Goal: Task Accomplishment & Management: Manage account settings

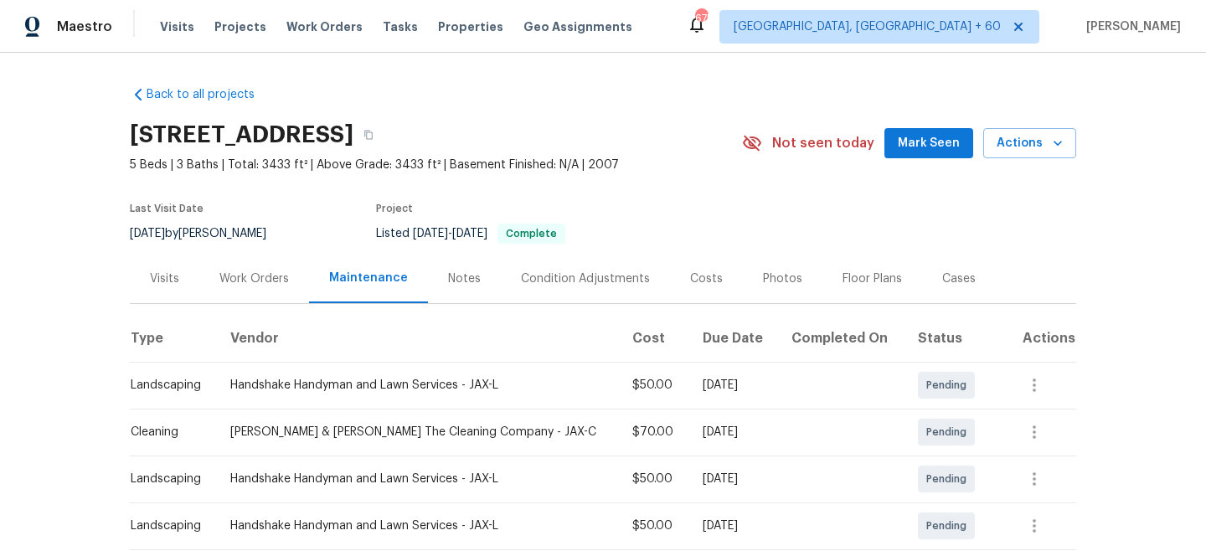
scroll to position [337, 0]
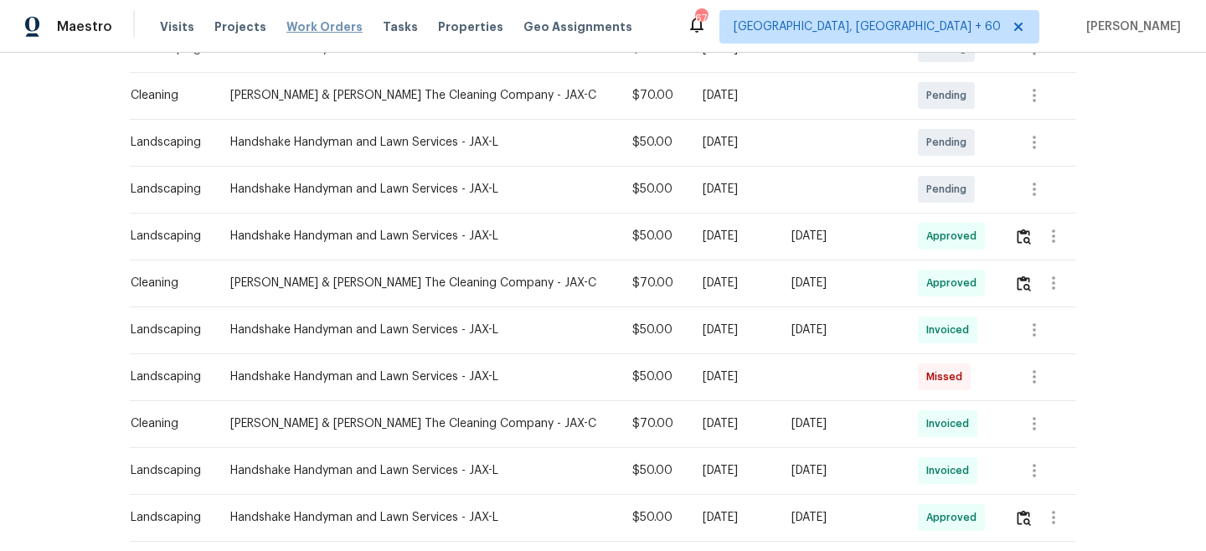
click at [325, 27] on span "Work Orders" at bounding box center [324, 26] width 76 height 17
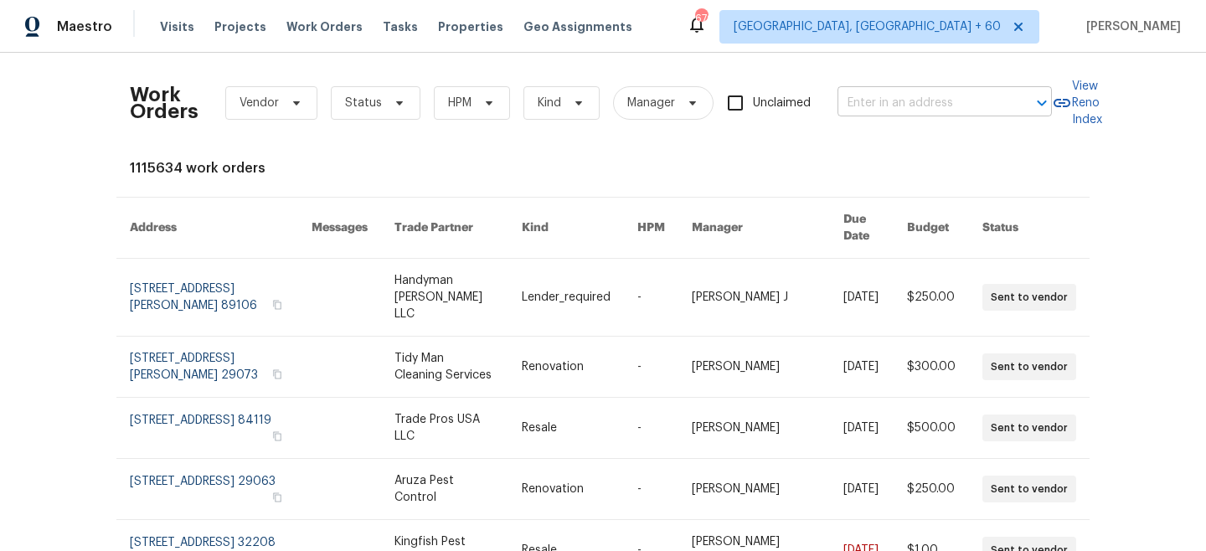
click at [960, 99] on input "text" at bounding box center [920, 103] width 167 height 26
paste input "[STREET_ADDRESS]"
type input "[STREET_ADDRESS]"
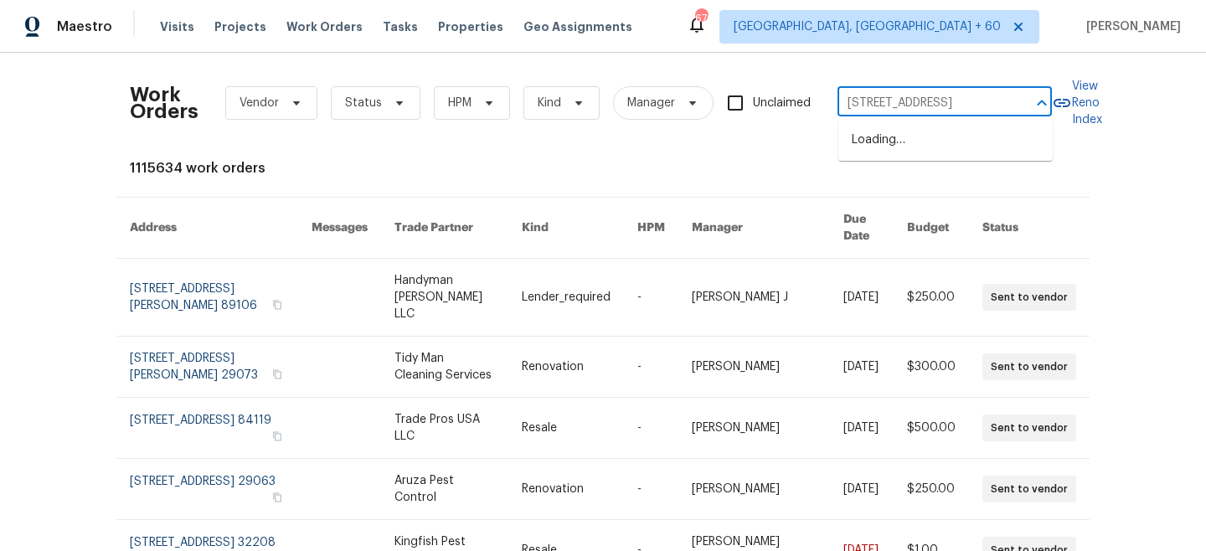
scroll to position [0, 14]
click at [905, 150] on li "[STREET_ADDRESS]" at bounding box center [945, 140] width 214 height 28
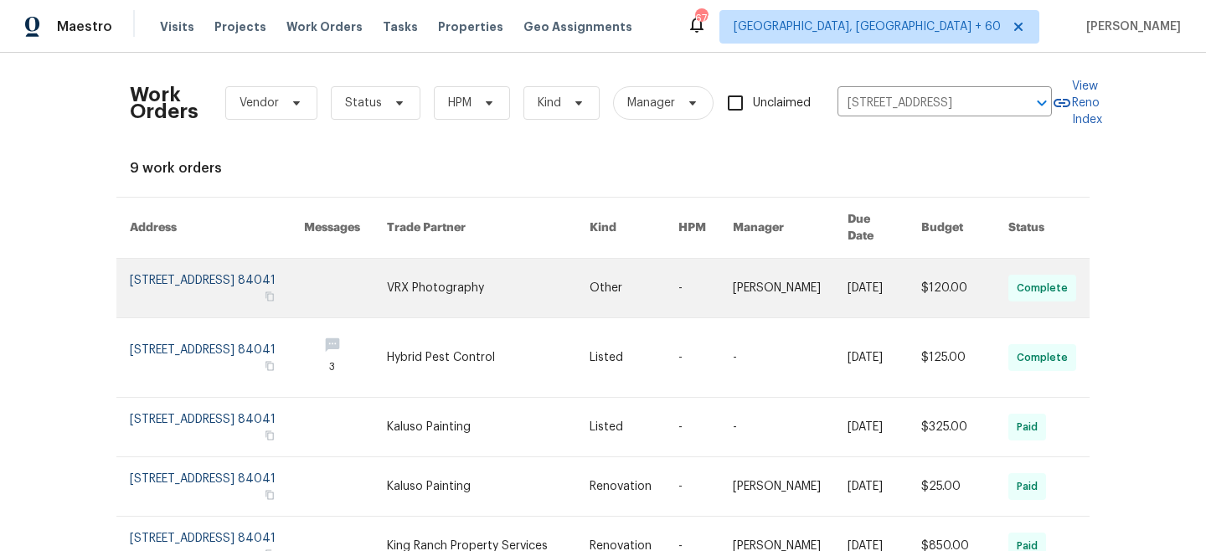
click at [578, 276] on td "Other" at bounding box center [620, 288] width 89 height 59
click at [513, 289] on link at bounding box center [488, 288] width 203 height 59
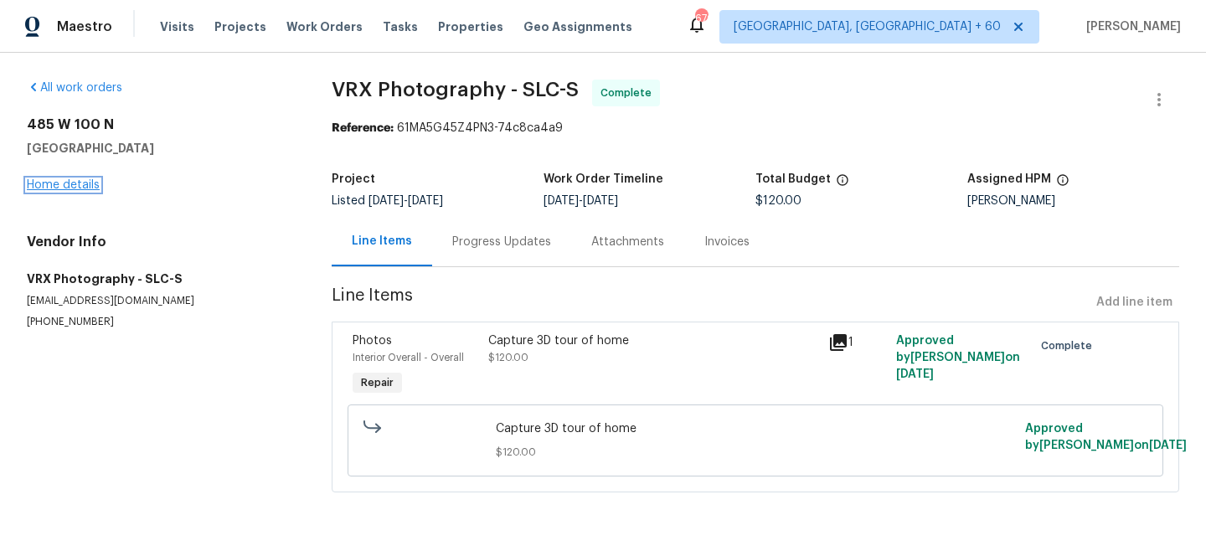
click at [85, 180] on link "Home details" at bounding box center [63, 185] width 73 height 12
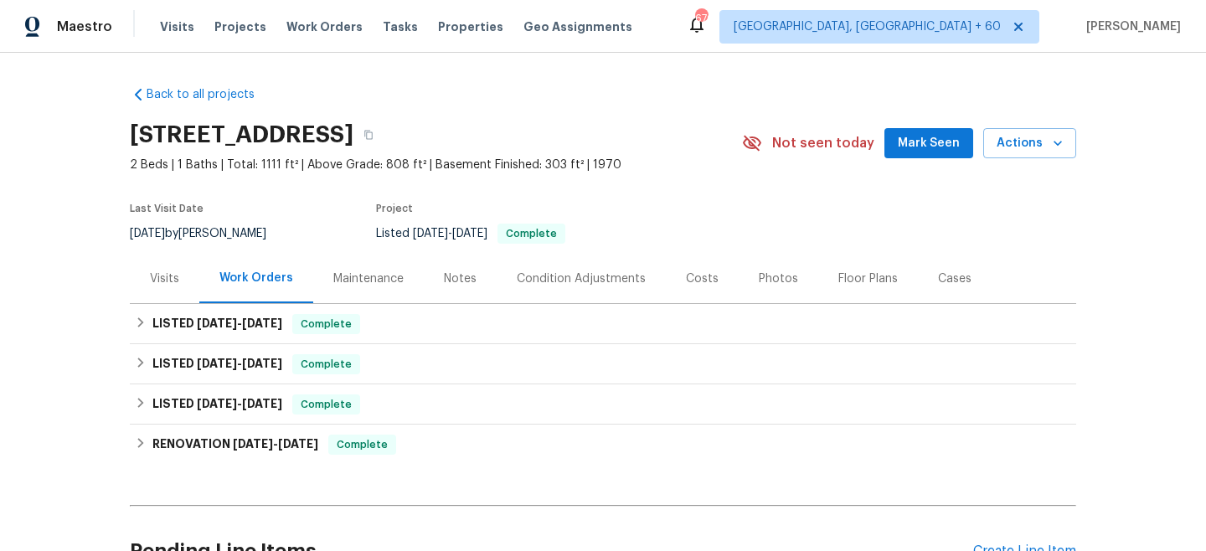
click at [372, 277] on div "Maintenance" at bounding box center [368, 278] width 70 height 17
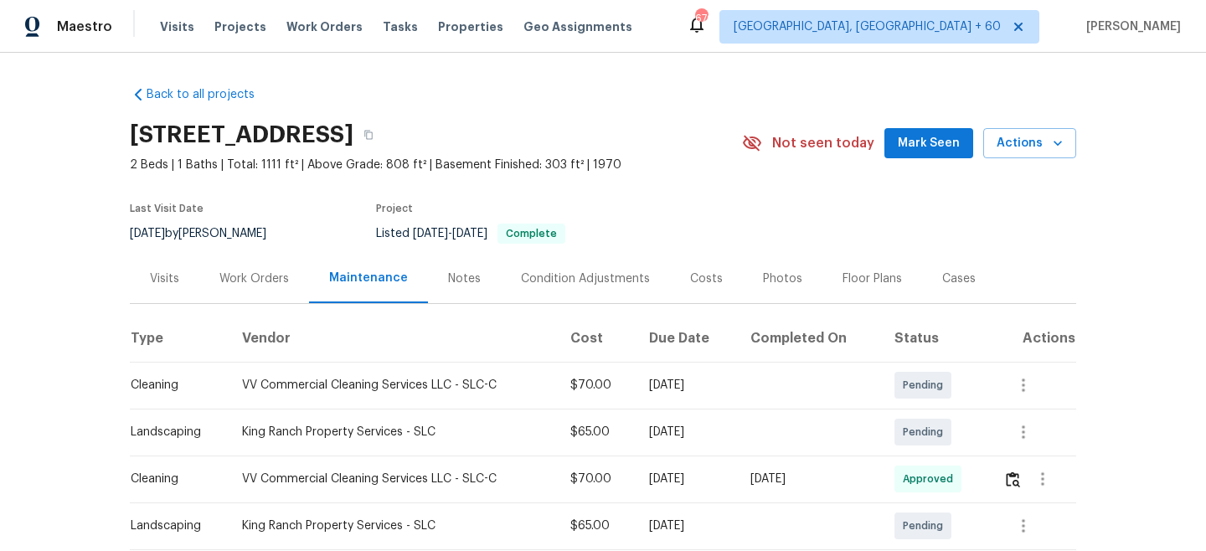
scroll to position [92, 0]
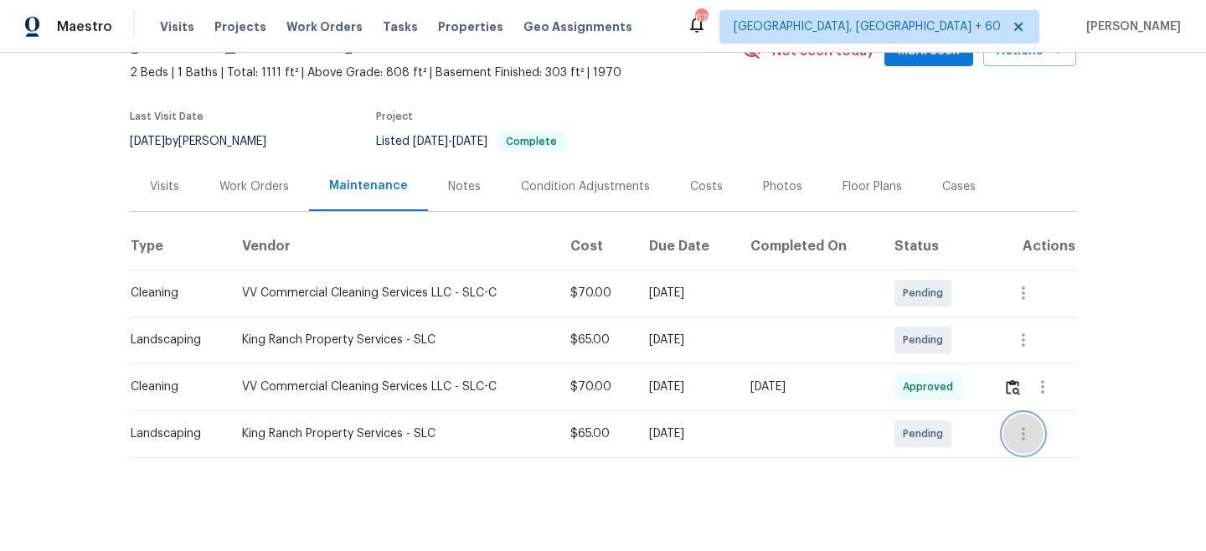
click at [1027, 431] on icon "button" at bounding box center [1023, 434] width 20 height 20
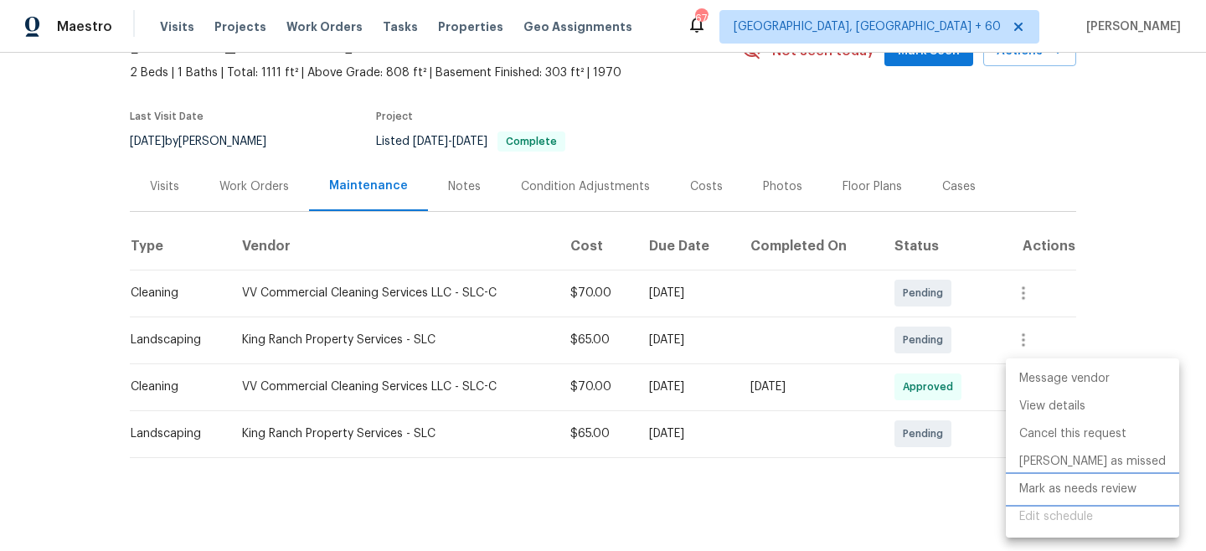
click at [1078, 484] on li "Mark as needs review" at bounding box center [1092, 490] width 173 height 28
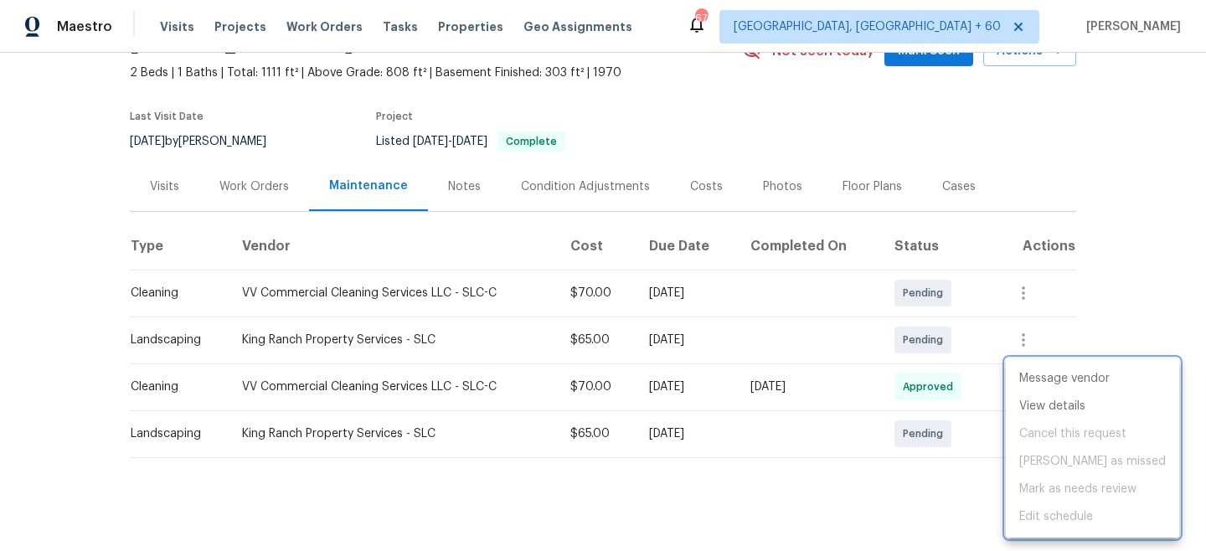
click at [1143, 249] on div at bounding box center [603, 275] width 1206 height 551
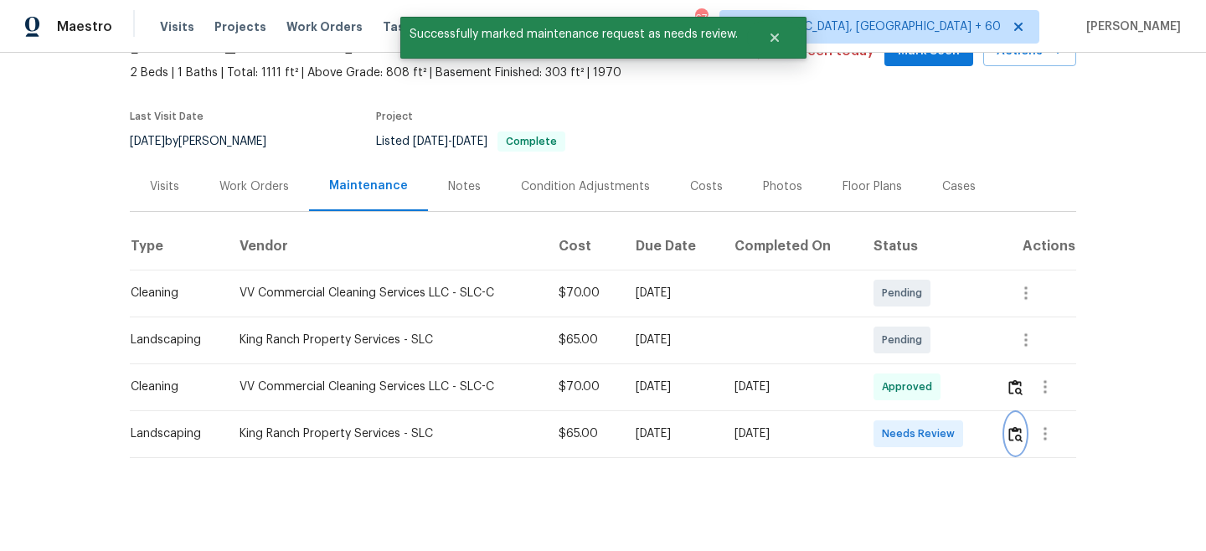
click at [1014, 437] on img "button" at bounding box center [1015, 434] width 14 height 16
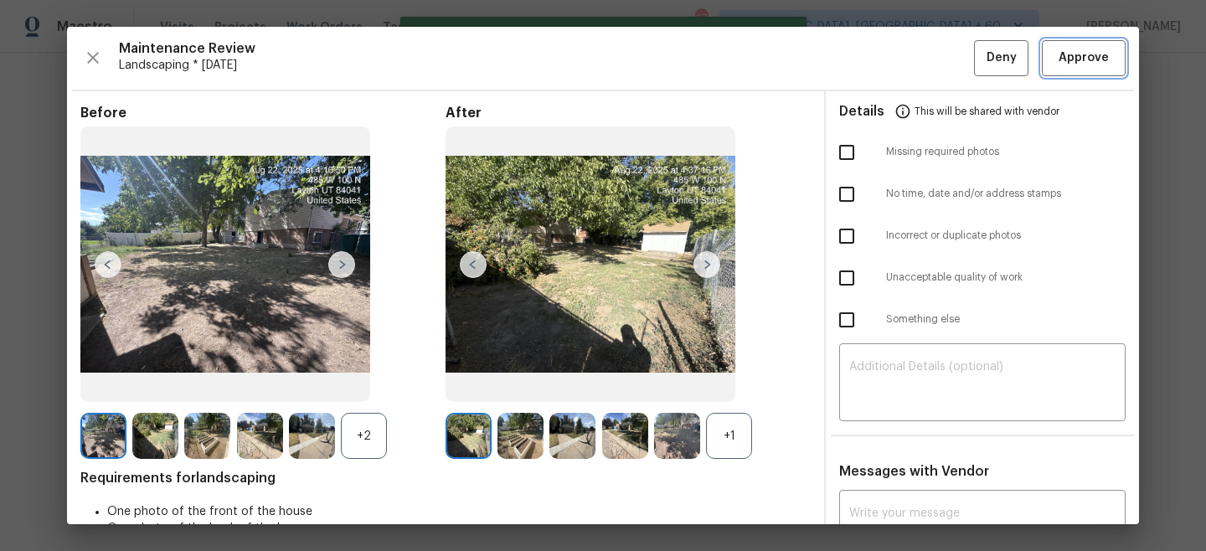
click at [1084, 53] on span "Approve" at bounding box center [1083, 58] width 50 height 21
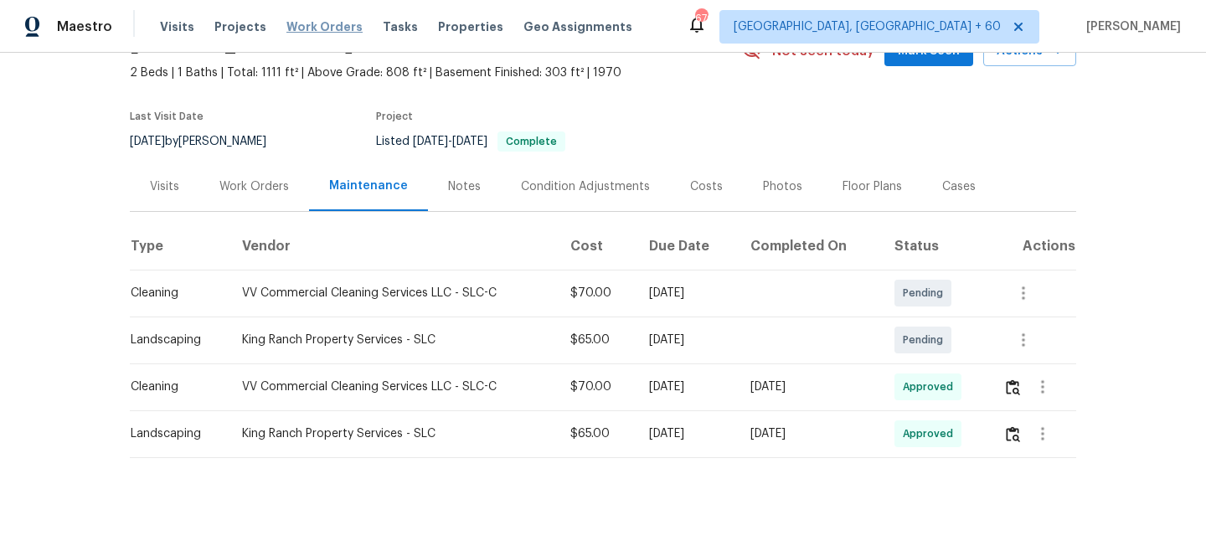
click at [310, 25] on span "Work Orders" at bounding box center [324, 26] width 76 height 17
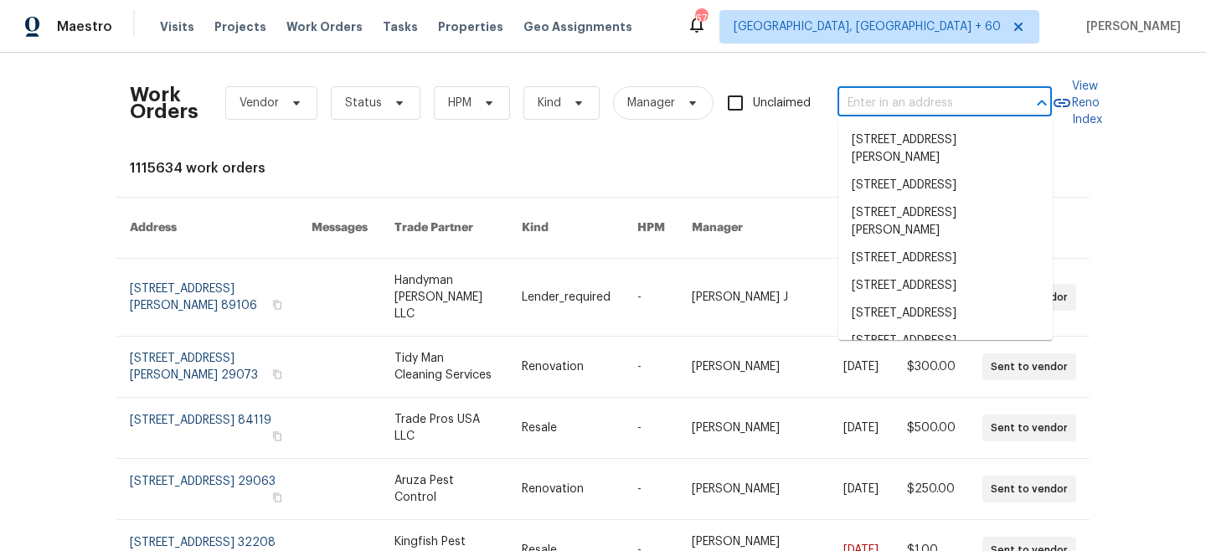
click at [874, 102] on input "text" at bounding box center [920, 103] width 167 height 26
paste input "[STREET_ADDRESS]"
type input "[STREET_ADDRESS]"
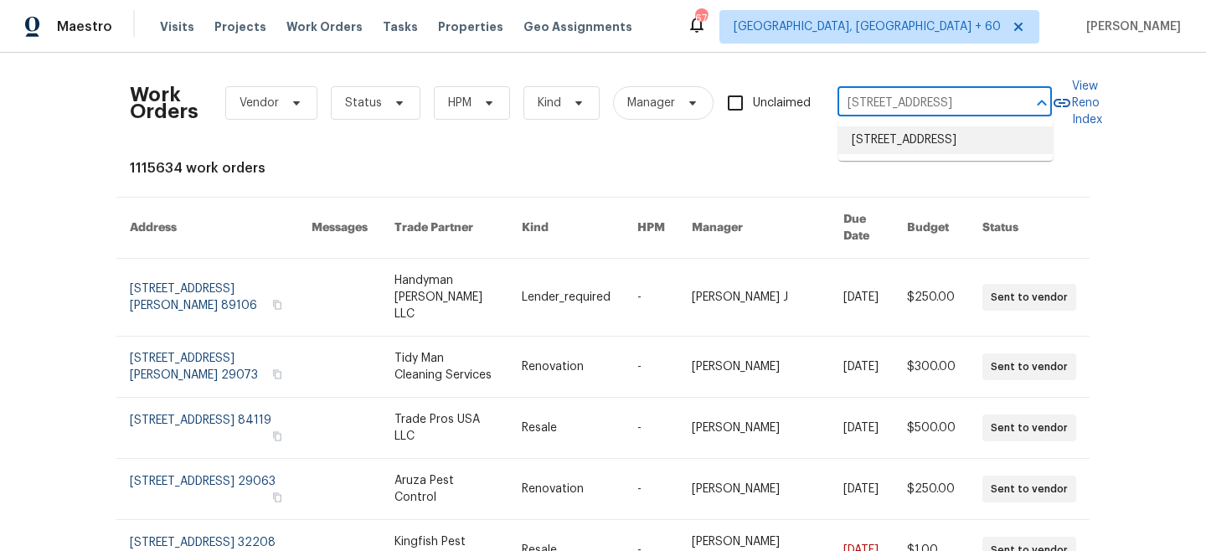
click at [914, 141] on li "[STREET_ADDRESS]" at bounding box center [945, 140] width 214 height 28
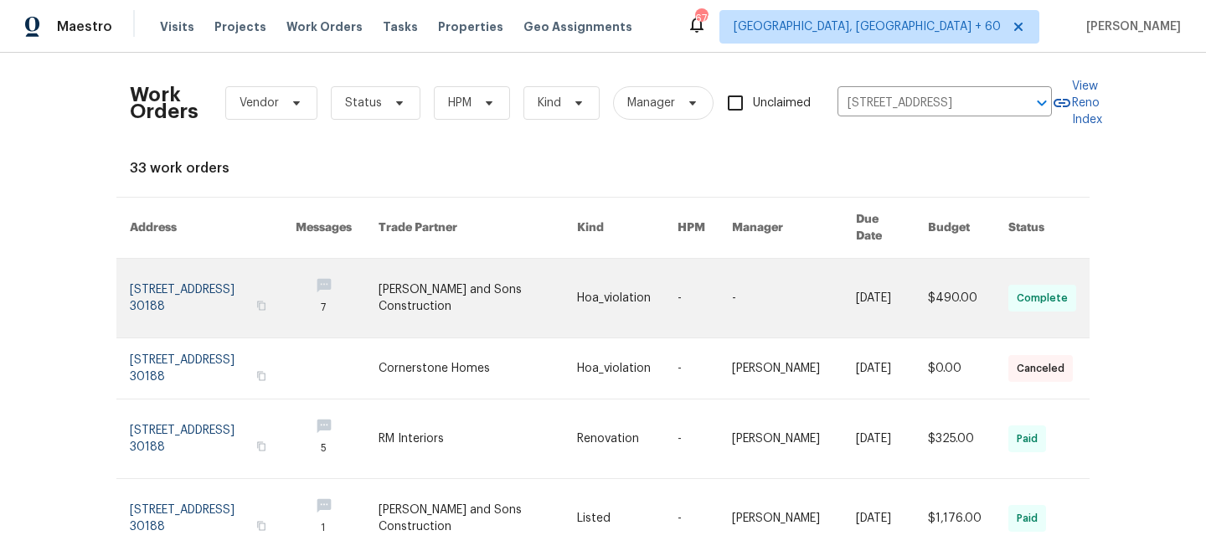
click at [536, 276] on link at bounding box center [477, 298] width 198 height 79
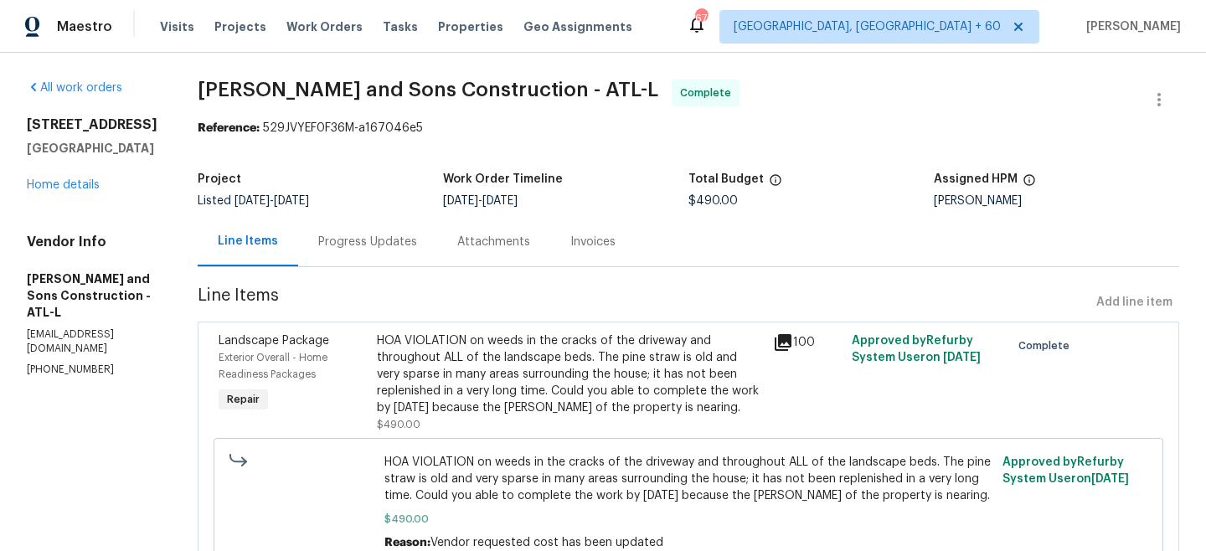
click at [62, 190] on div "[STREET_ADDRESS][PERSON_NAME] Home details" at bounding box center [92, 154] width 131 height 77
click at [54, 157] on h5 "[GEOGRAPHIC_DATA]" at bounding box center [92, 148] width 131 height 17
click at [49, 157] on h5 "[GEOGRAPHIC_DATA]" at bounding box center [92, 148] width 131 height 17
click at [54, 191] on link "Home details" at bounding box center [63, 185] width 73 height 12
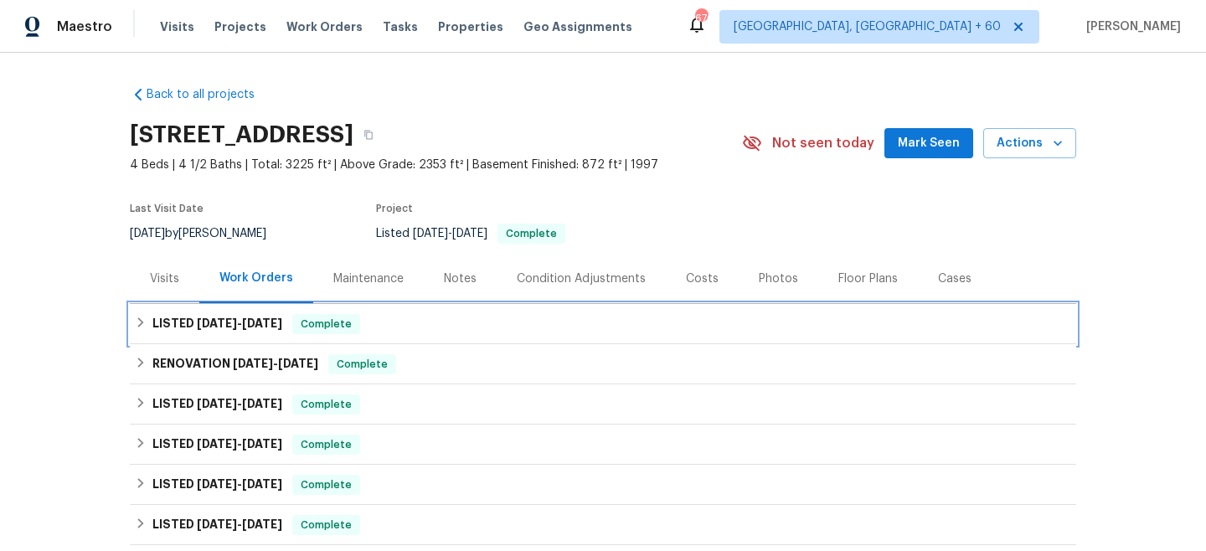
click at [382, 330] on div "LISTED [DATE] - [DATE] Complete" at bounding box center [603, 324] width 936 height 20
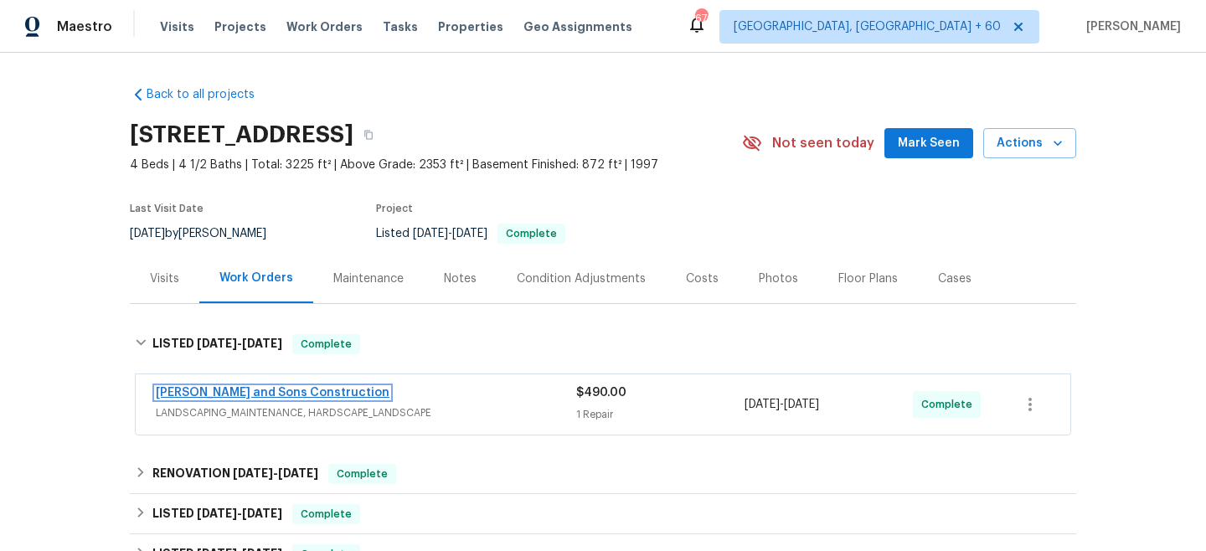
click at [262, 389] on link "[PERSON_NAME] and Sons Construction" at bounding box center [273, 393] width 234 height 12
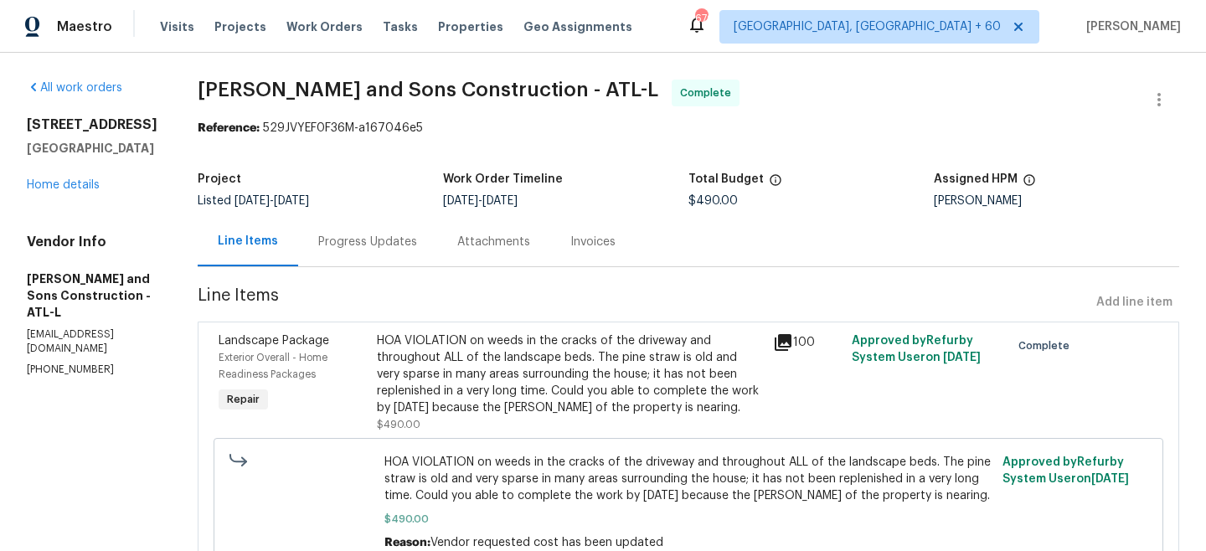
click at [381, 250] on div "Progress Updates" at bounding box center [367, 242] width 99 height 17
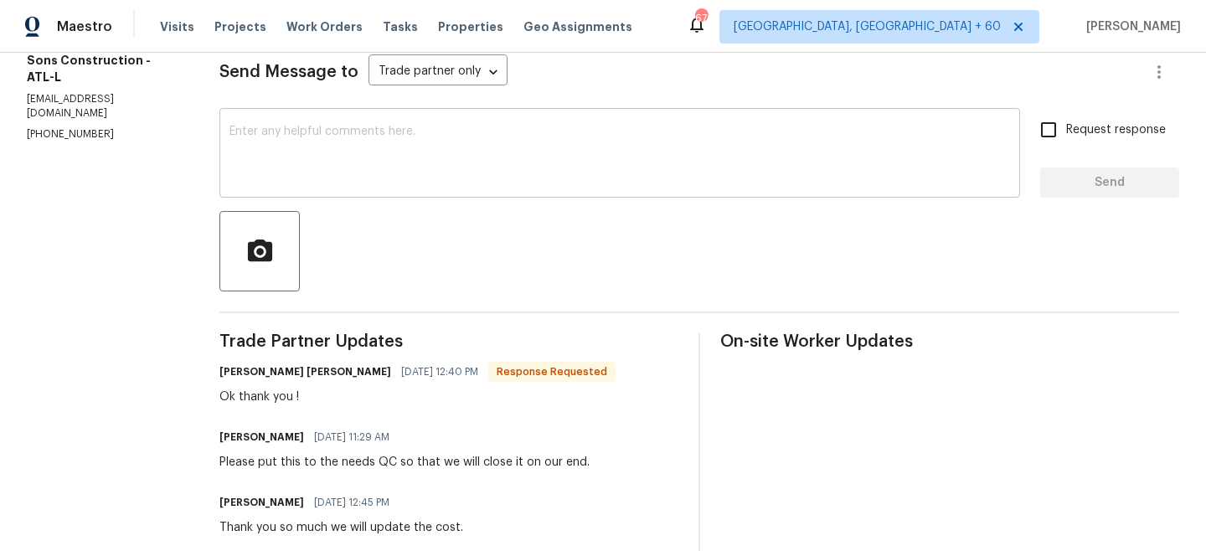
scroll to position [234, 0]
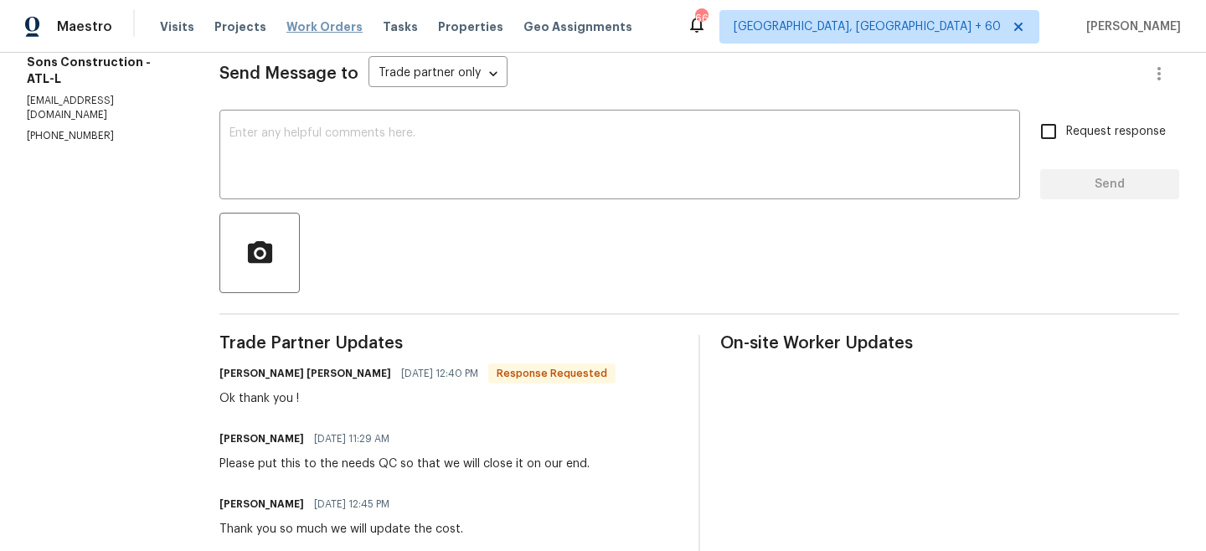
click at [320, 29] on span "Work Orders" at bounding box center [324, 26] width 76 height 17
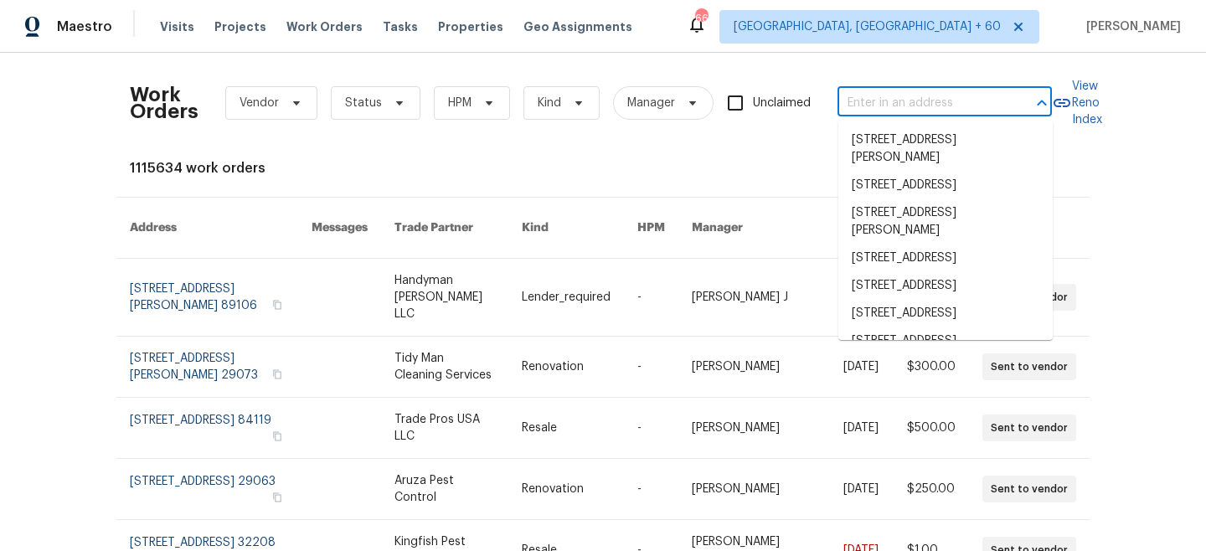
click at [878, 95] on input "text" at bounding box center [920, 103] width 167 height 26
paste input "[STREET_ADDRESS]"
type input "[STREET_ADDRESS]"
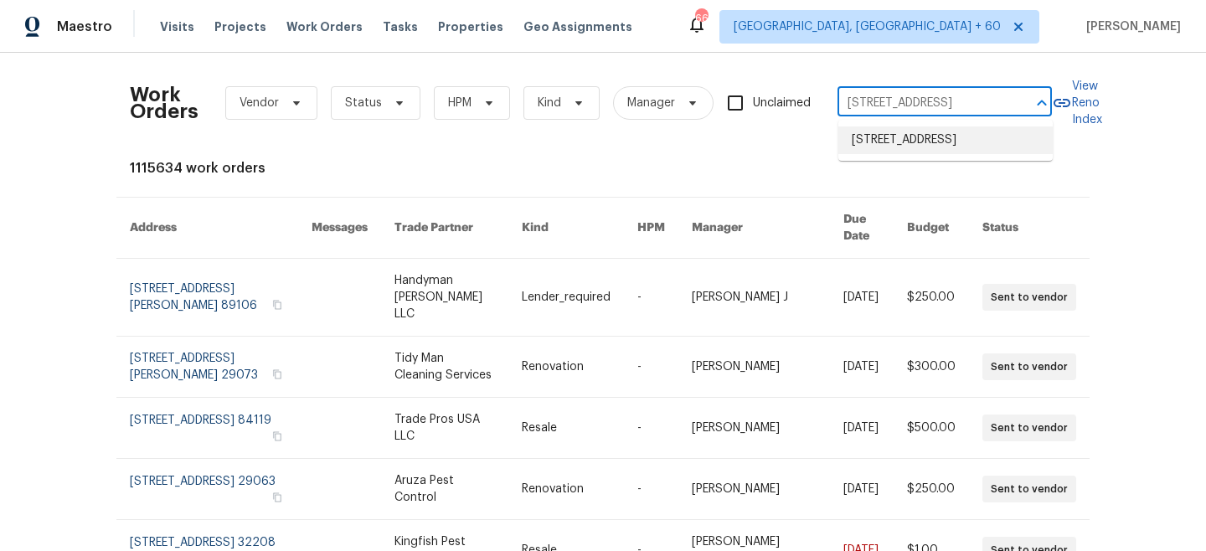
click at [926, 151] on li "[STREET_ADDRESS]" at bounding box center [945, 140] width 214 height 28
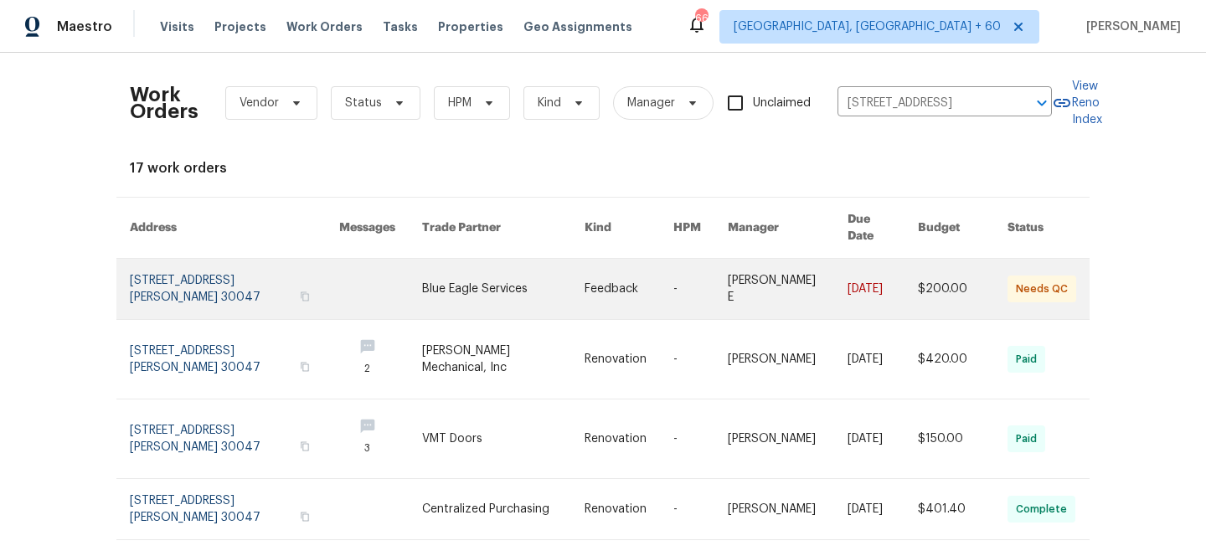
click at [637, 269] on link at bounding box center [628, 289] width 89 height 60
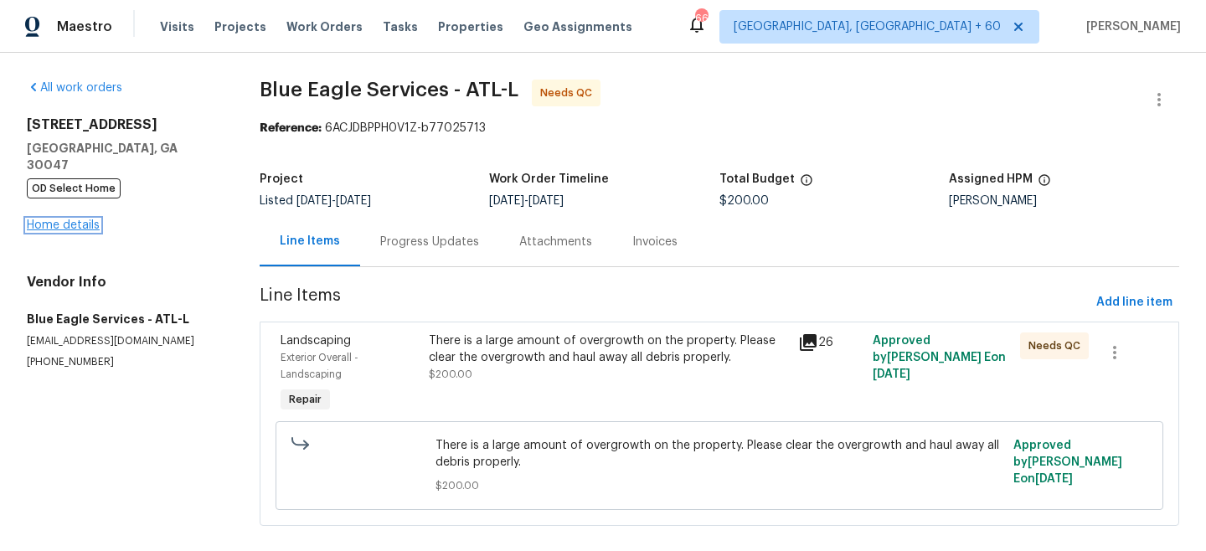
click at [62, 219] on link "Home details" at bounding box center [63, 225] width 73 height 12
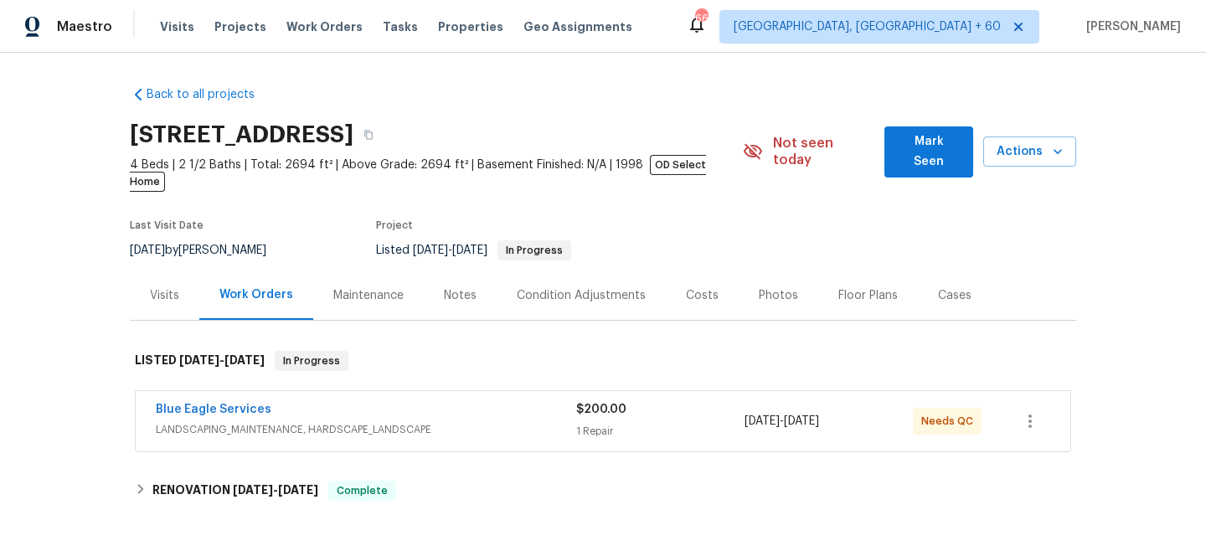
click at [367, 287] on div "Maintenance" at bounding box center [368, 295] width 70 height 17
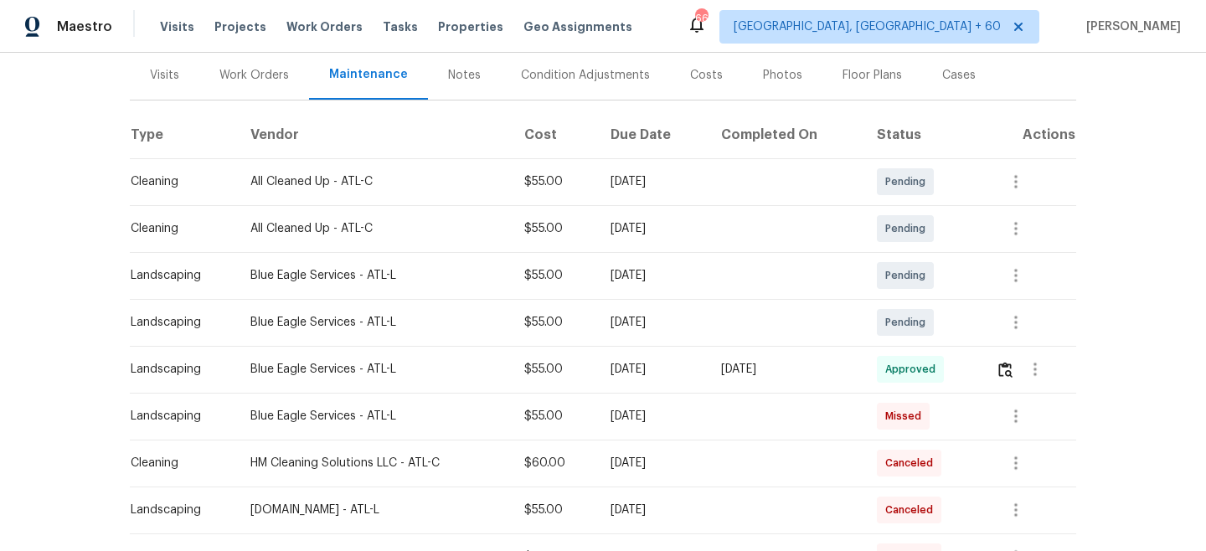
scroll to position [224, 0]
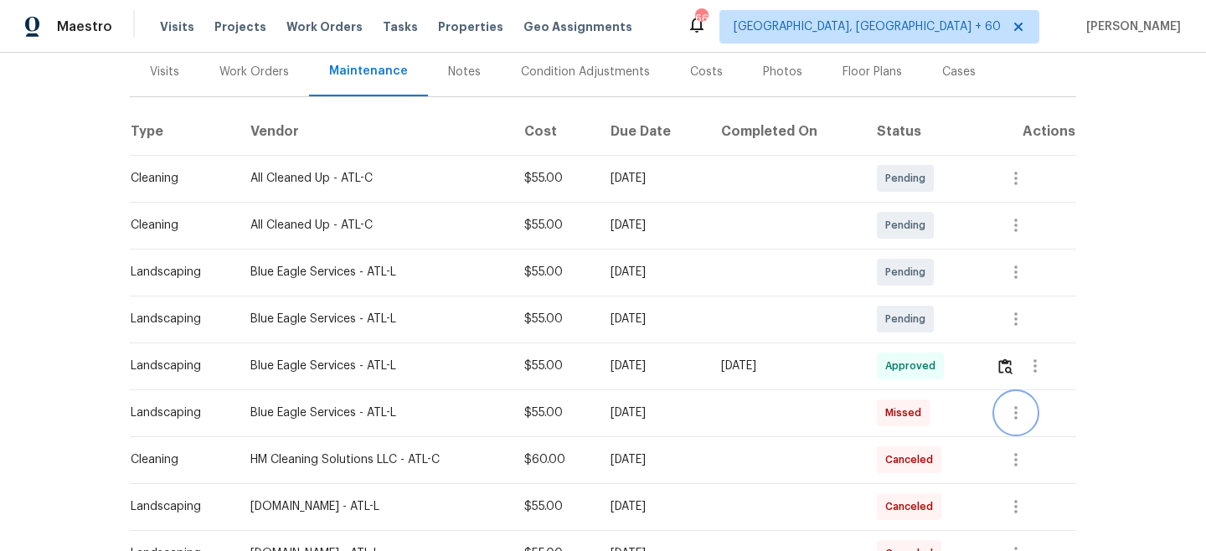
click at [1026, 403] on icon "button" at bounding box center [1016, 413] width 20 height 20
click at [1138, 321] on div at bounding box center [603, 275] width 1206 height 551
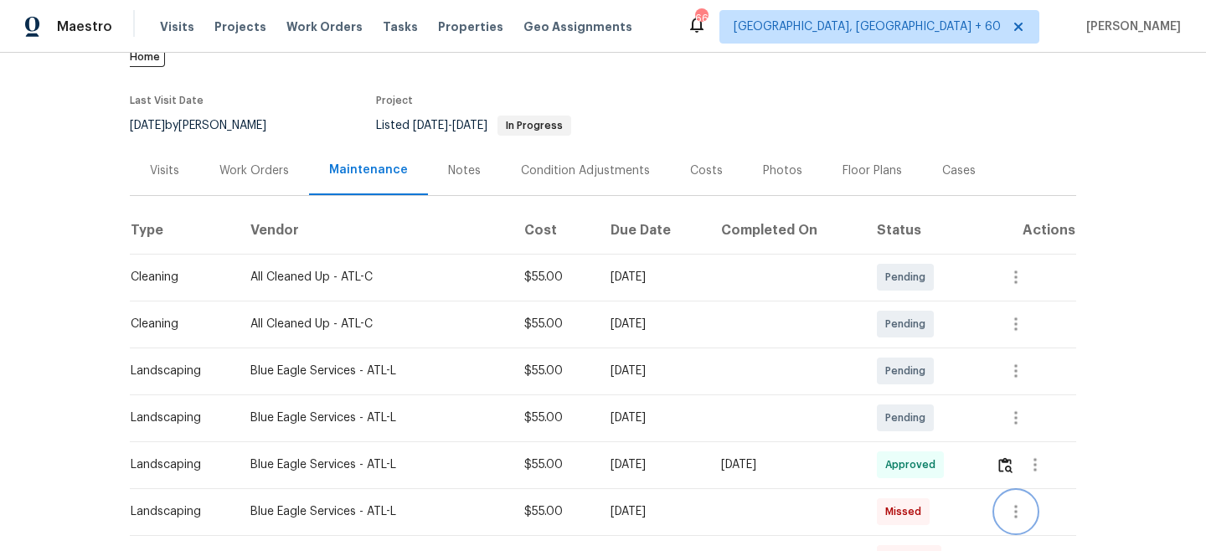
scroll to position [96, 0]
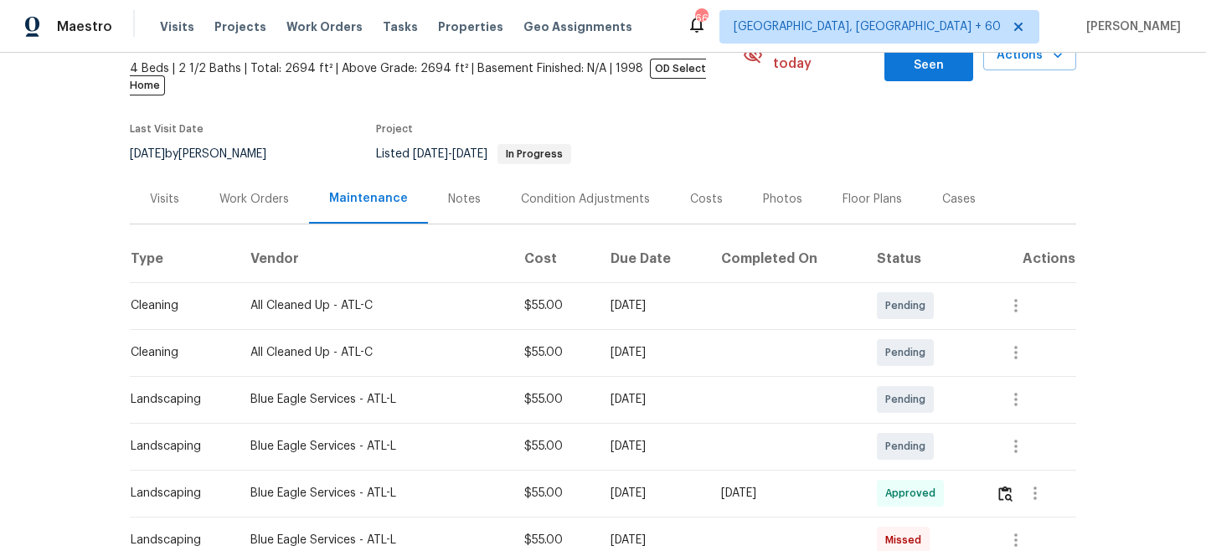
click at [262, 191] on div "Work Orders" at bounding box center [254, 199] width 70 height 17
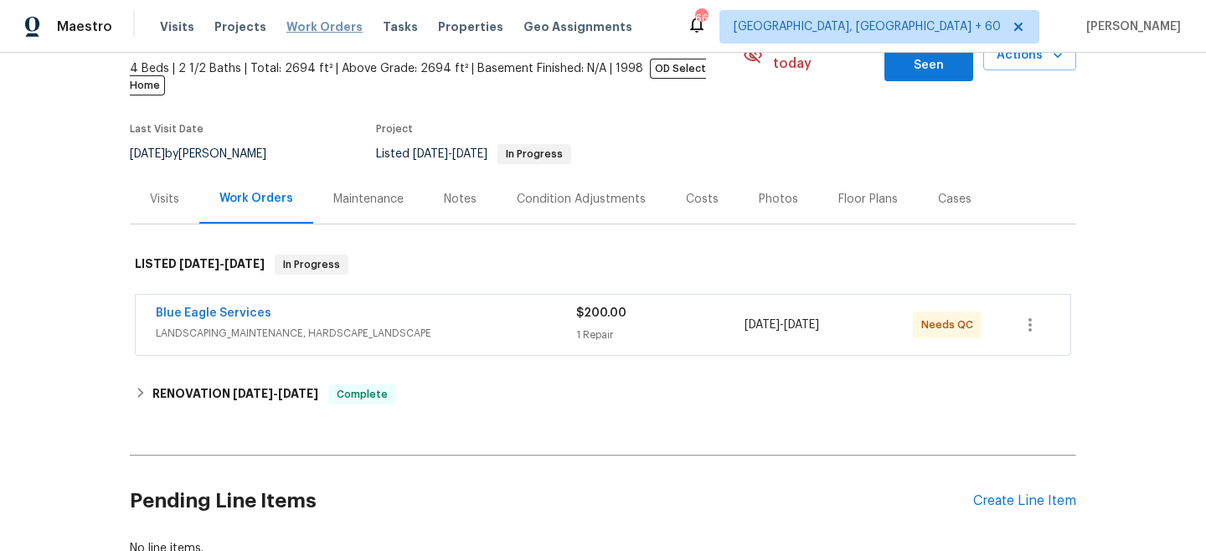
click at [311, 23] on span "Work Orders" at bounding box center [324, 26] width 76 height 17
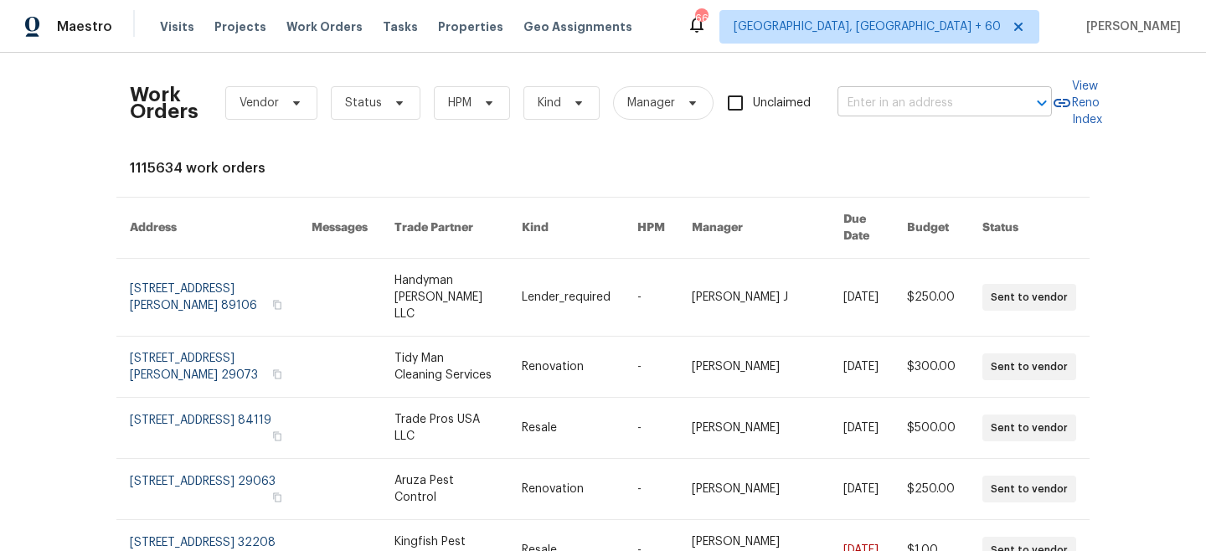
click at [919, 101] on input "text" at bounding box center [920, 103] width 167 height 26
paste input "[STREET_ADDRESS]"
type input "[STREET_ADDRESS]"
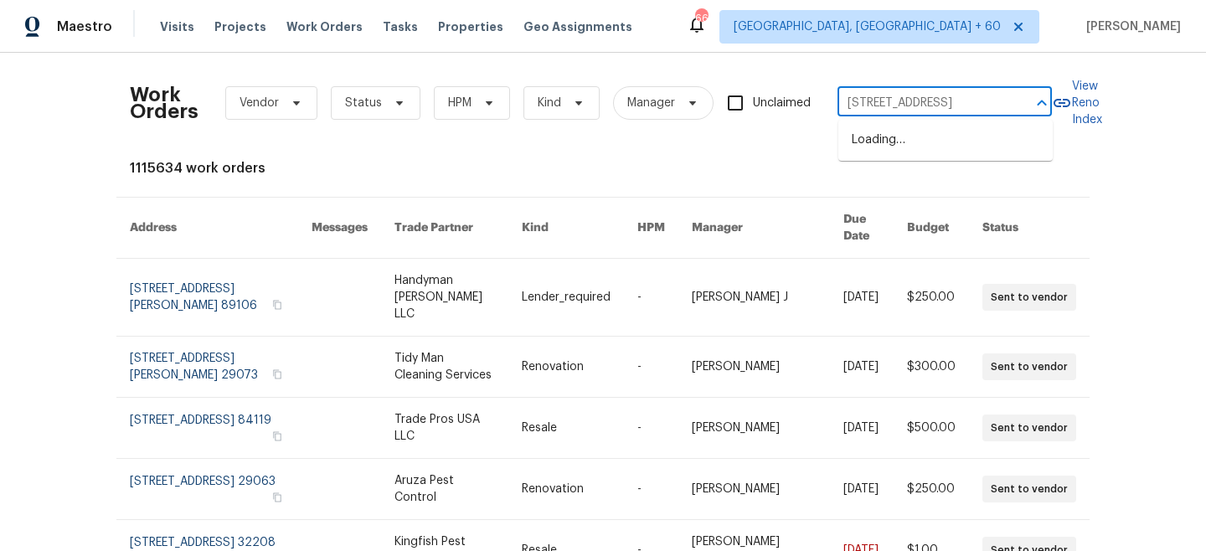
scroll to position [0, 102]
click at [914, 147] on li "[STREET_ADDRESS]" at bounding box center [945, 140] width 214 height 28
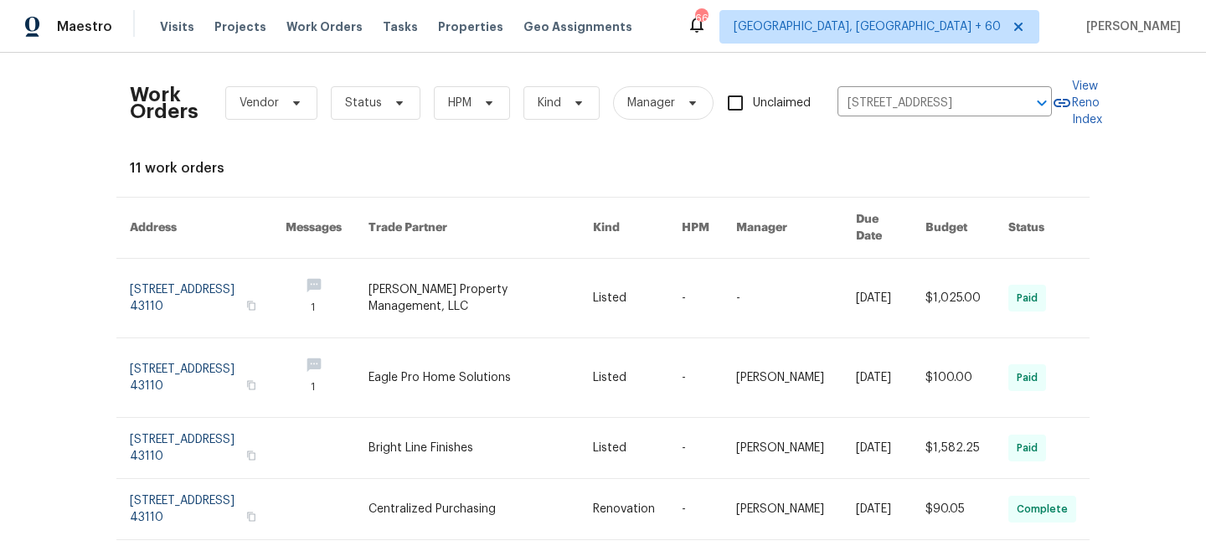
click at [517, 283] on link at bounding box center [480, 298] width 225 height 79
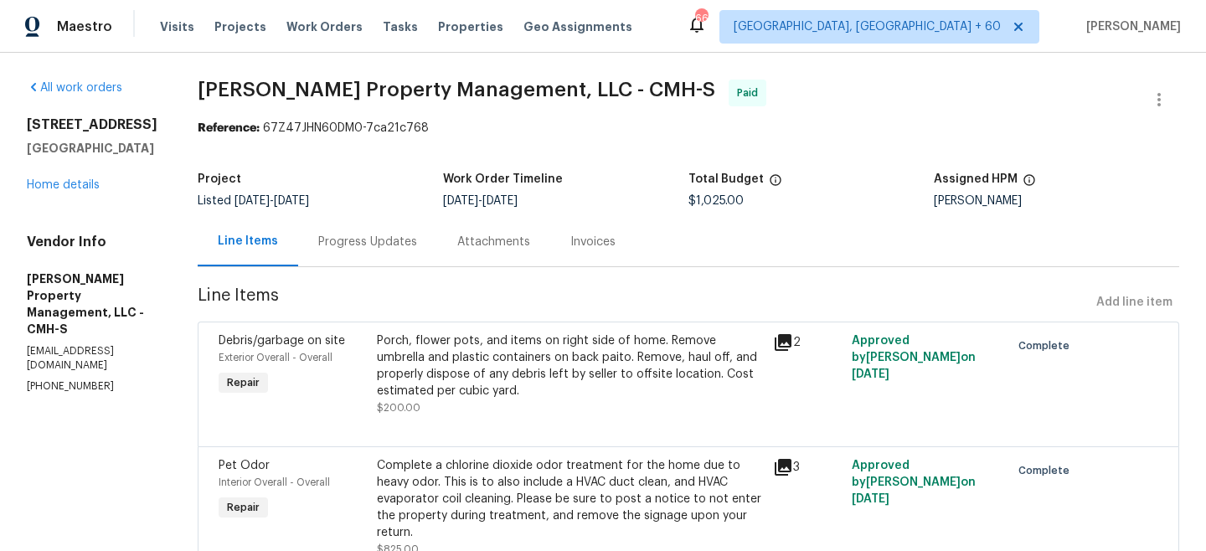
click at [67, 188] on div "[STREET_ADDRESS] Home details" at bounding box center [92, 154] width 131 height 77
click at [67, 193] on div "[STREET_ADDRESS] Home details" at bounding box center [92, 154] width 131 height 77
click at [70, 191] on link "Home details" at bounding box center [63, 185] width 73 height 12
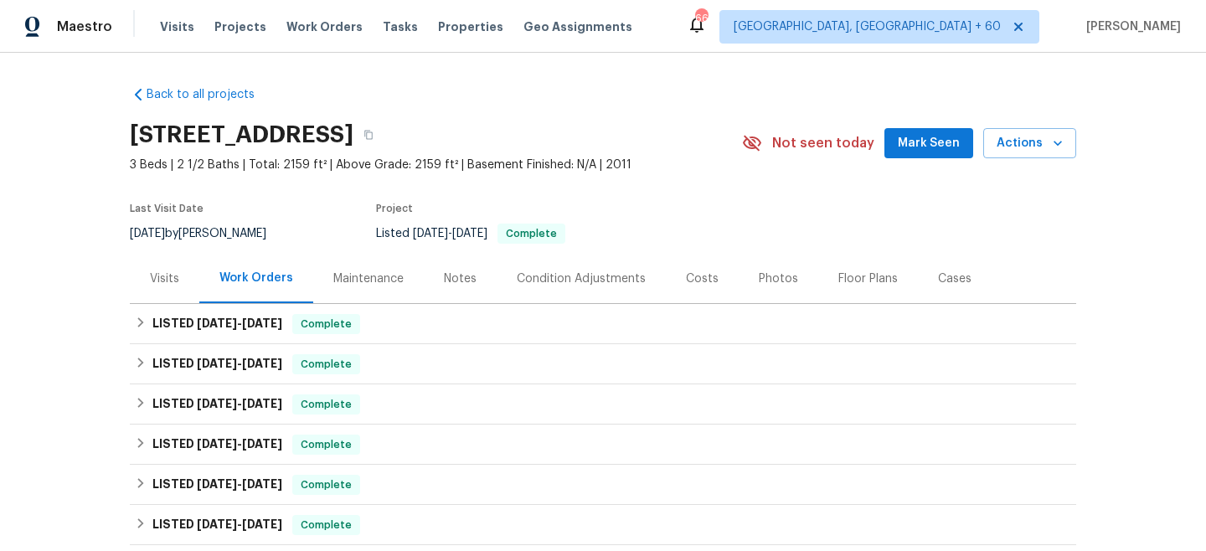
click at [398, 289] on div "Maintenance" at bounding box center [368, 278] width 111 height 49
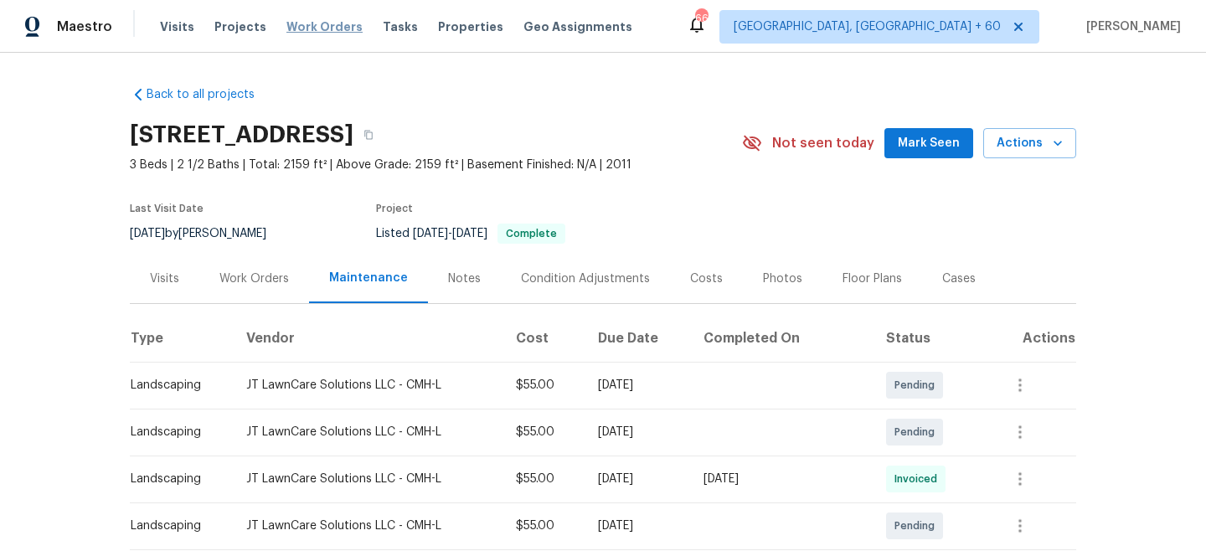
click at [318, 18] on span "Work Orders" at bounding box center [324, 26] width 76 height 17
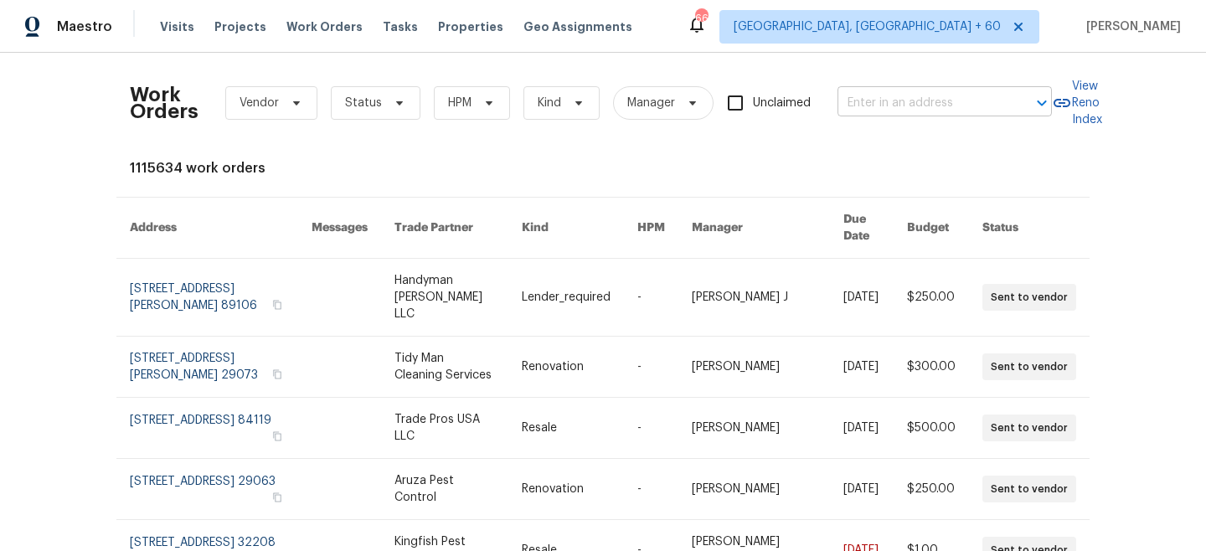
click at [879, 109] on input "text" at bounding box center [920, 103] width 167 height 26
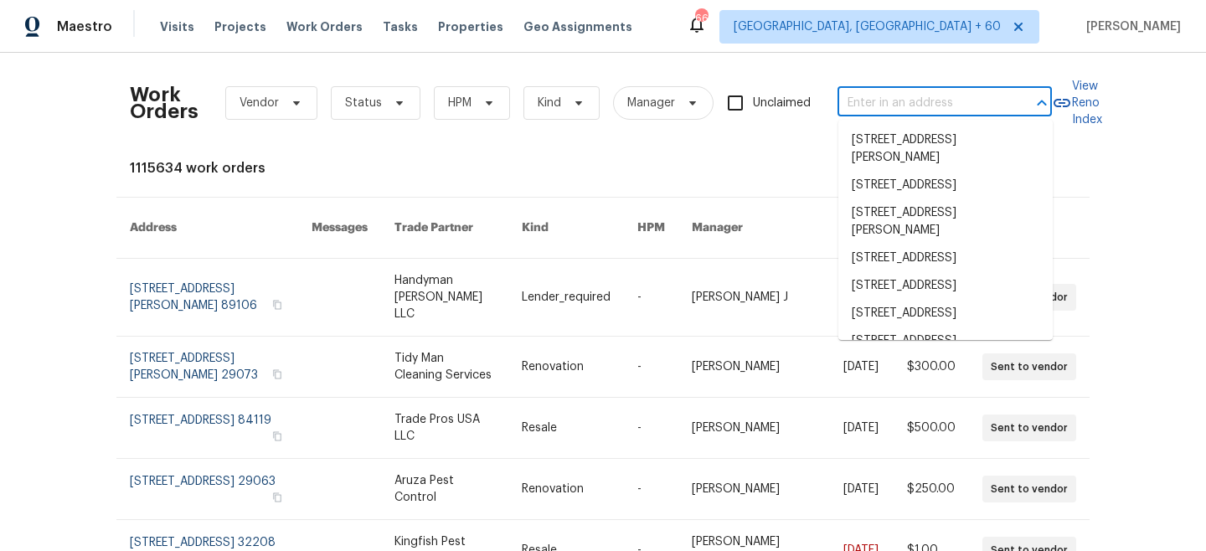
paste input "[STREET_ADDRESS]"
type input "[STREET_ADDRESS]"
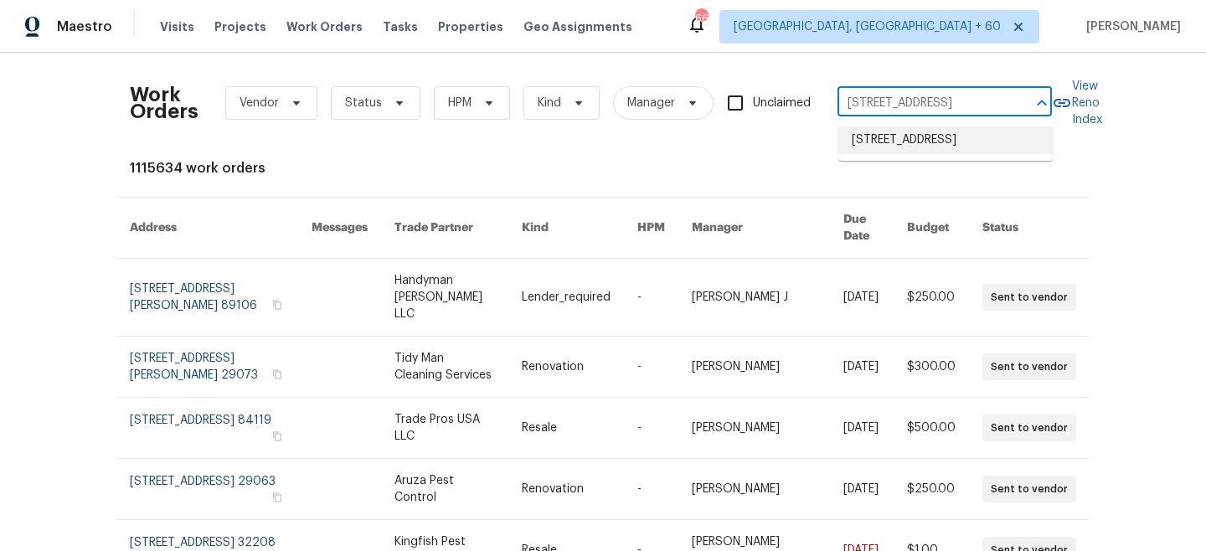
click at [922, 154] on li "[STREET_ADDRESS]" at bounding box center [945, 140] width 214 height 28
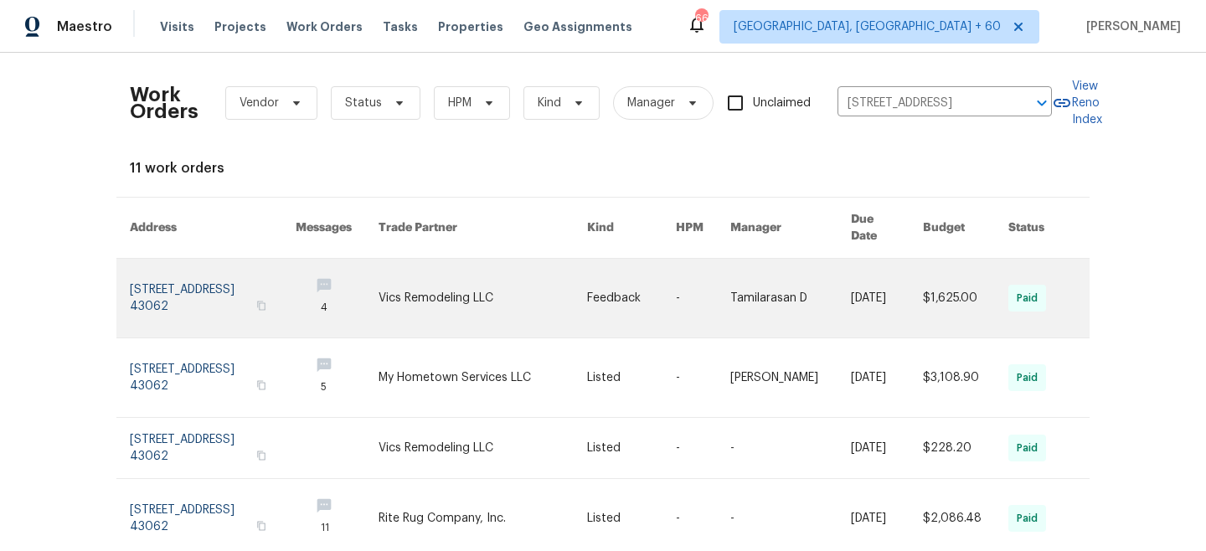
click at [533, 295] on link at bounding box center [482, 298] width 208 height 79
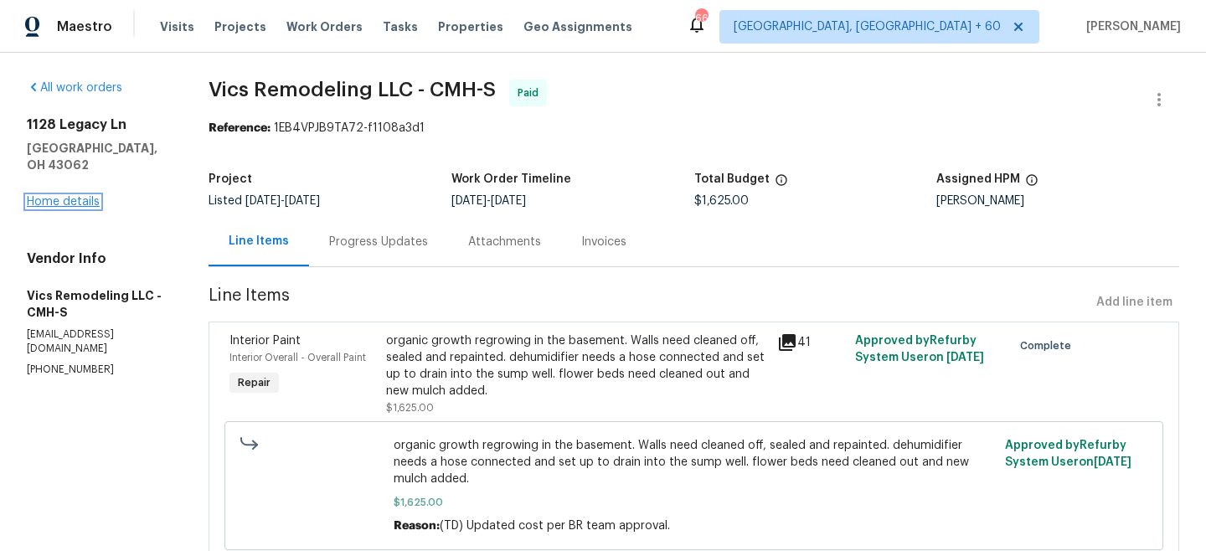
click at [62, 196] on link "Home details" at bounding box center [63, 202] width 73 height 12
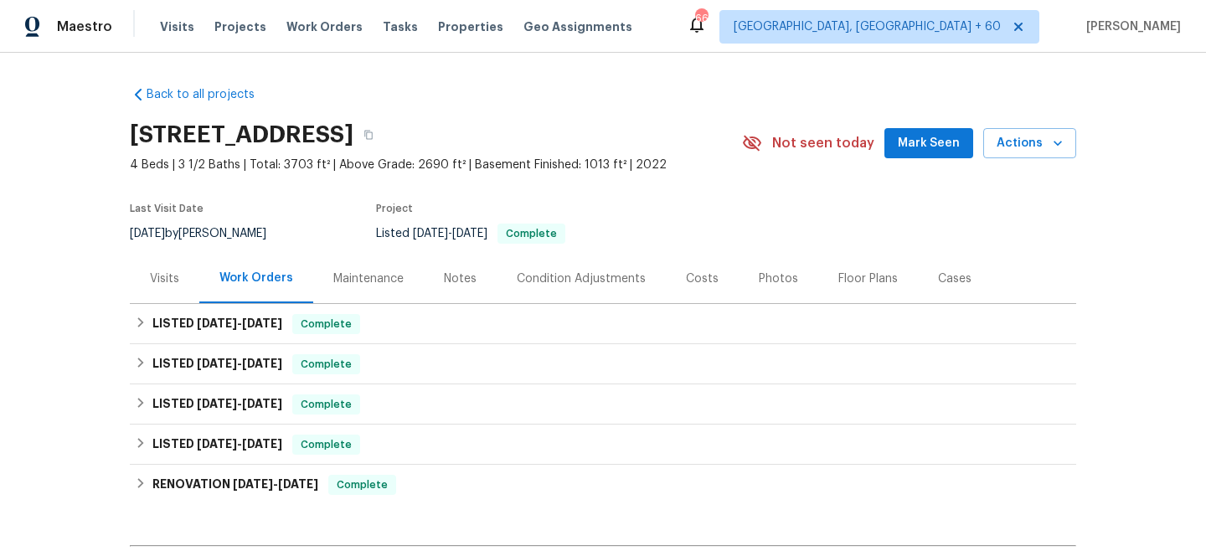
click at [368, 286] on div "Maintenance" at bounding box center [368, 278] width 70 height 17
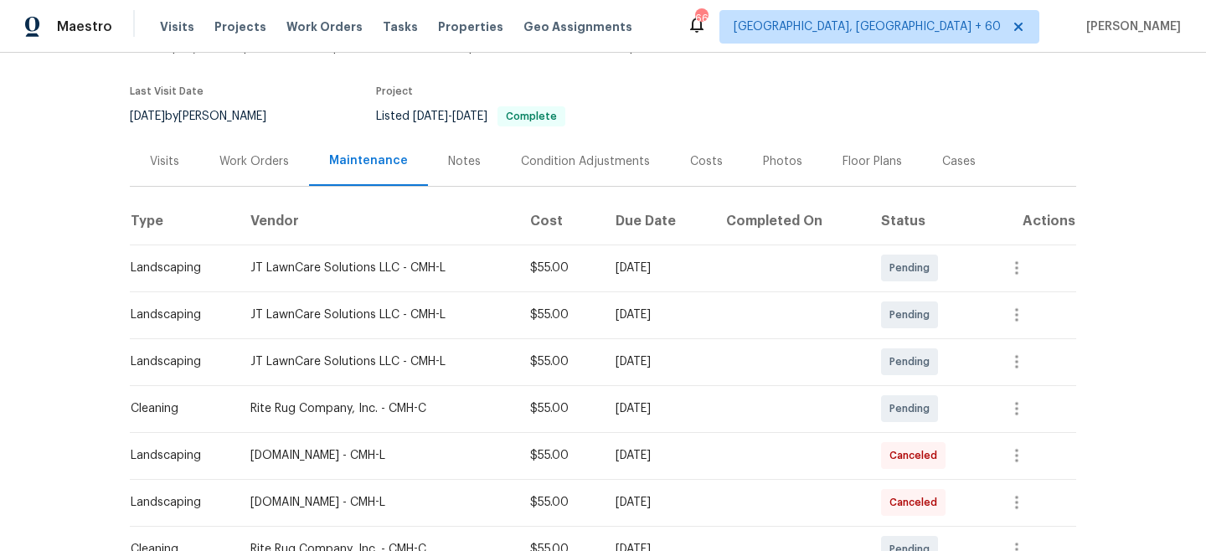
scroll to position [121, 0]
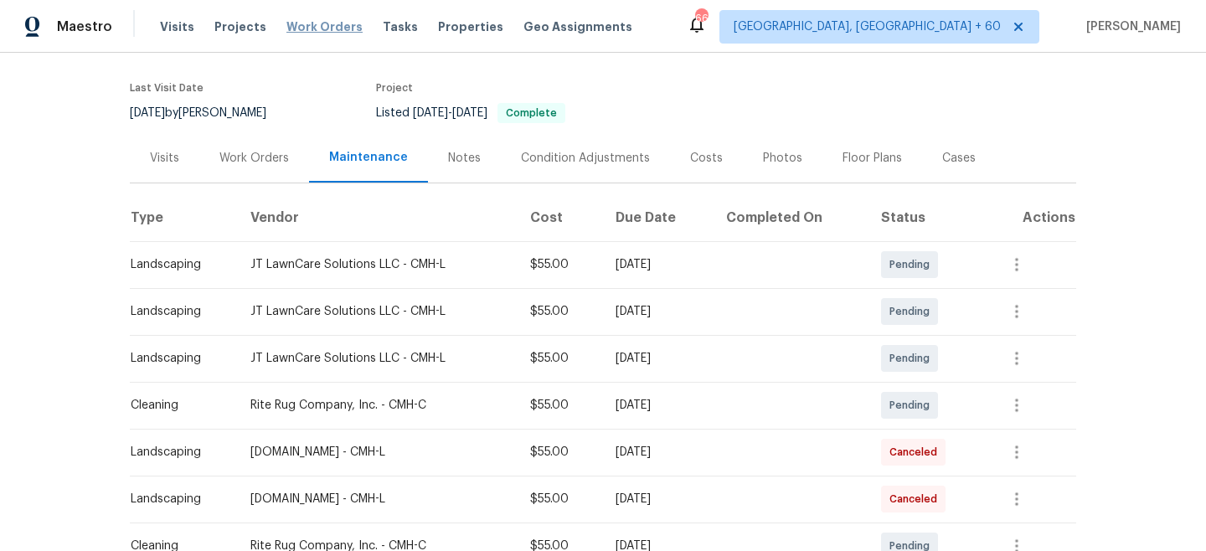
click at [316, 27] on span "Work Orders" at bounding box center [324, 26] width 76 height 17
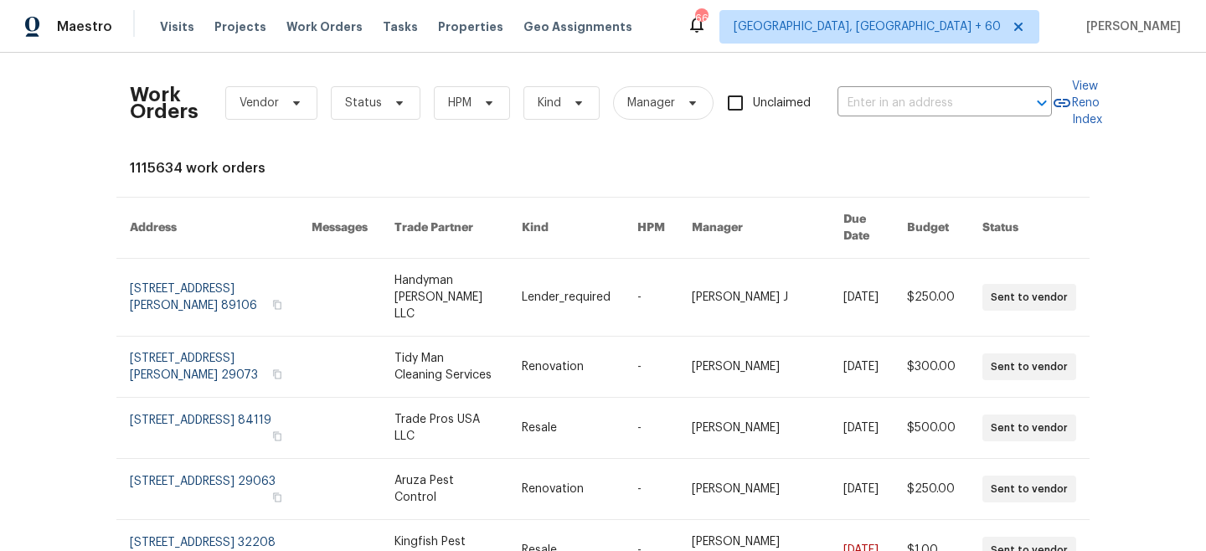
click at [904, 117] on div "Work Orders Vendor Status HPM Kind Manager Unclaimed ​" at bounding box center [591, 103] width 922 height 74
click at [904, 116] on div "Work Orders Vendor Status HPM Kind Manager Unclaimed ​" at bounding box center [591, 103] width 922 height 74
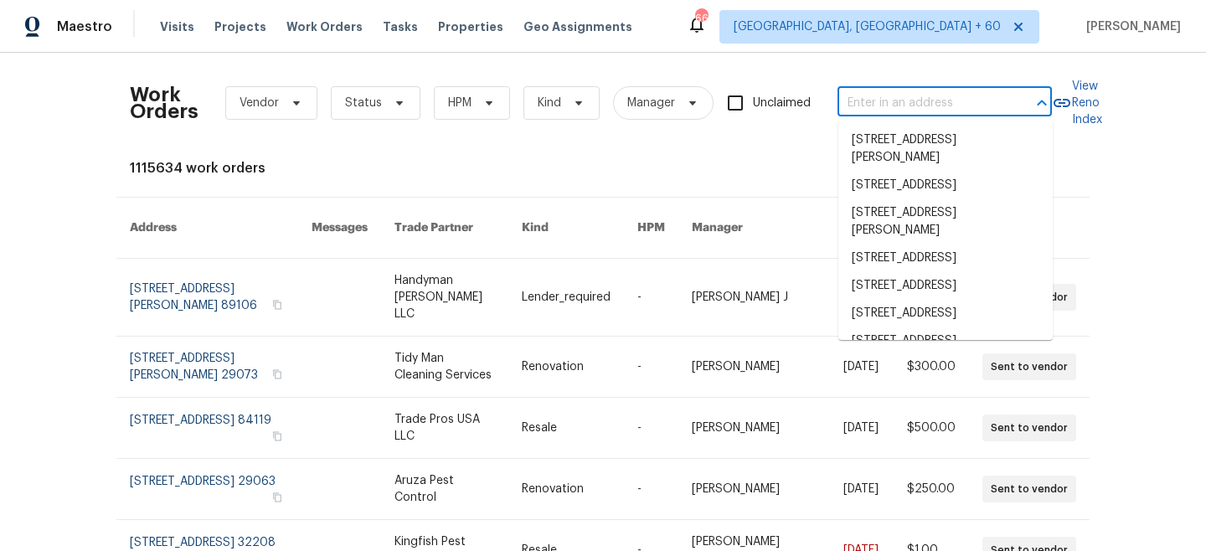
click at [898, 108] on input "text" at bounding box center [920, 103] width 167 height 26
paste input "[STREET_ADDRESS][PERSON_NAME]"
type input "[STREET_ADDRESS][PERSON_NAME]"
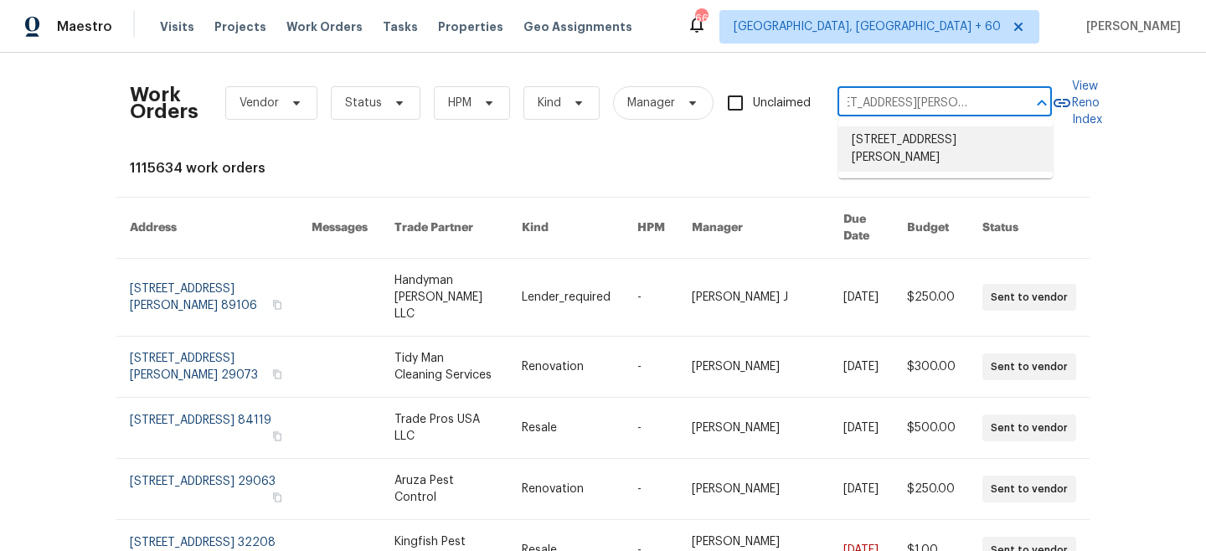
click at [892, 142] on li "[STREET_ADDRESS][PERSON_NAME]" at bounding box center [945, 148] width 214 height 45
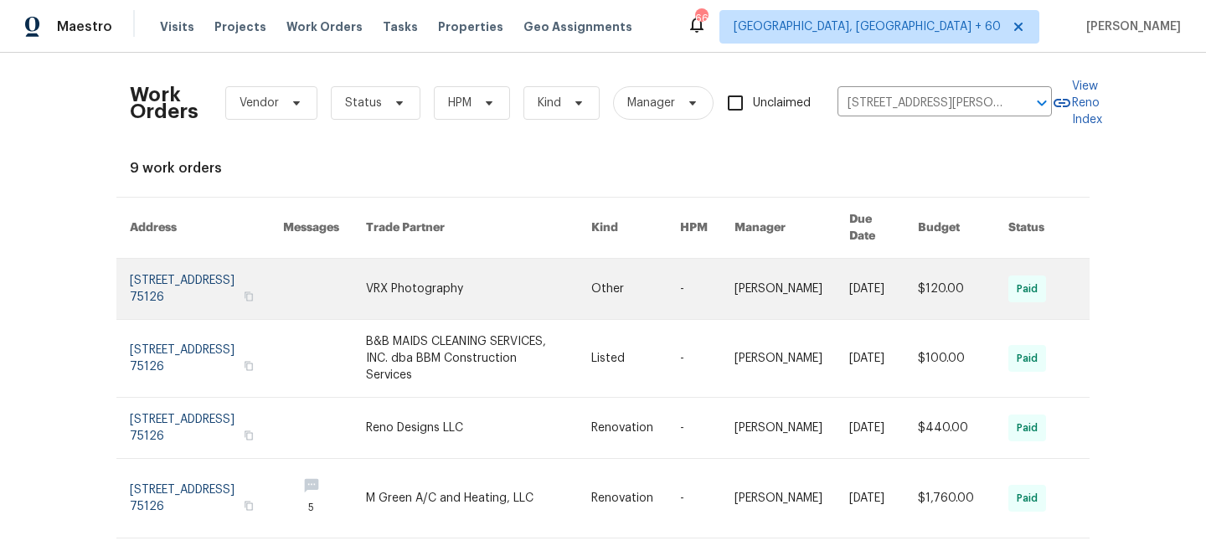
click at [506, 275] on link at bounding box center [479, 289] width 226 height 60
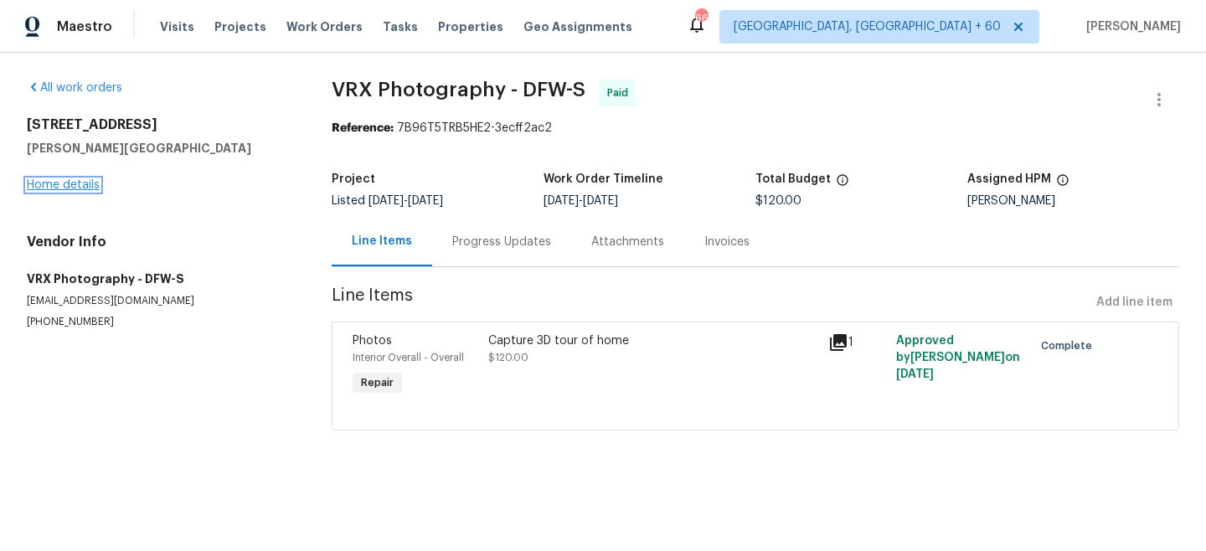
click at [67, 187] on link "Home details" at bounding box center [63, 185] width 73 height 12
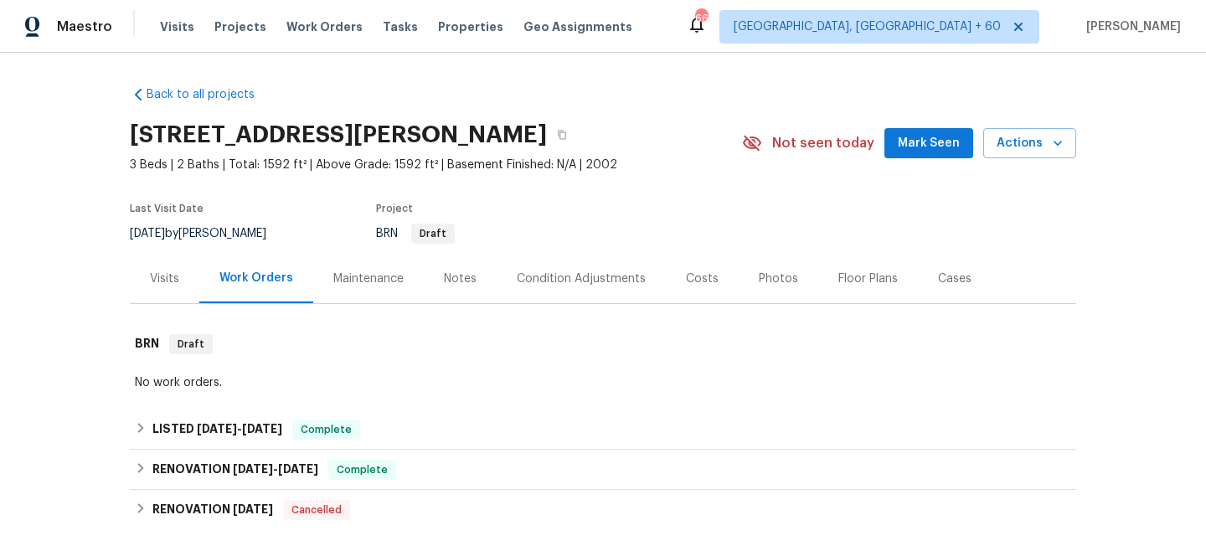
click at [378, 283] on div "Maintenance" at bounding box center [368, 278] width 70 height 17
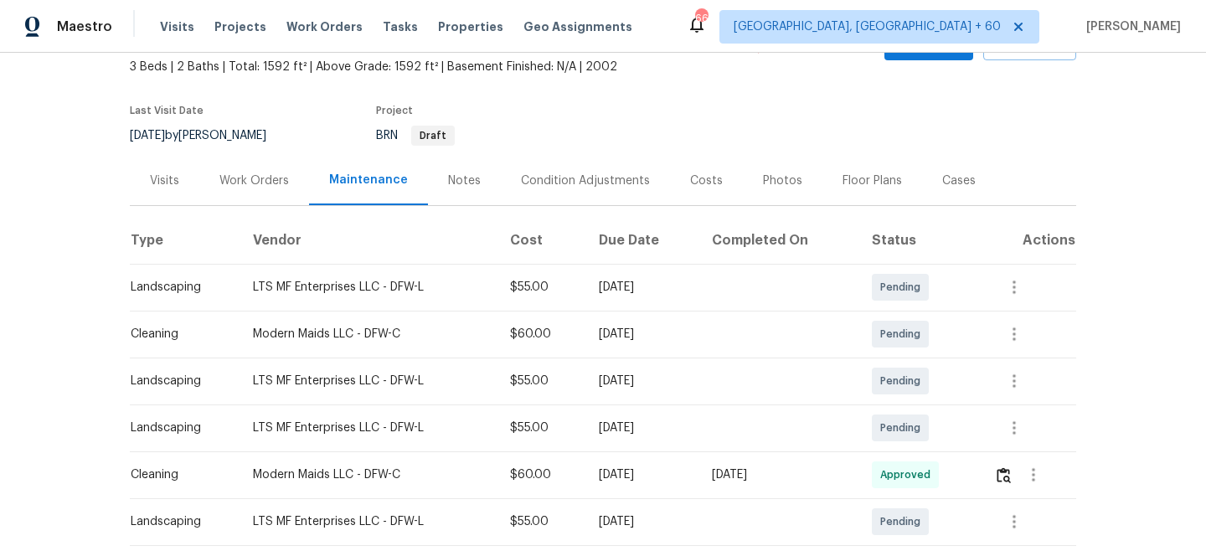
scroll to position [161, 0]
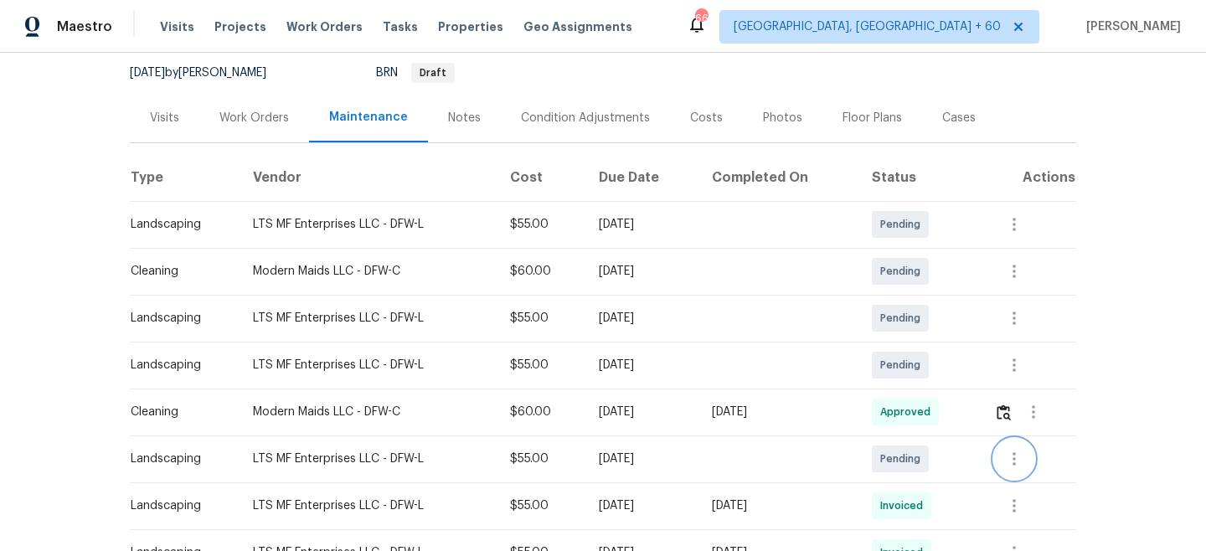
click at [1013, 459] on icon "button" at bounding box center [1014, 459] width 20 height 20
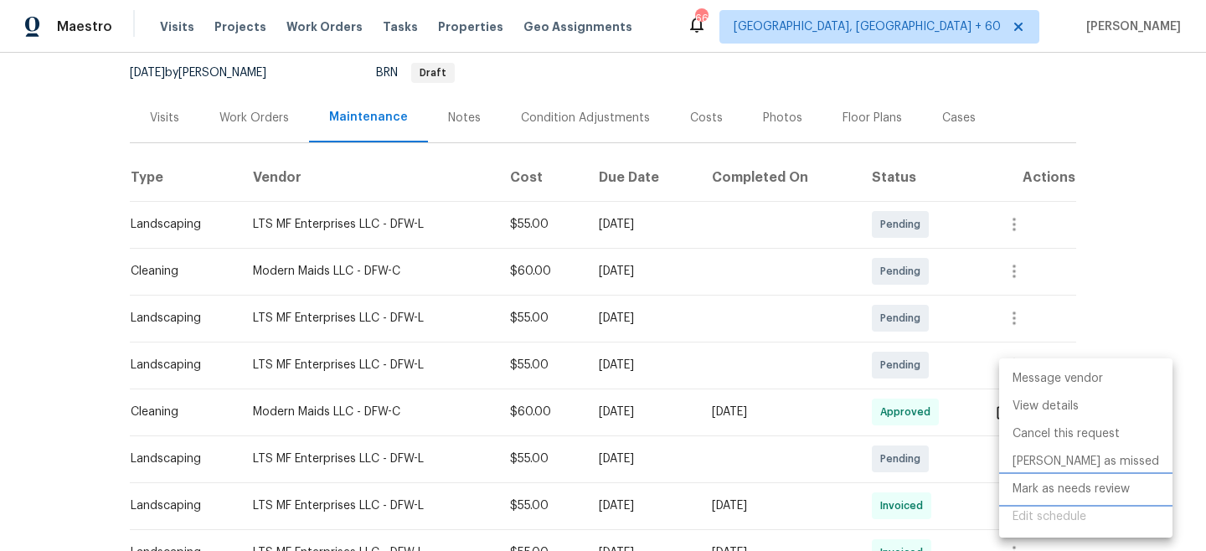
click at [1074, 487] on li "Mark as needs review" at bounding box center [1085, 490] width 173 height 28
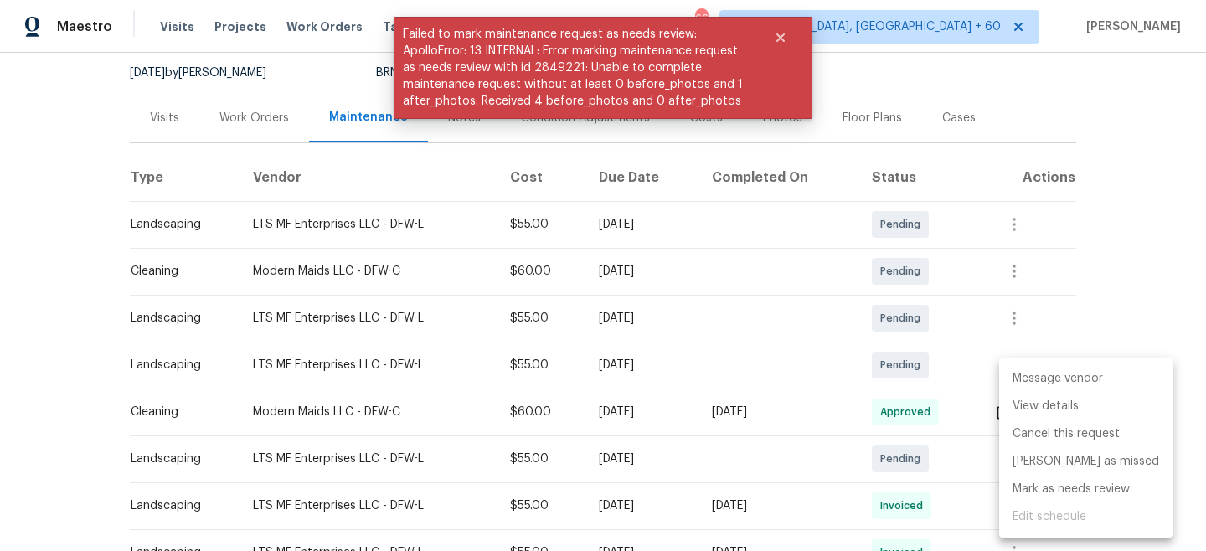
click at [1138, 257] on div "Message vendor View details Cancel this request [PERSON_NAME] as missed [PERSON…" at bounding box center [603, 275] width 1206 height 551
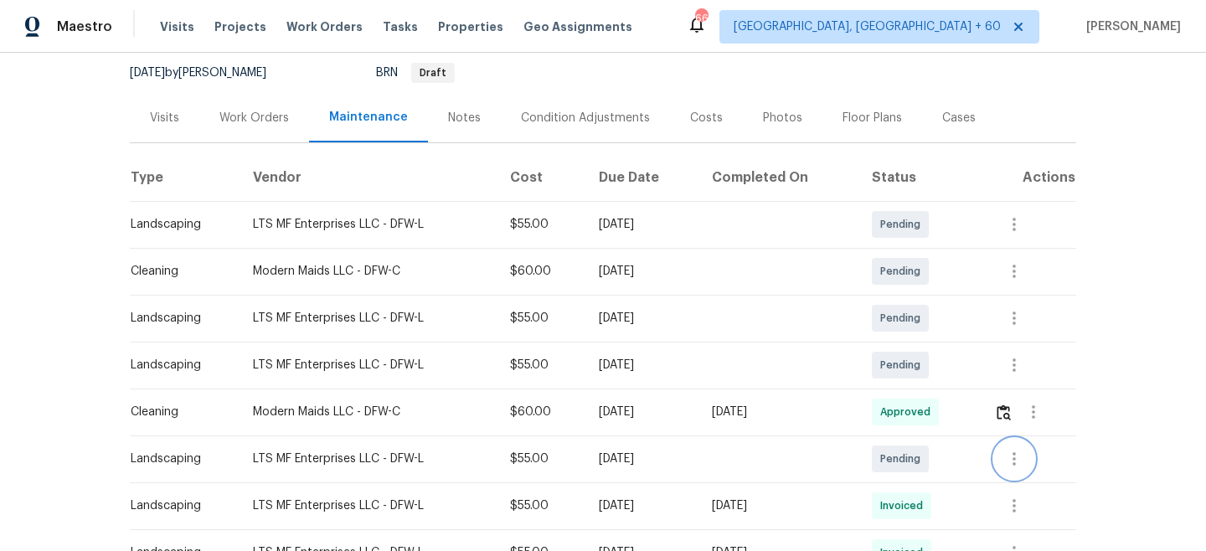
click at [1009, 461] on icon "button" at bounding box center [1014, 459] width 20 height 20
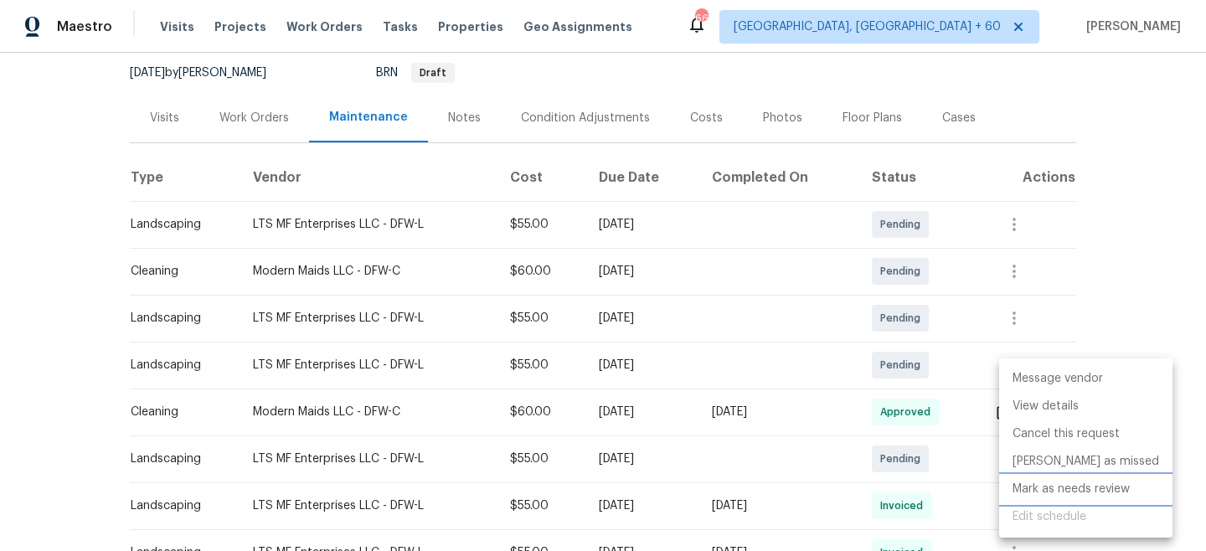
click at [1048, 485] on li "Mark as needs review" at bounding box center [1085, 490] width 173 height 28
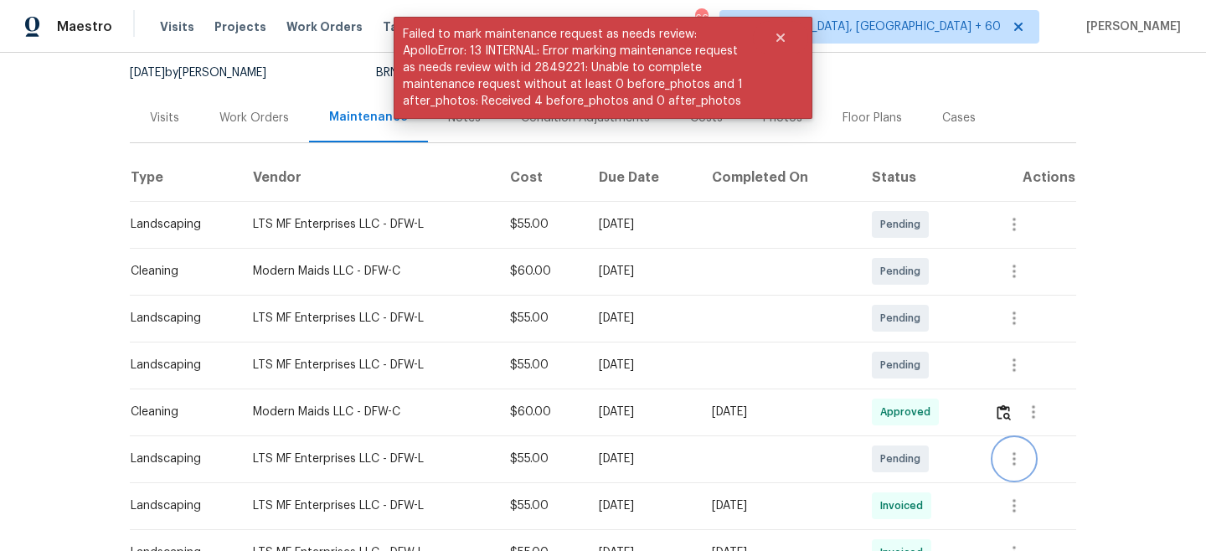
click at [1019, 471] on button "button" at bounding box center [1014, 459] width 40 height 40
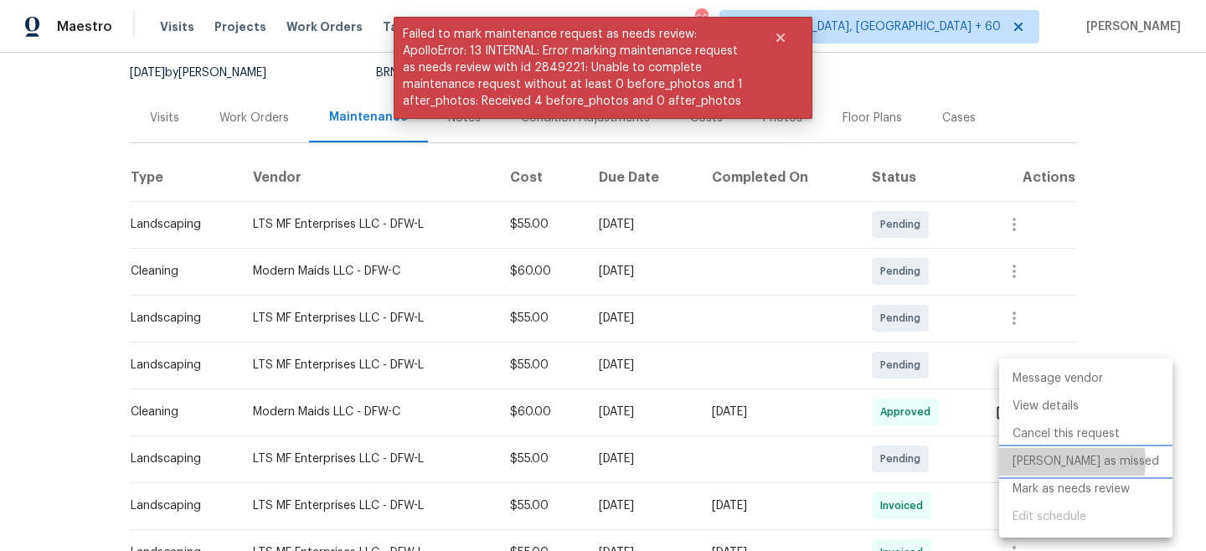
click at [1070, 461] on li "[PERSON_NAME] as missed" at bounding box center [1085, 462] width 173 height 28
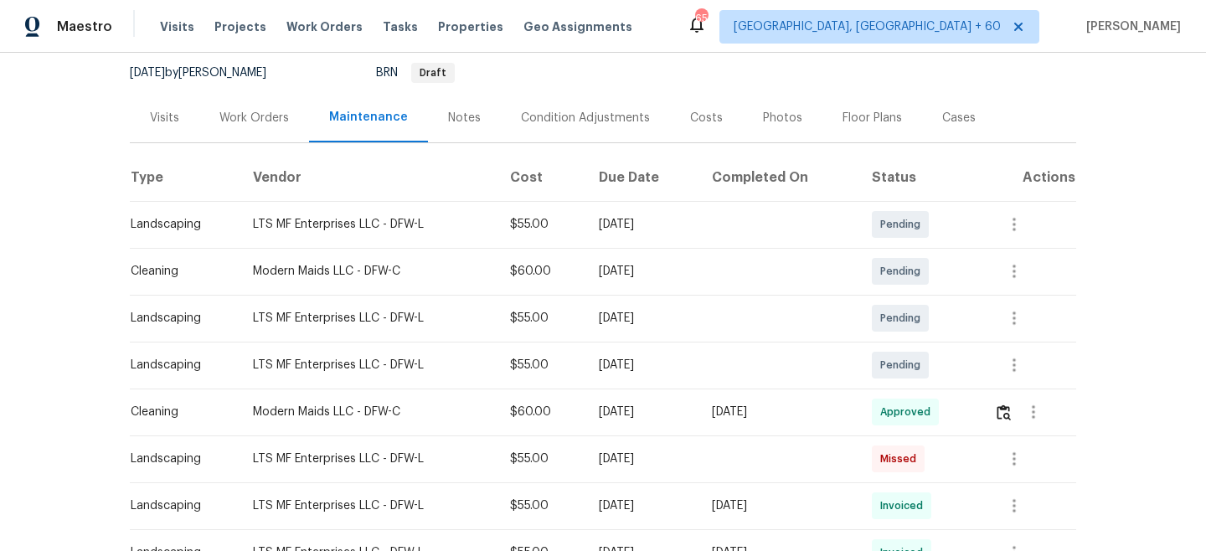
drag, startPoint x: 293, startPoint y: 23, endPoint x: 343, endPoint y: 16, distance: 50.7
click at [293, 23] on span "Work Orders" at bounding box center [324, 26] width 76 height 17
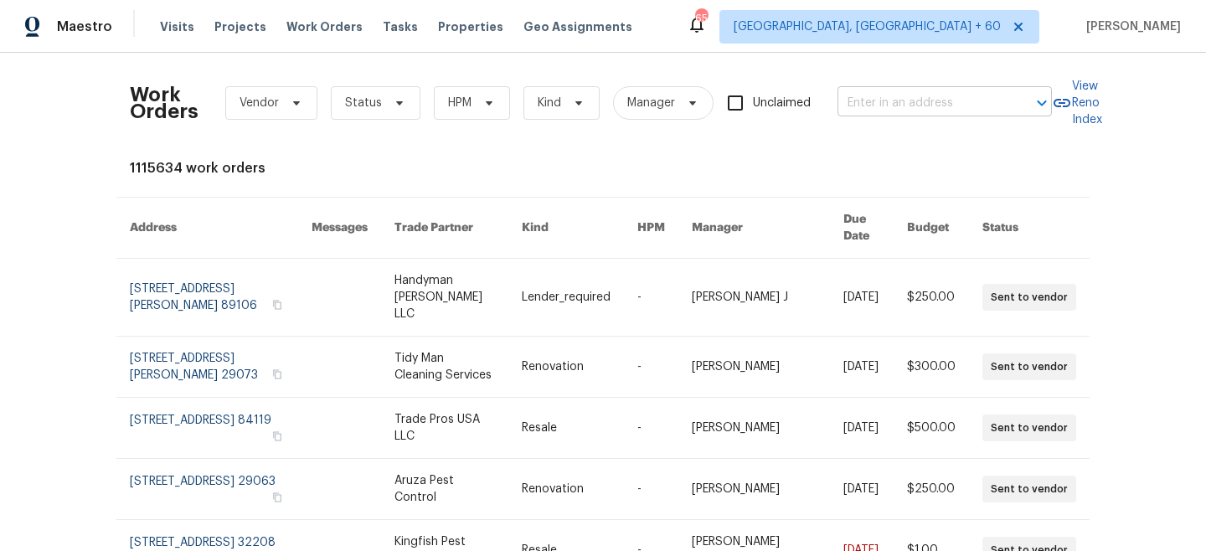
click at [968, 104] on input "text" at bounding box center [920, 103] width 167 height 26
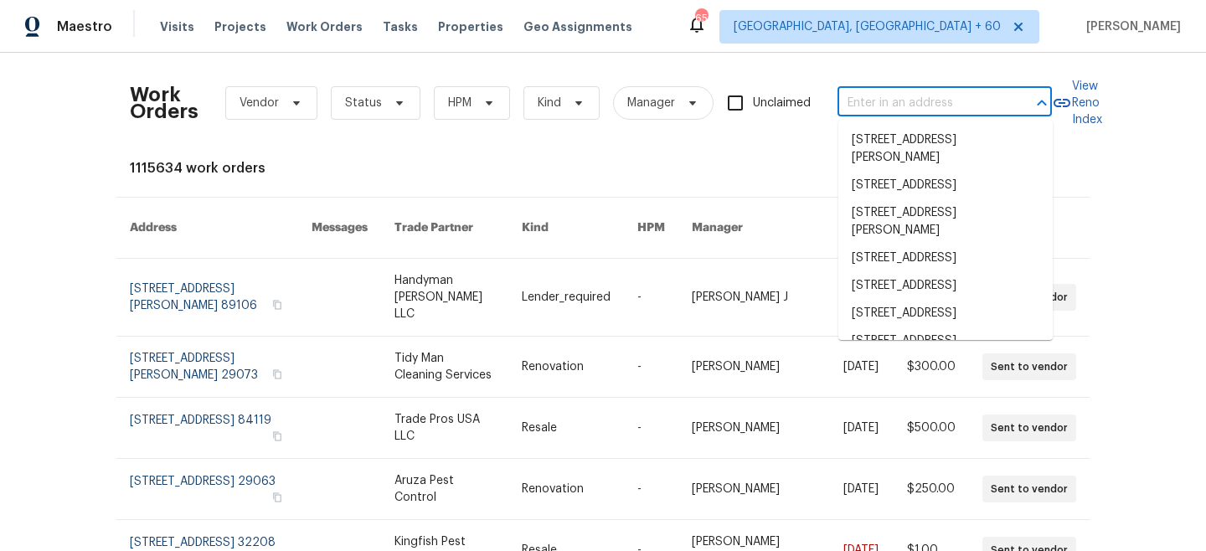
paste input "[STREET_ADDRESS][PERSON_NAME]"
type input "[STREET_ADDRESS][PERSON_NAME]"
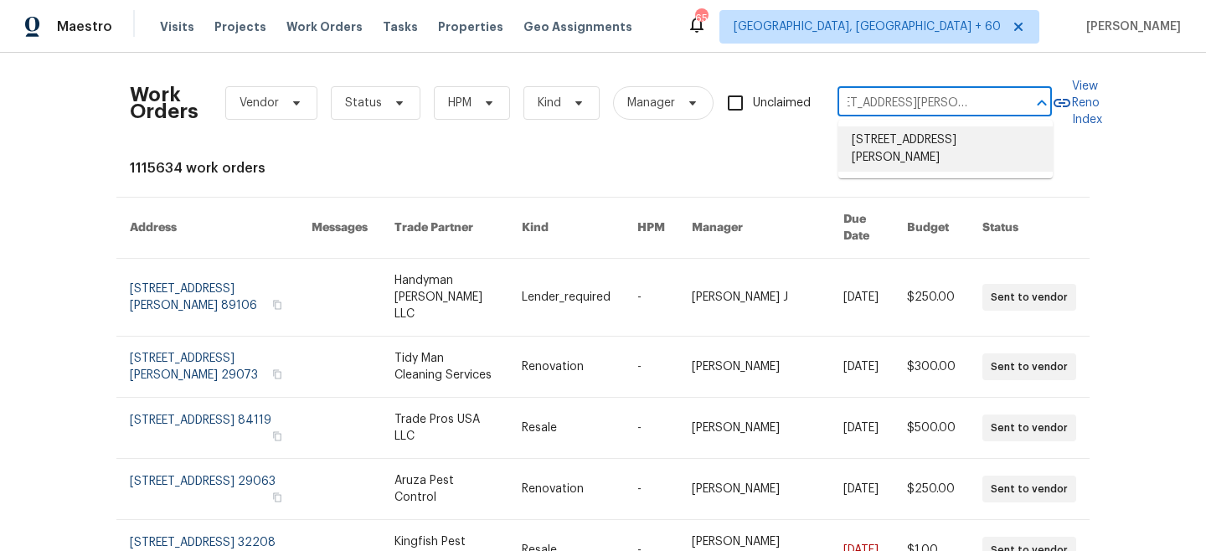
click at [919, 148] on li "[STREET_ADDRESS][PERSON_NAME]" at bounding box center [945, 148] width 214 height 45
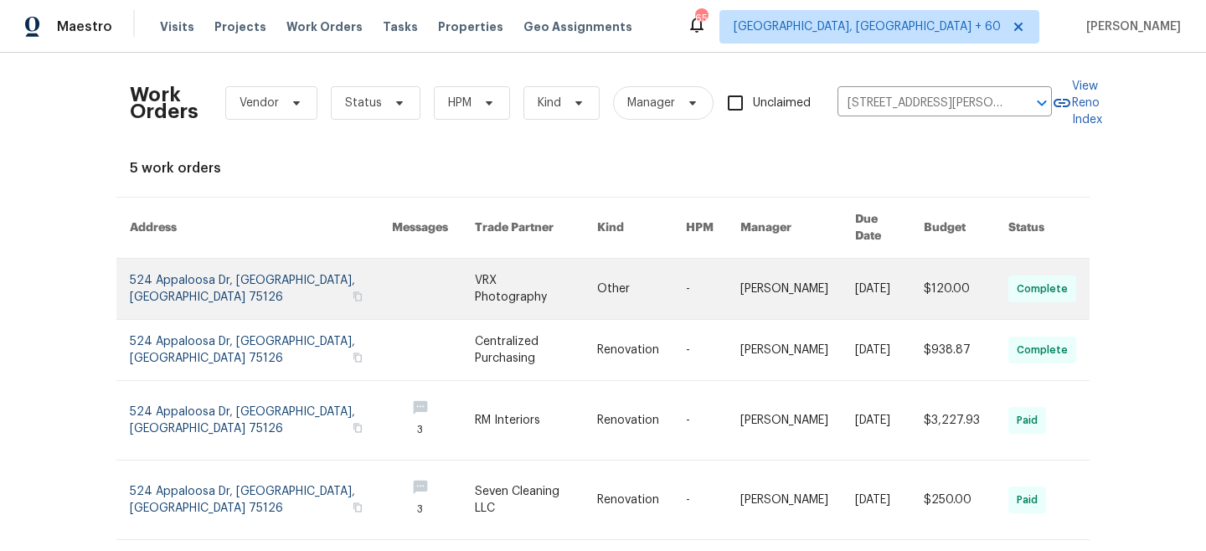
click at [476, 270] on link at bounding box center [536, 289] width 122 height 60
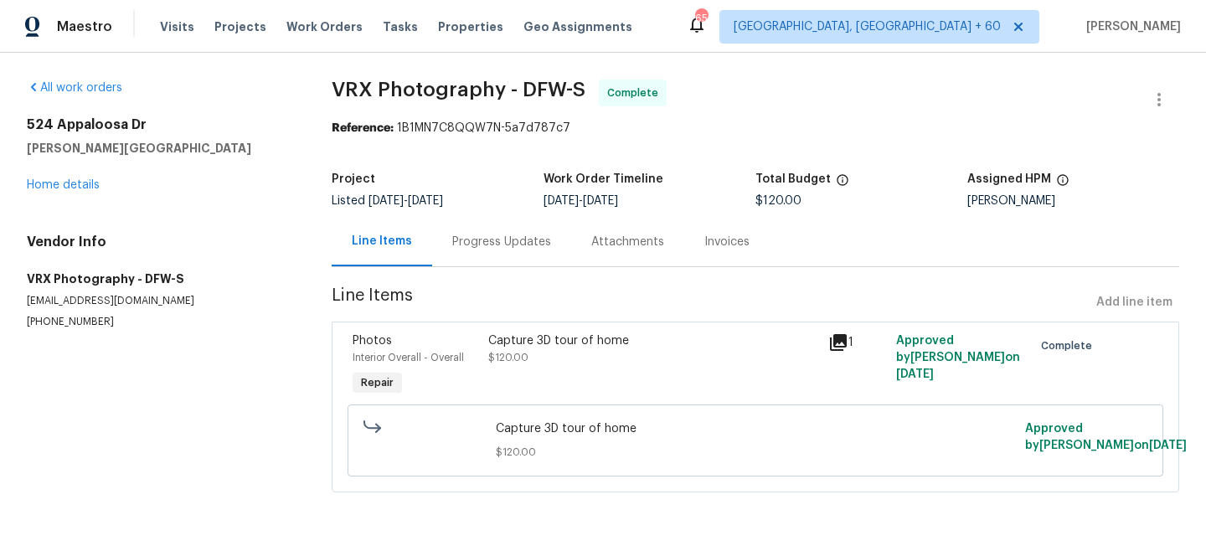
click at [66, 193] on div "All work orders [STREET_ADDRESS][PERSON_NAME] Home details Vendor Info VRX Phot…" at bounding box center [159, 205] width 265 height 250
click at [55, 186] on link "Home details" at bounding box center [63, 185] width 73 height 12
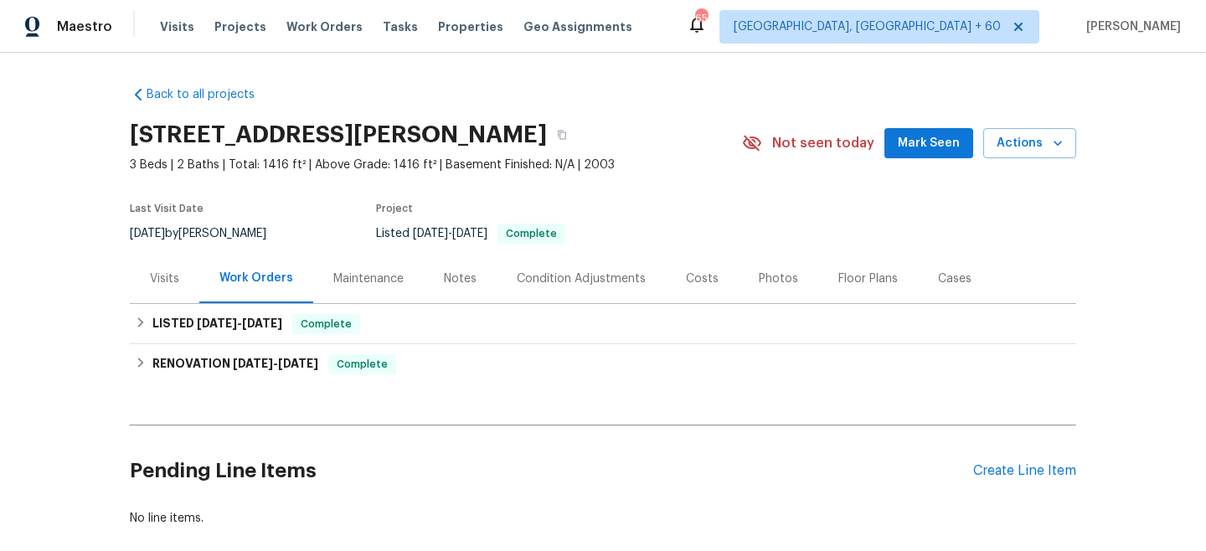
click at [337, 276] on div "Maintenance" at bounding box center [368, 278] width 70 height 17
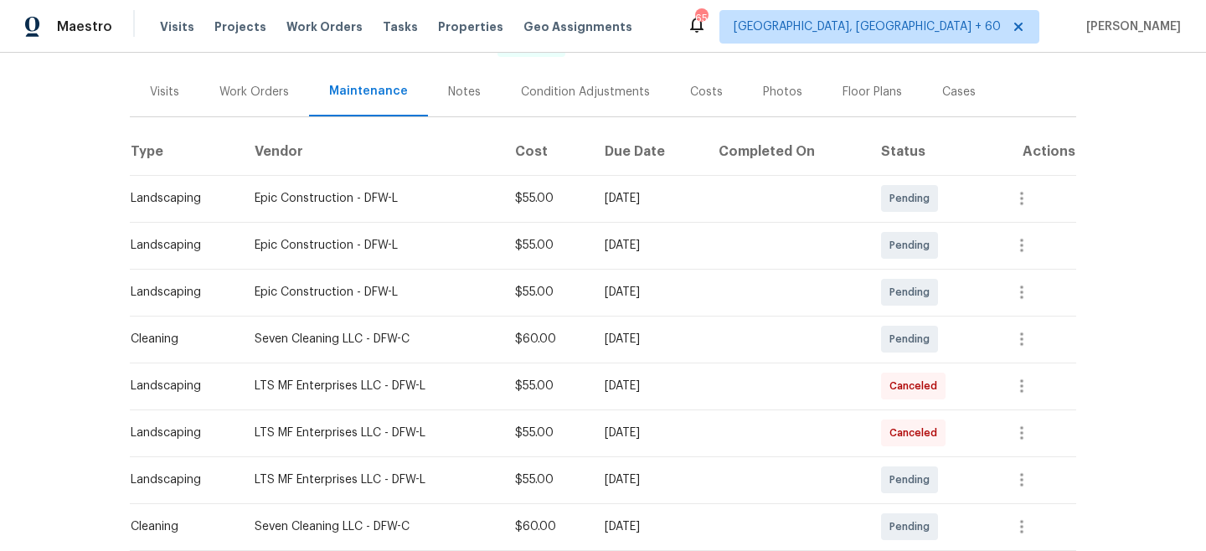
scroll to position [188, 0]
click at [286, 31] on span "Work Orders" at bounding box center [324, 26] width 76 height 17
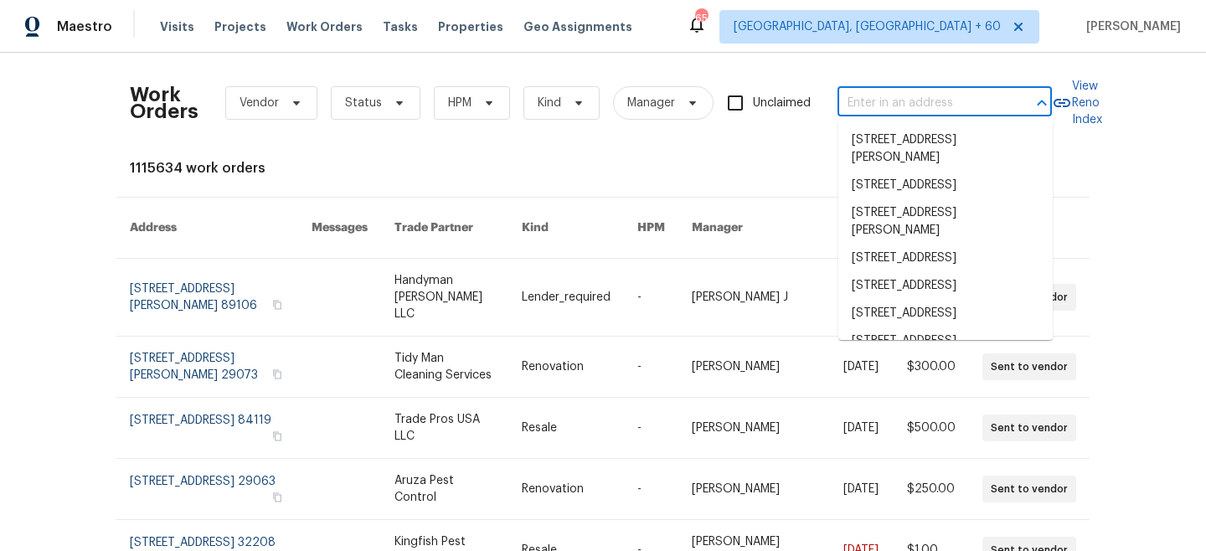
click at [925, 113] on input "text" at bounding box center [920, 103] width 167 height 26
paste input "[STREET_ADDRESS][PERSON_NAME]"
type input "[STREET_ADDRESS][PERSON_NAME]"
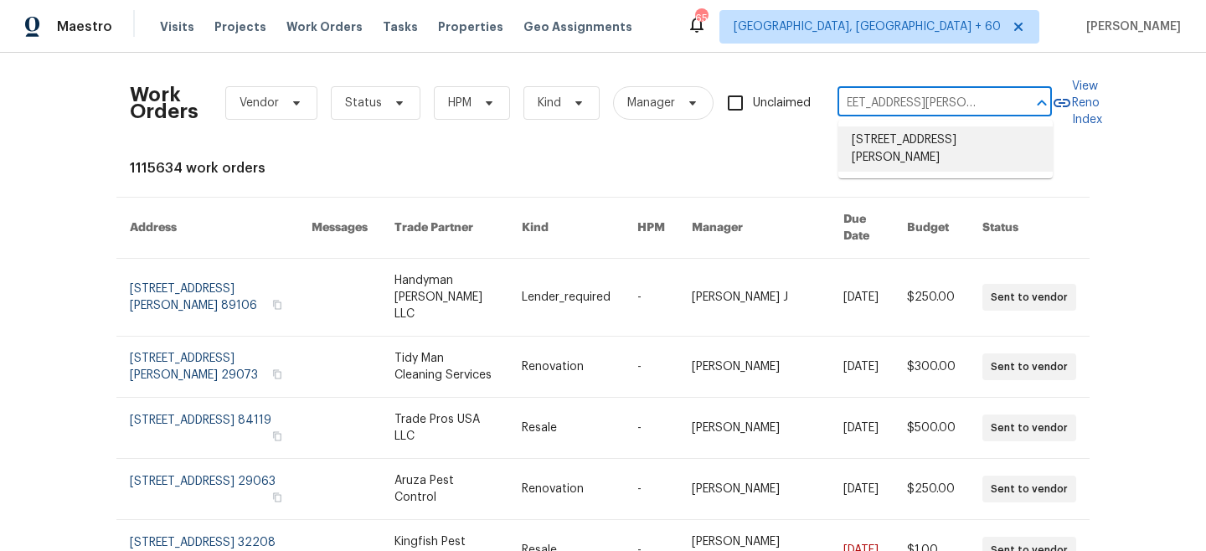
click at [899, 147] on li "[STREET_ADDRESS][PERSON_NAME]" at bounding box center [945, 148] width 214 height 45
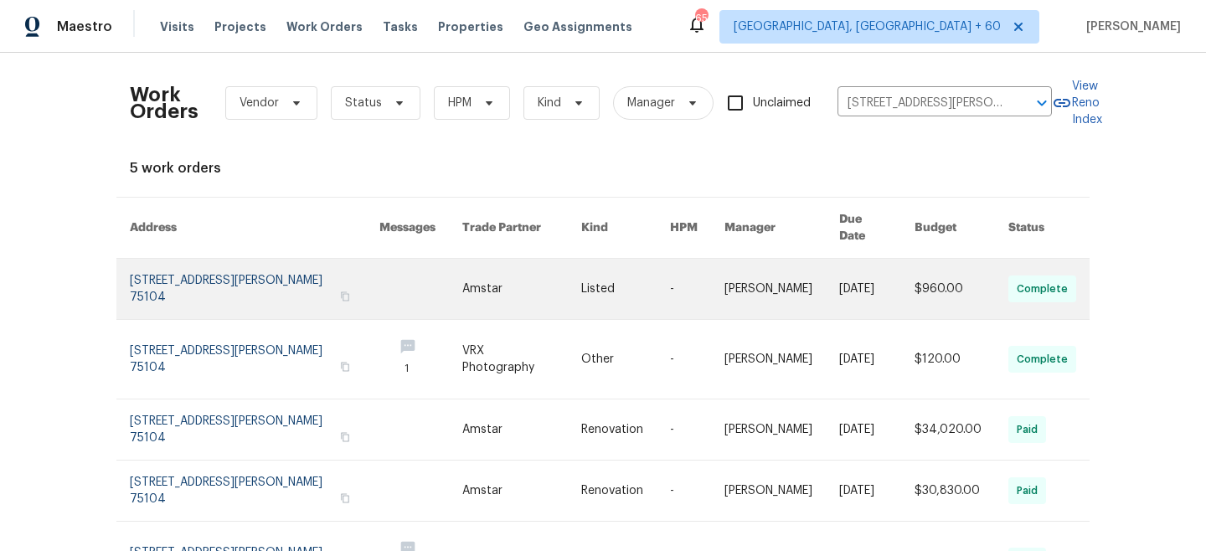
click at [582, 263] on link at bounding box center [625, 289] width 89 height 60
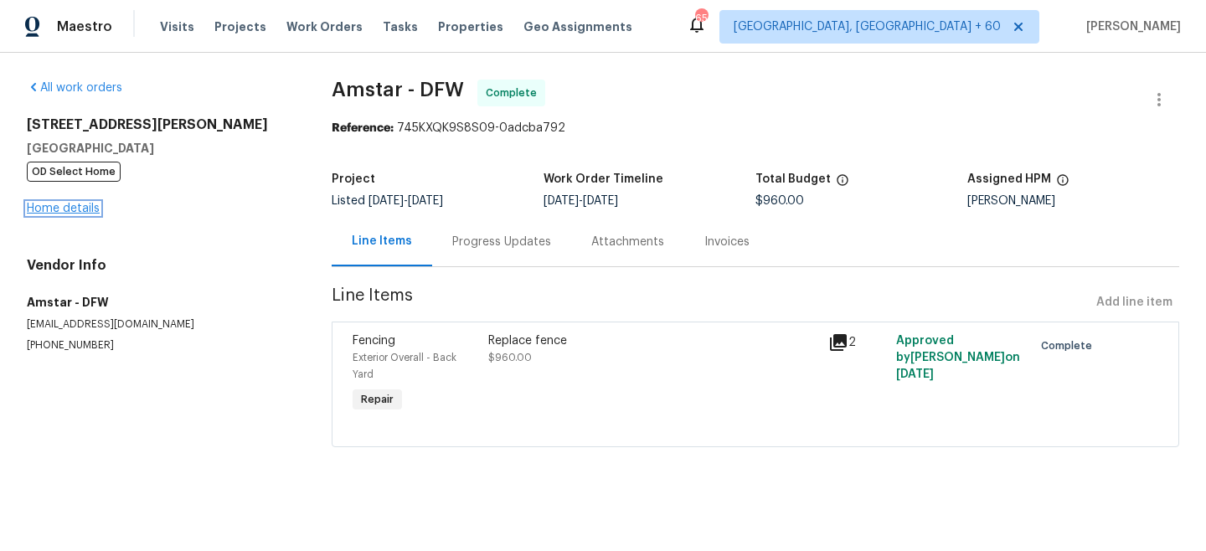
click at [83, 212] on link "Home details" at bounding box center [63, 209] width 73 height 12
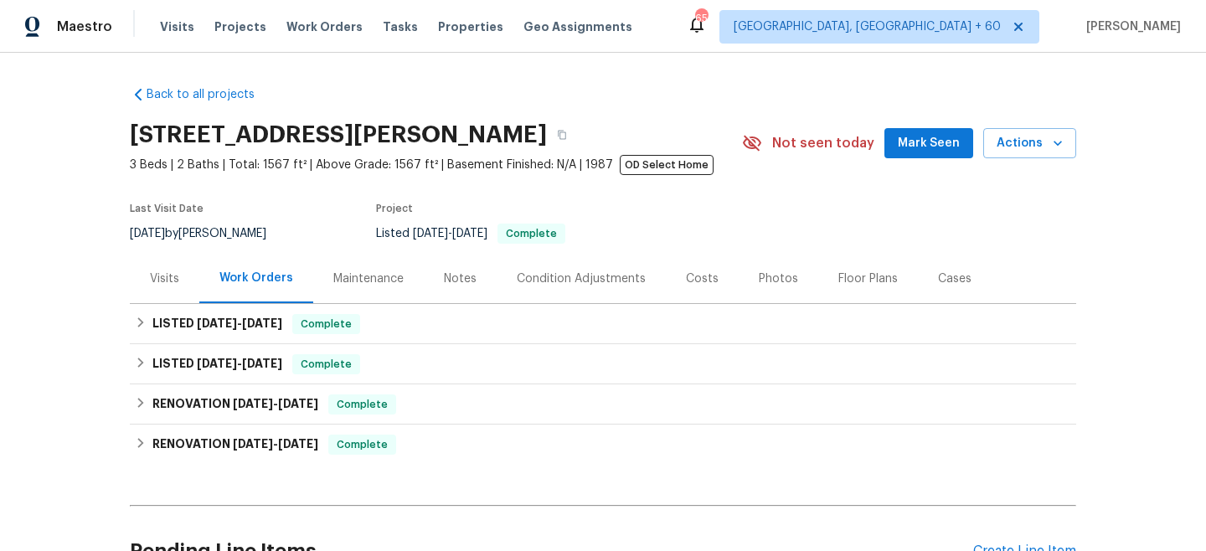
click at [342, 279] on div "Maintenance" at bounding box center [368, 278] width 70 height 17
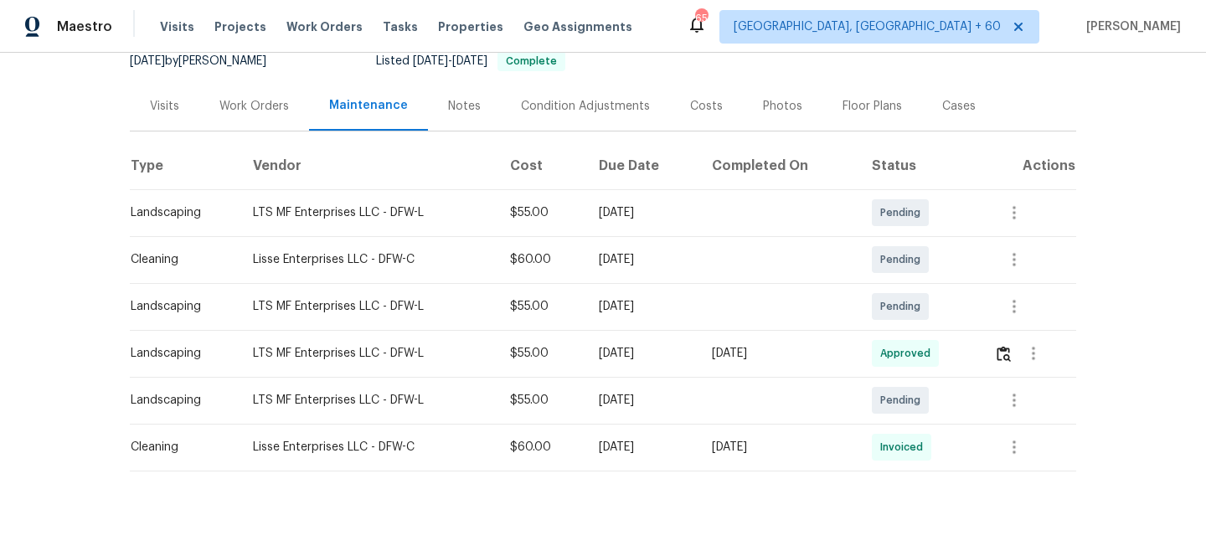
scroll to position [175, 0]
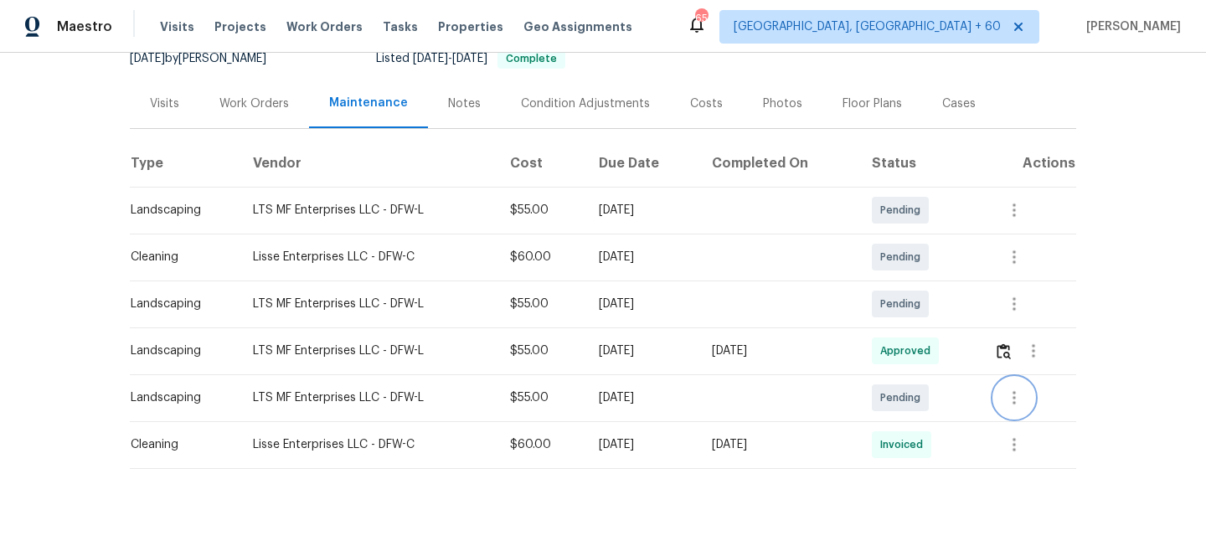
click at [1016, 402] on icon "button" at bounding box center [1014, 398] width 20 height 20
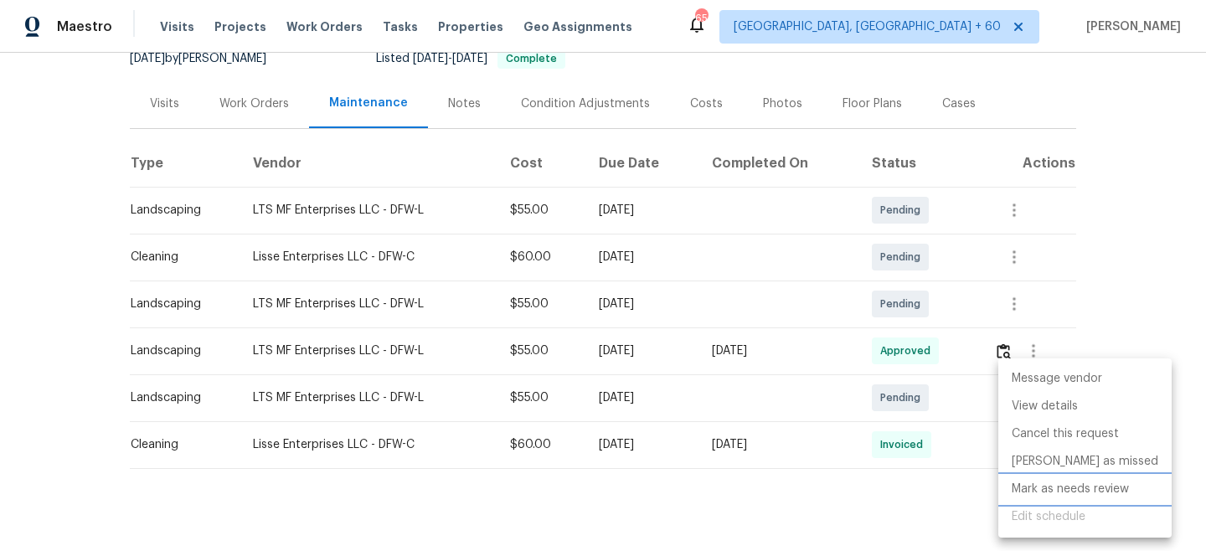
click at [1059, 497] on li "Mark as needs review" at bounding box center [1084, 490] width 173 height 28
click at [1113, 239] on div at bounding box center [603, 275] width 1206 height 551
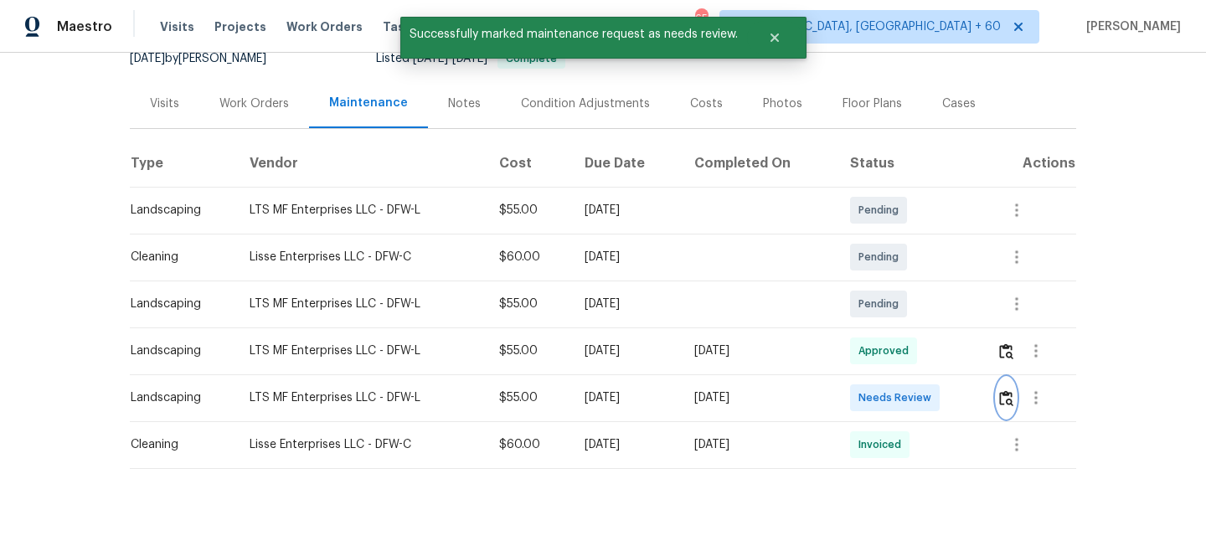
click at [1002, 396] on button "button" at bounding box center [1005, 398] width 19 height 40
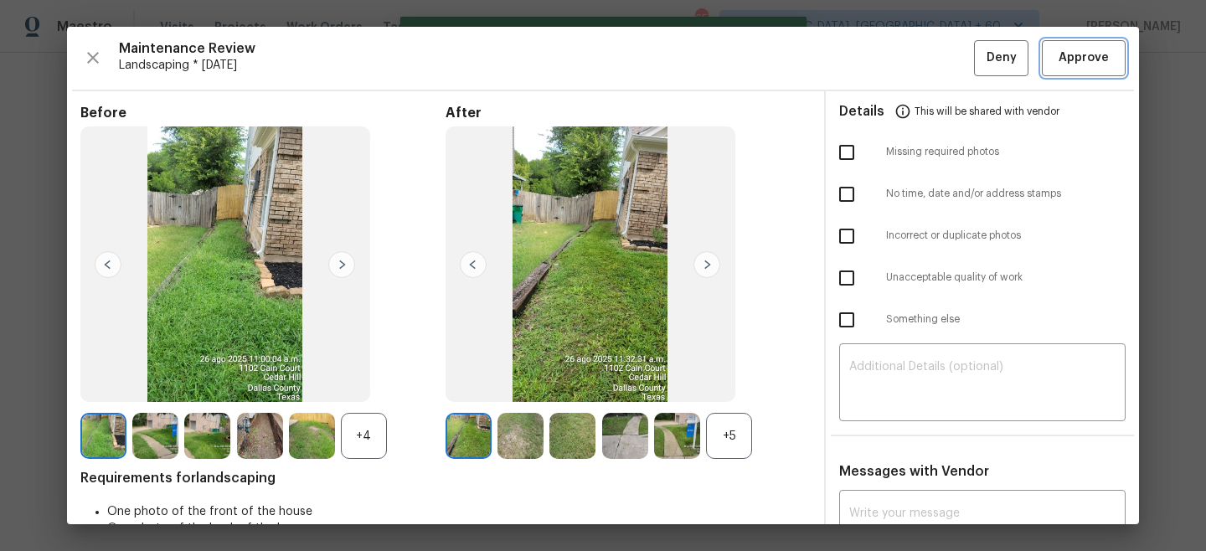
click at [1085, 59] on span "Approve" at bounding box center [1083, 58] width 50 height 21
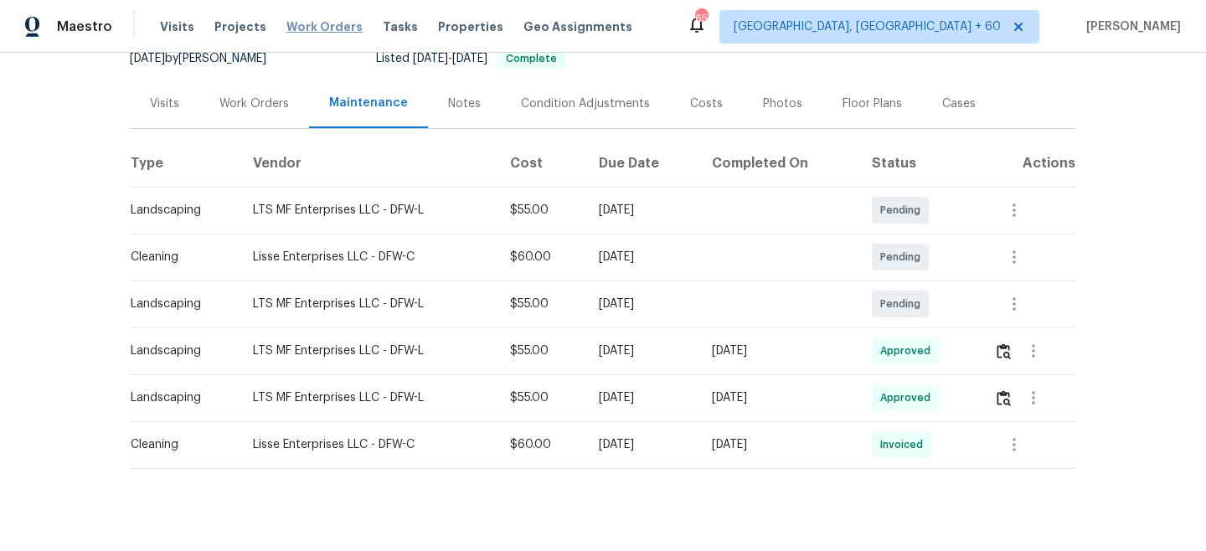
click at [311, 33] on span "Work Orders" at bounding box center [324, 26] width 76 height 17
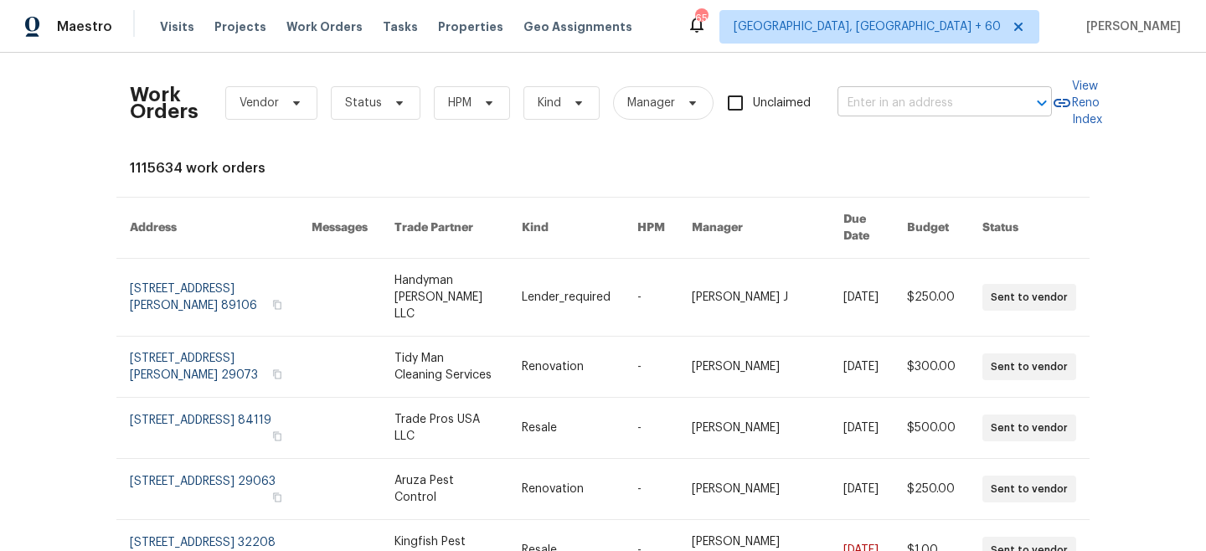
click at [880, 100] on input "text" at bounding box center [920, 103] width 167 height 26
paste input "[STREET_ADDRESS][PERSON_NAME]"
type input "[STREET_ADDRESS][PERSON_NAME]"
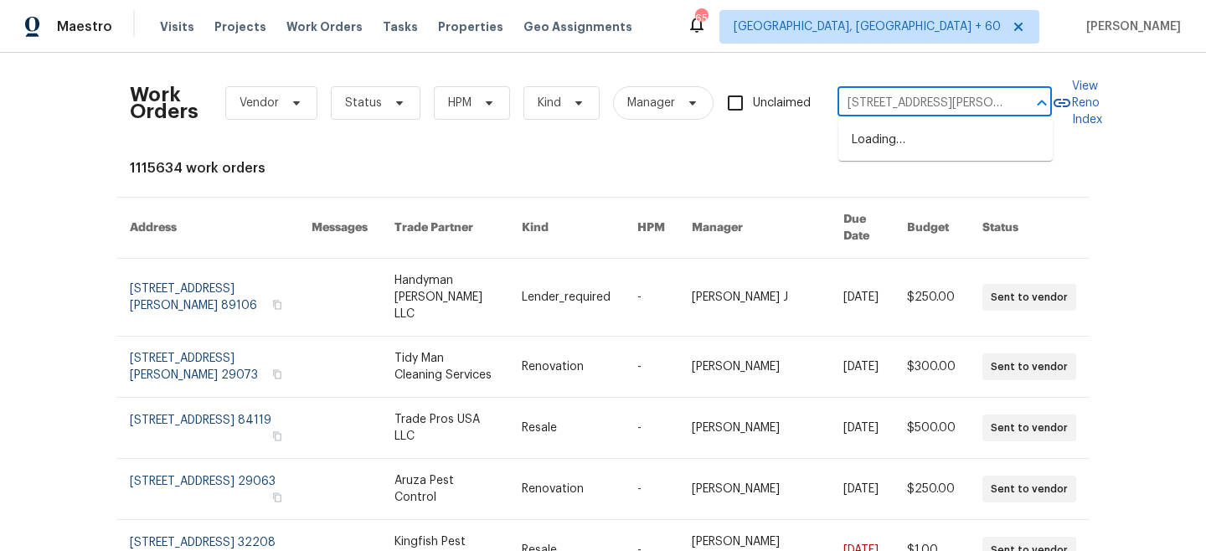
scroll to position [0, 88]
click at [932, 144] on li "[STREET_ADDRESS][PERSON_NAME]" at bounding box center [945, 148] width 214 height 45
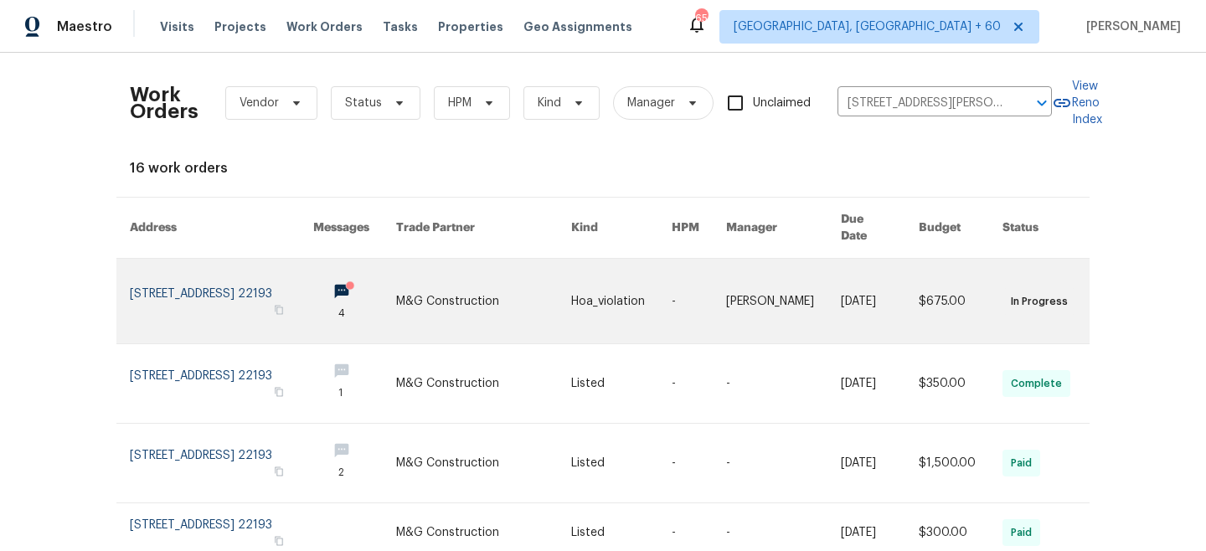
click at [559, 285] on link at bounding box center [483, 301] width 175 height 85
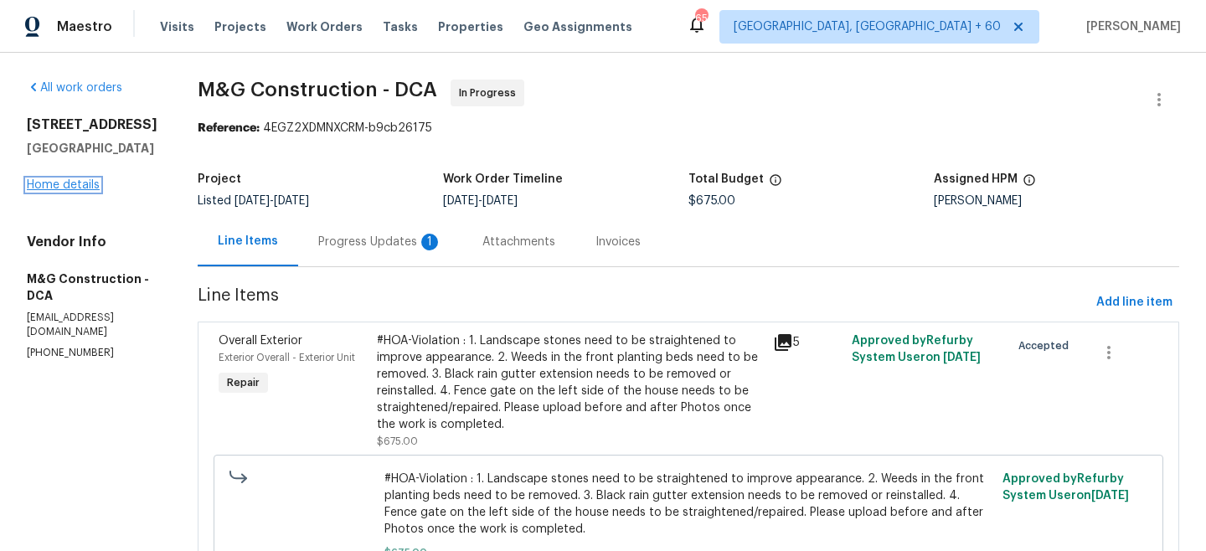
click at [49, 191] on link "Home details" at bounding box center [63, 185] width 73 height 12
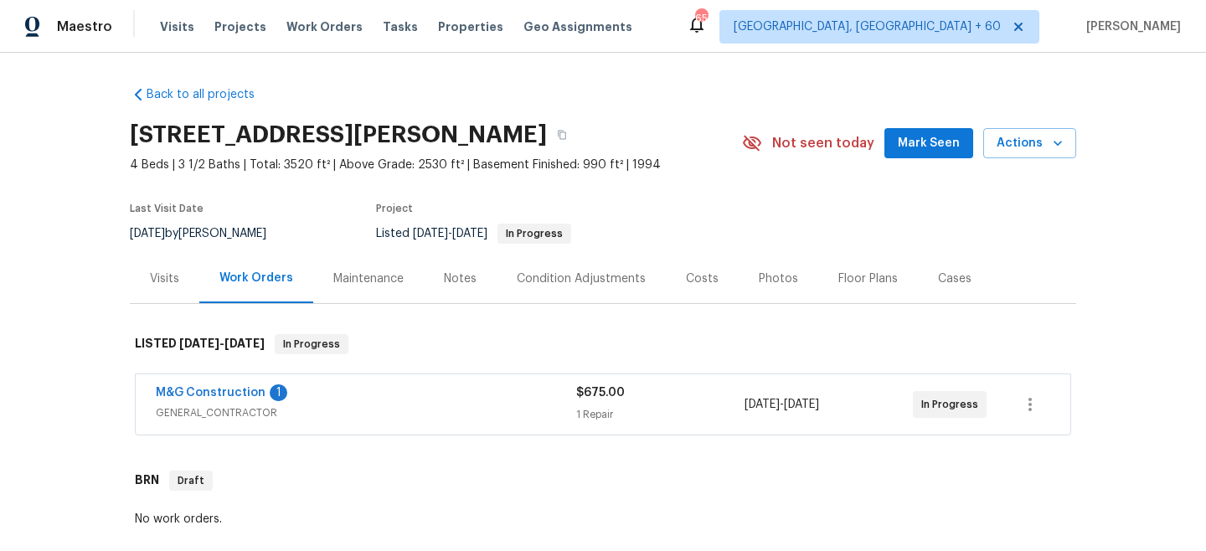
click at [377, 279] on div "Maintenance" at bounding box center [368, 278] width 70 height 17
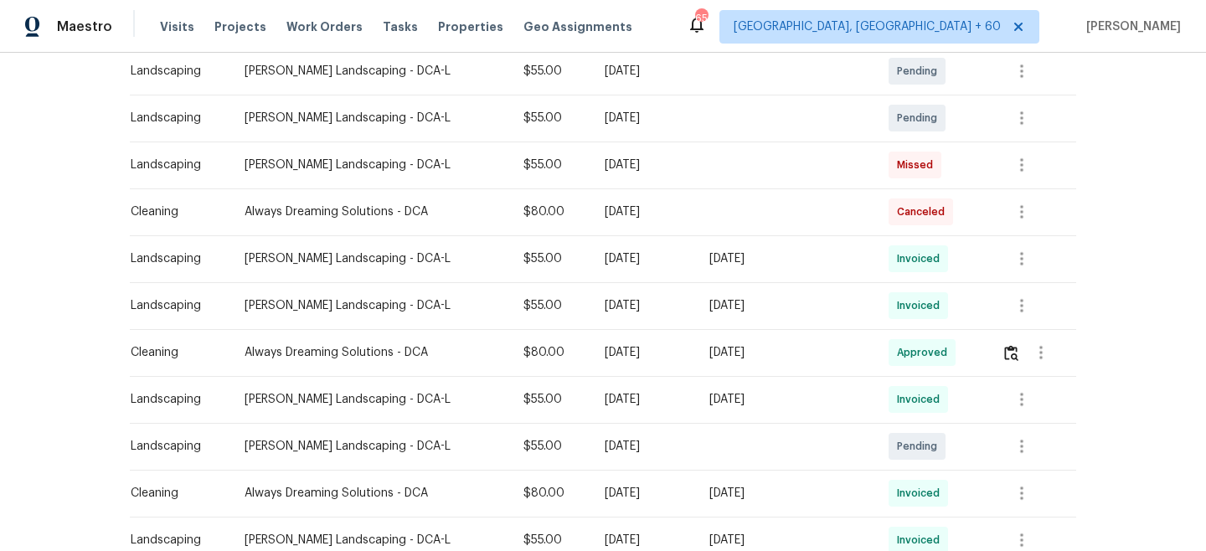
scroll to position [363, 0]
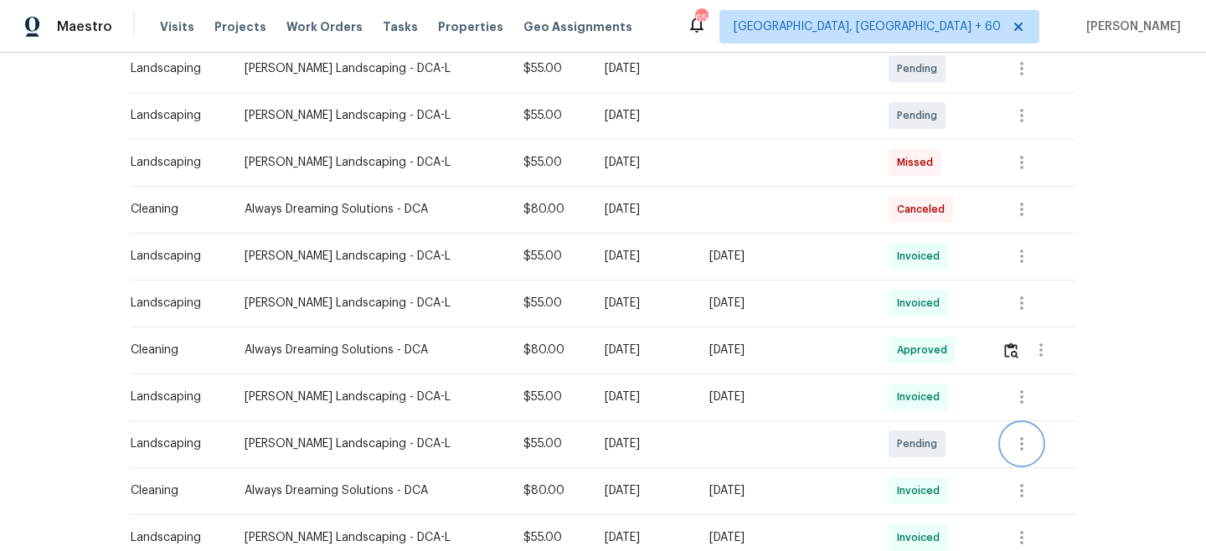
click at [1014, 441] on icon "button" at bounding box center [1022, 444] width 20 height 20
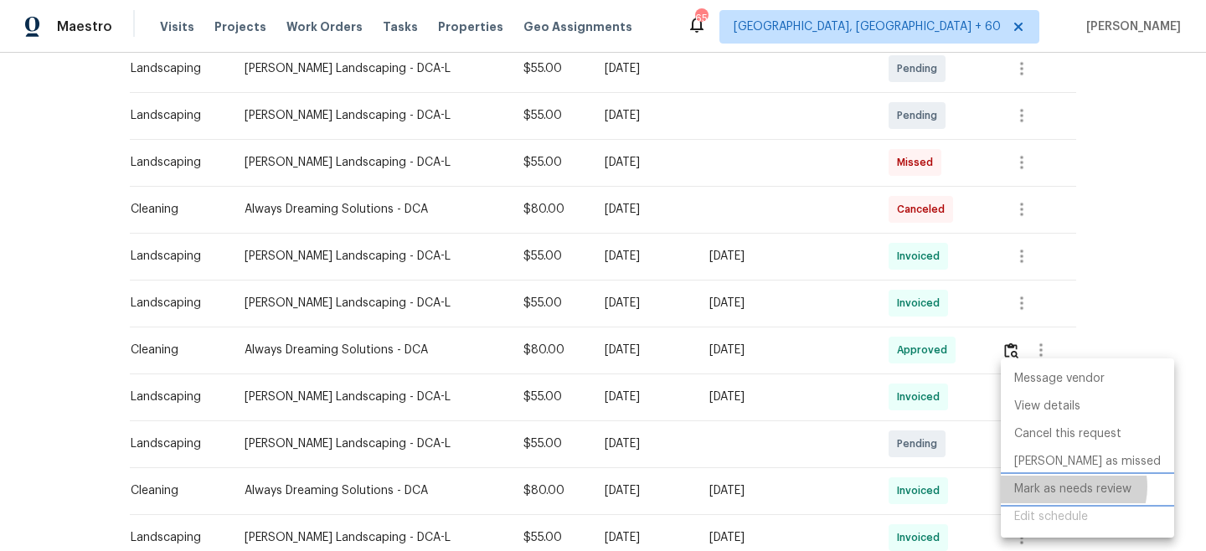
click at [1071, 487] on li "Mark as needs review" at bounding box center [1087, 490] width 173 height 28
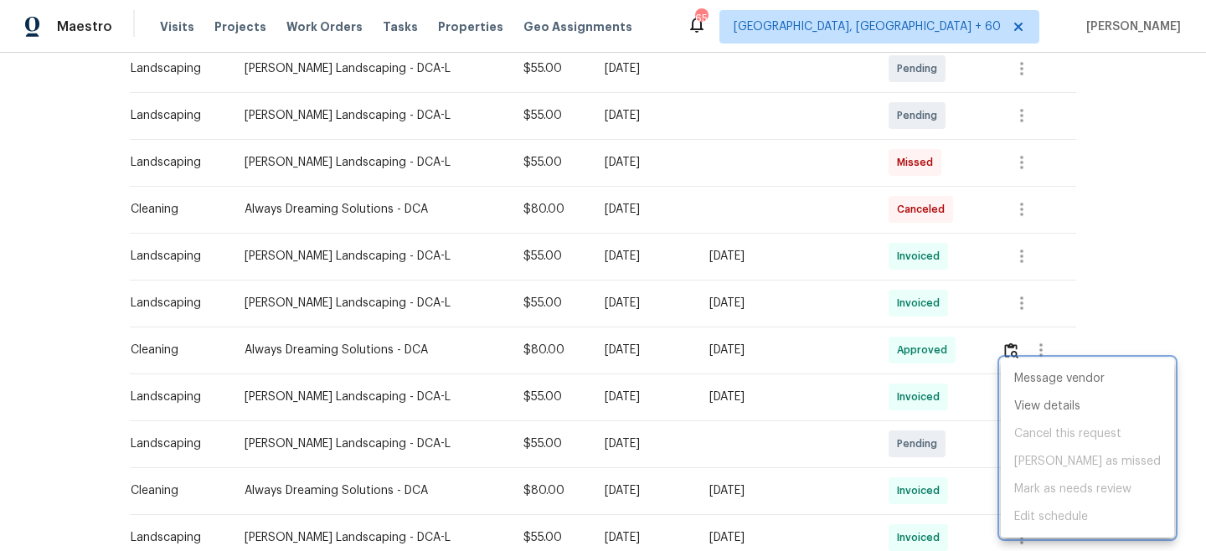
click at [1125, 283] on div at bounding box center [603, 275] width 1206 height 551
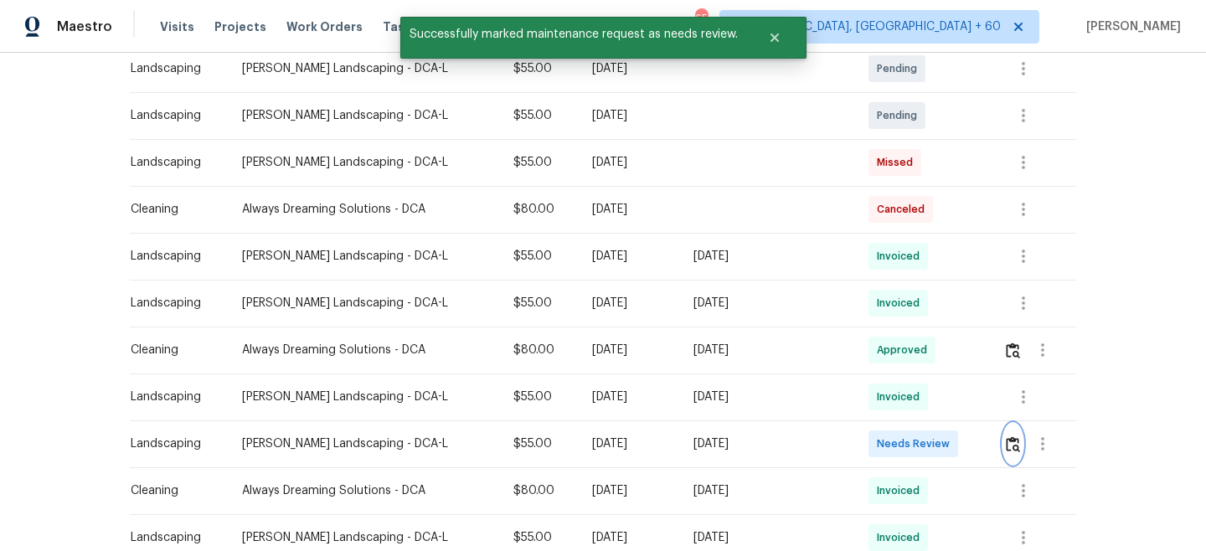
click at [1012, 441] on img "button" at bounding box center [1013, 444] width 14 height 16
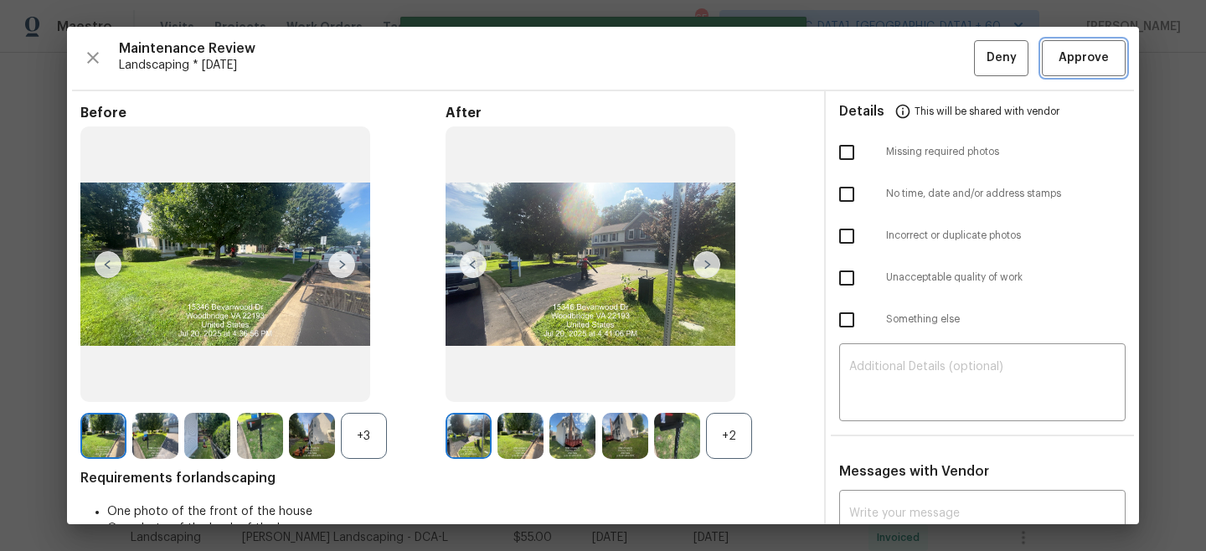
click at [1093, 54] on span "Approve" at bounding box center [1083, 58] width 50 height 21
click at [1193, 63] on div "Back to all projects [STREET_ADDRESS] 4 Beds | 3 1/2 Baths | Total: 3520 ft² | …" at bounding box center [603, 302] width 1206 height 498
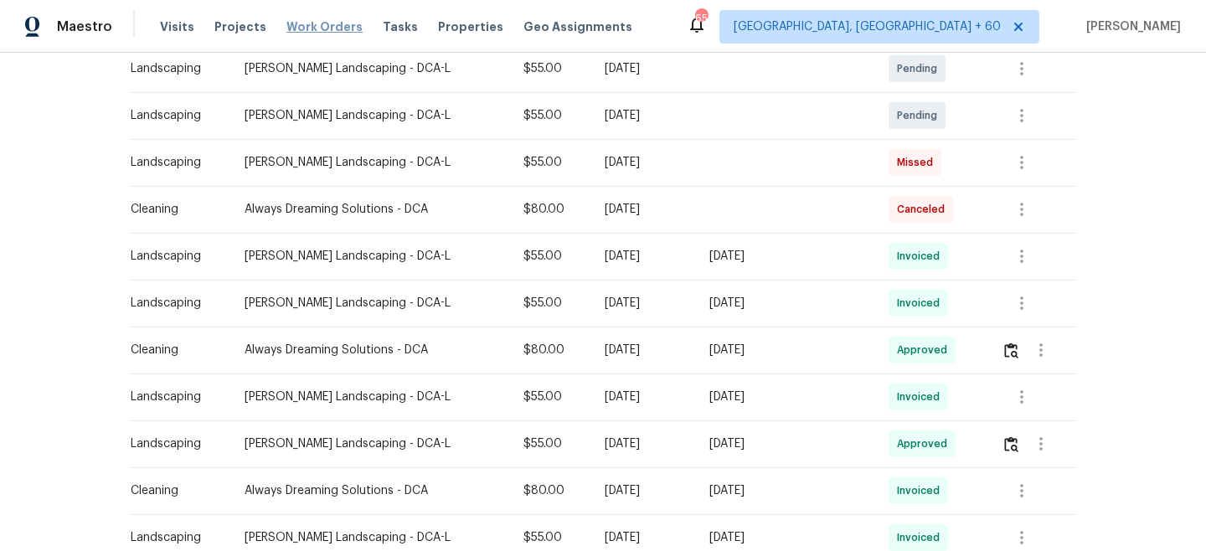
click at [328, 29] on span "Work Orders" at bounding box center [324, 26] width 76 height 17
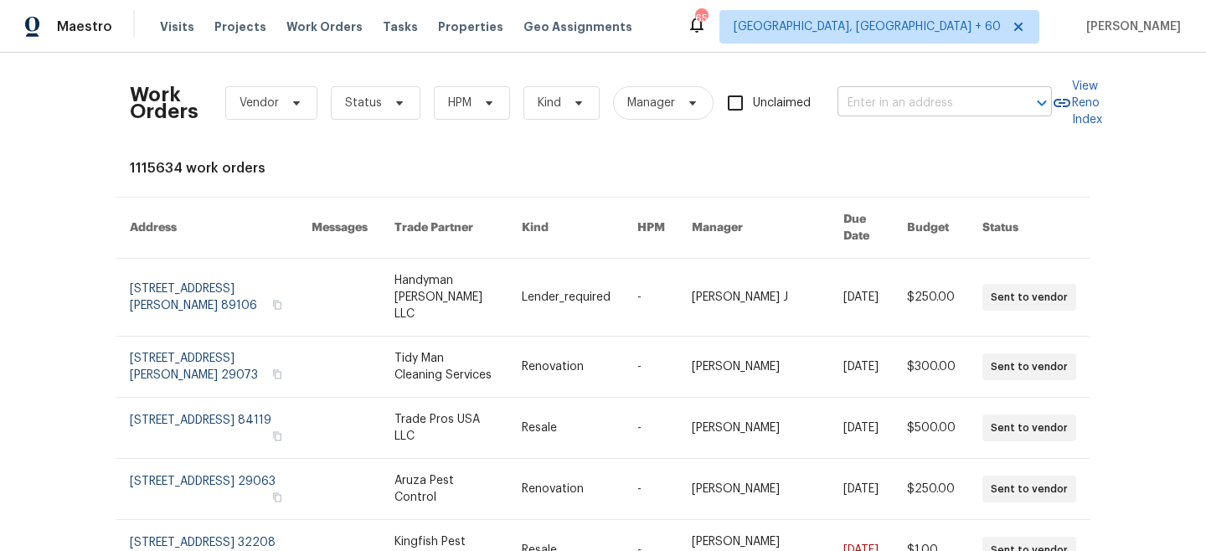
click at [967, 91] on input "text" at bounding box center [920, 103] width 167 height 26
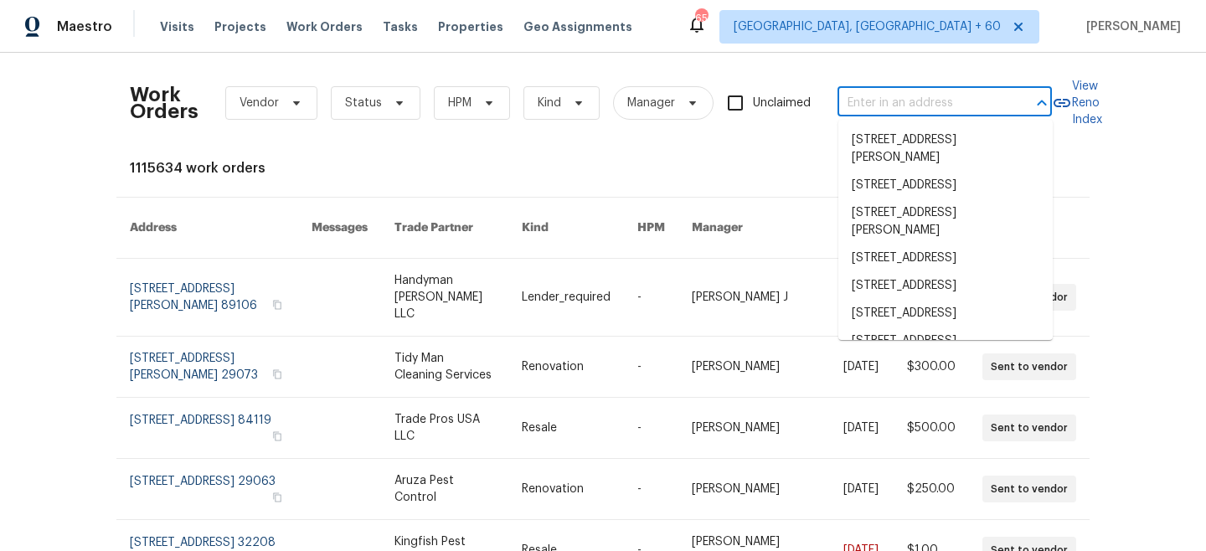
paste input "[STREET_ADDRESS]"
type input "[STREET_ADDRESS]"
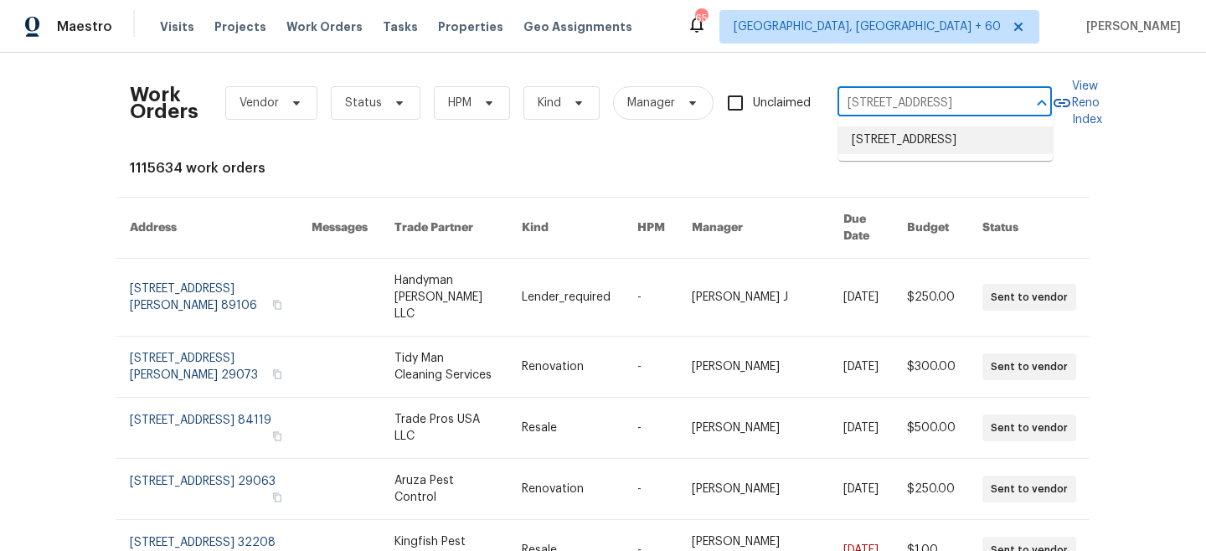
click at [931, 146] on li "[STREET_ADDRESS]" at bounding box center [945, 140] width 214 height 28
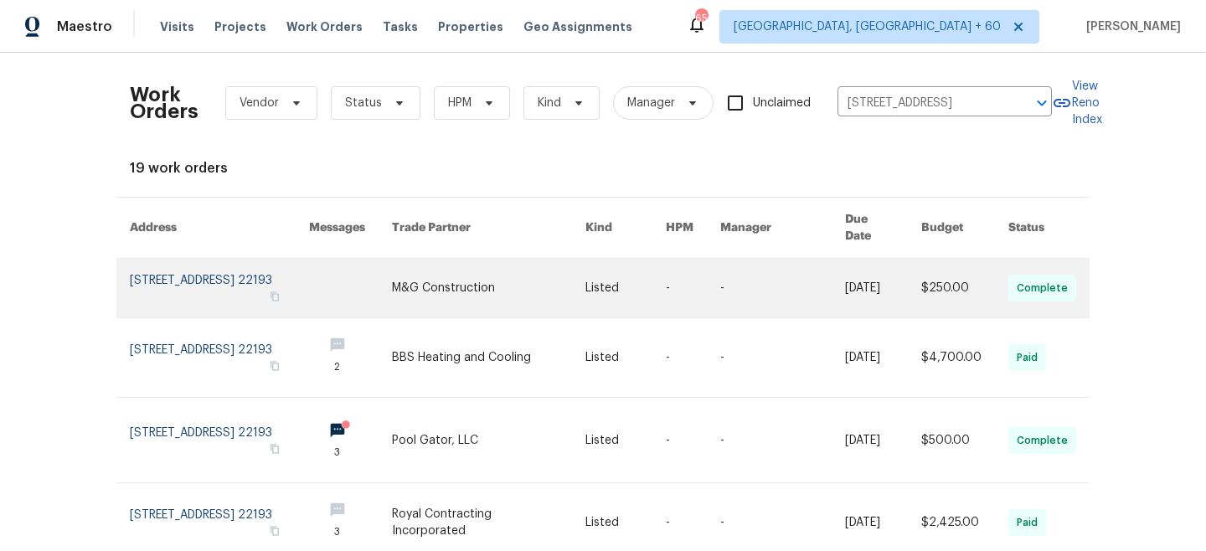
click at [635, 291] on link at bounding box center [625, 288] width 80 height 59
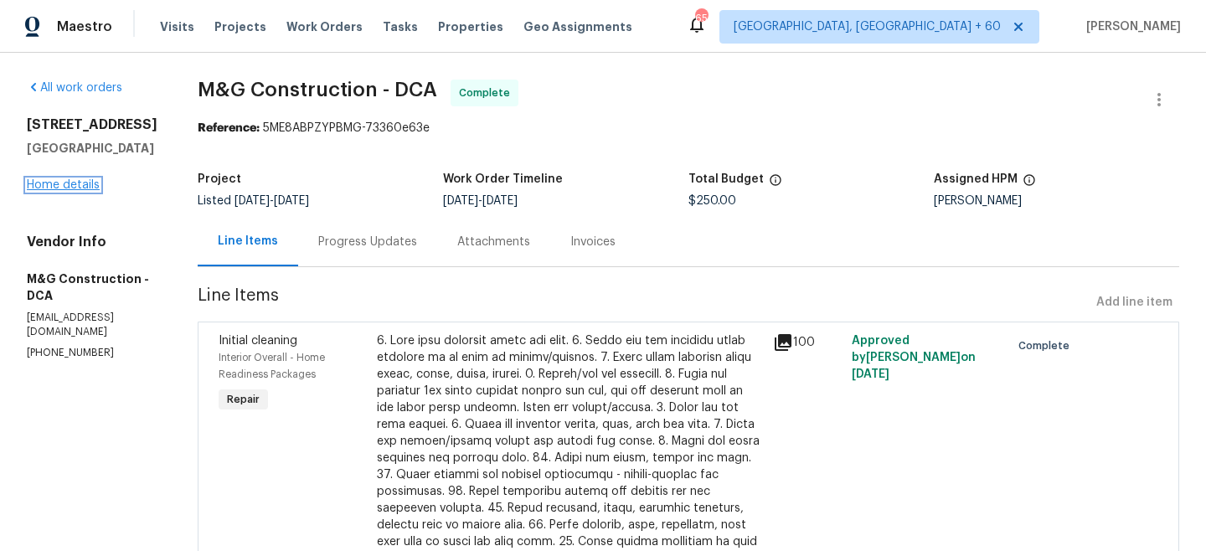
click at [78, 183] on link "Home details" at bounding box center [63, 185] width 73 height 12
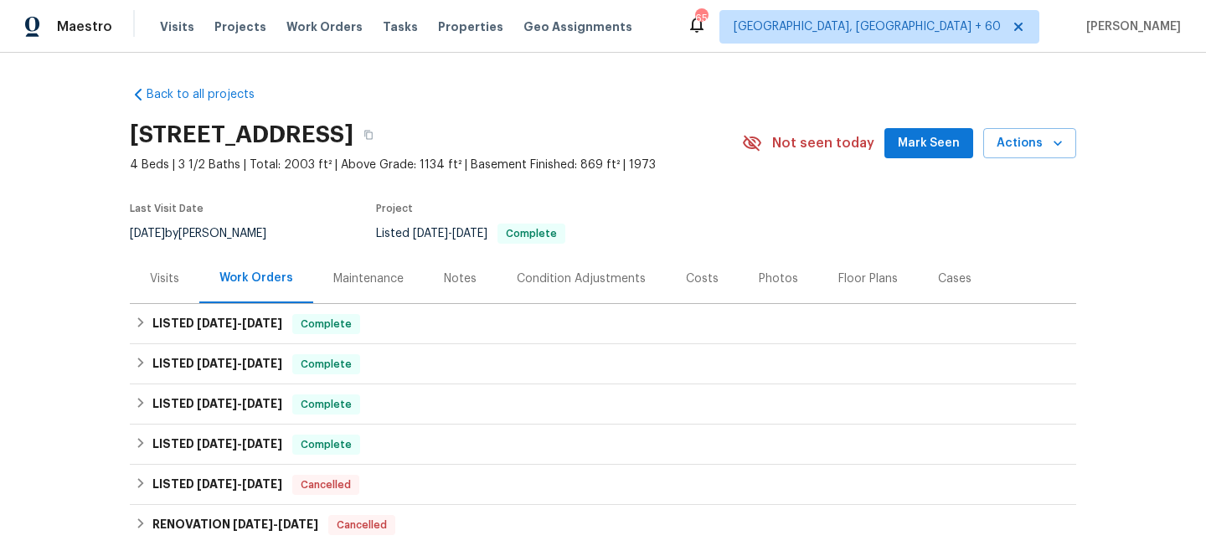
click at [373, 284] on div "Maintenance" at bounding box center [368, 278] width 70 height 17
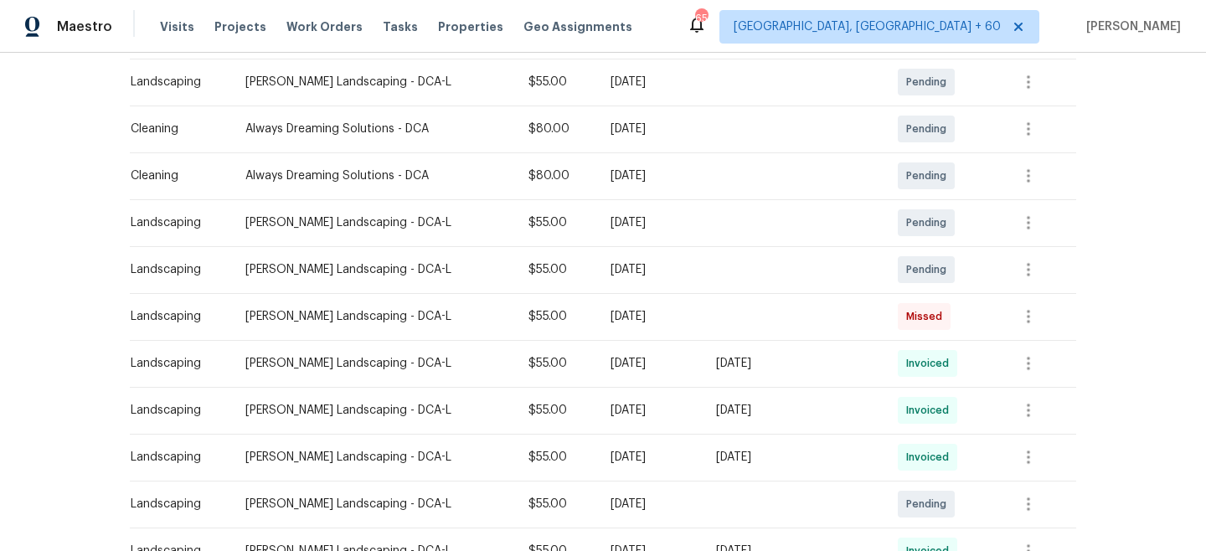
scroll to position [327, 0]
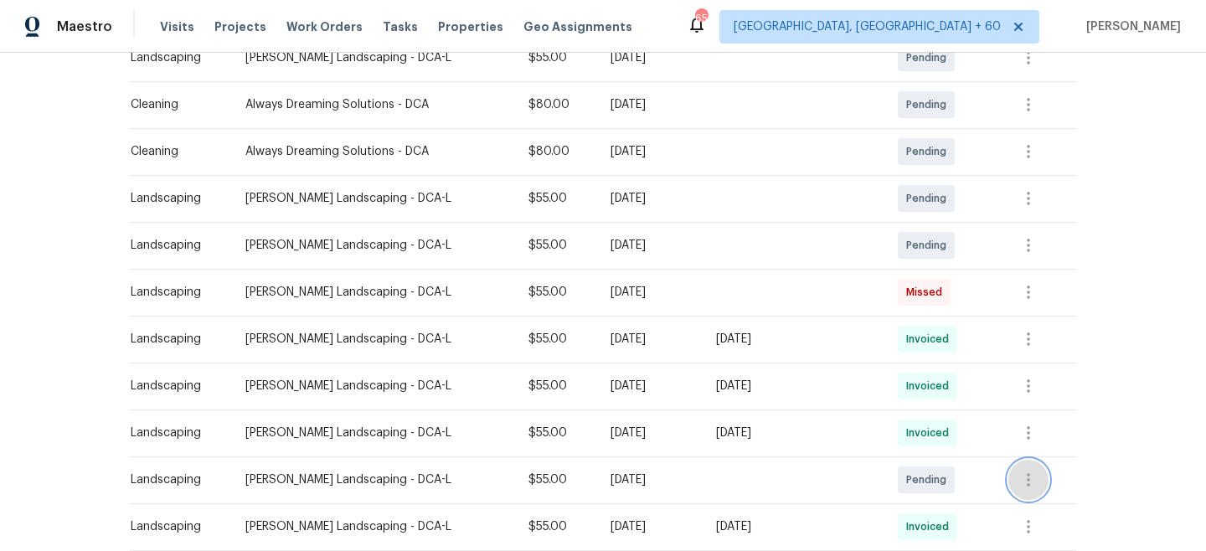
click at [1013, 477] on button "button" at bounding box center [1028, 480] width 40 height 40
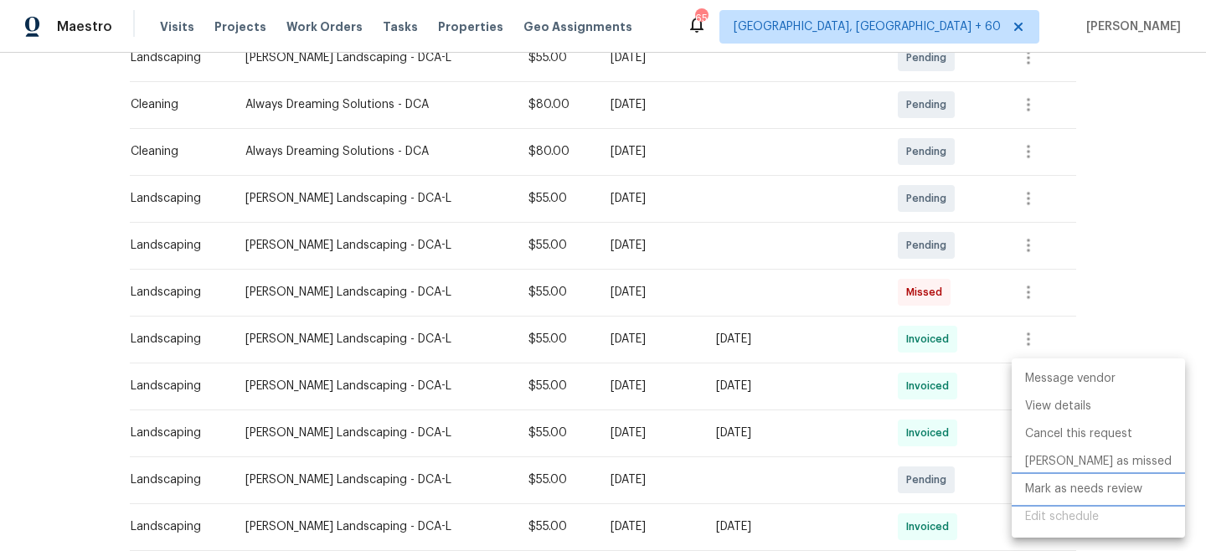
click at [1077, 487] on li "Mark as needs review" at bounding box center [1098, 490] width 173 height 28
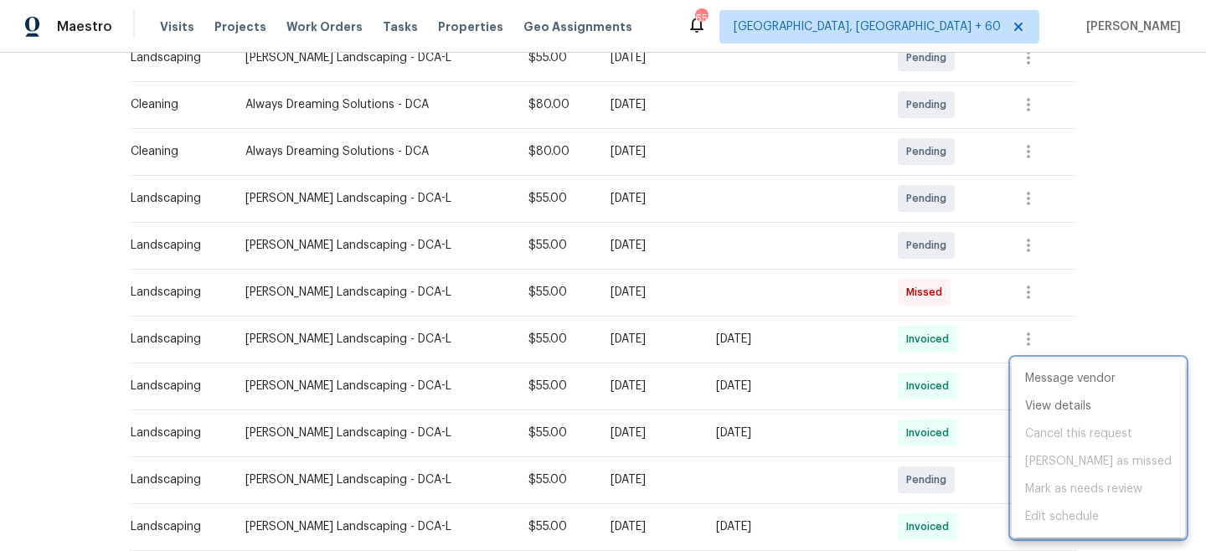
click at [1113, 228] on div at bounding box center [603, 275] width 1206 height 551
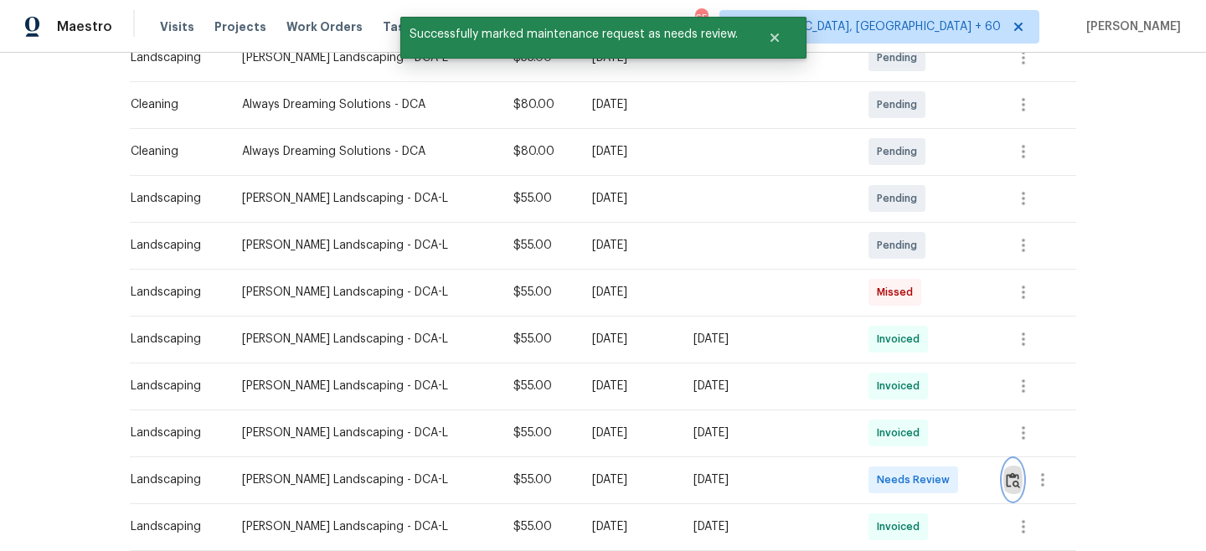
click at [1011, 479] on img "button" at bounding box center [1013, 480] width 14 height 16
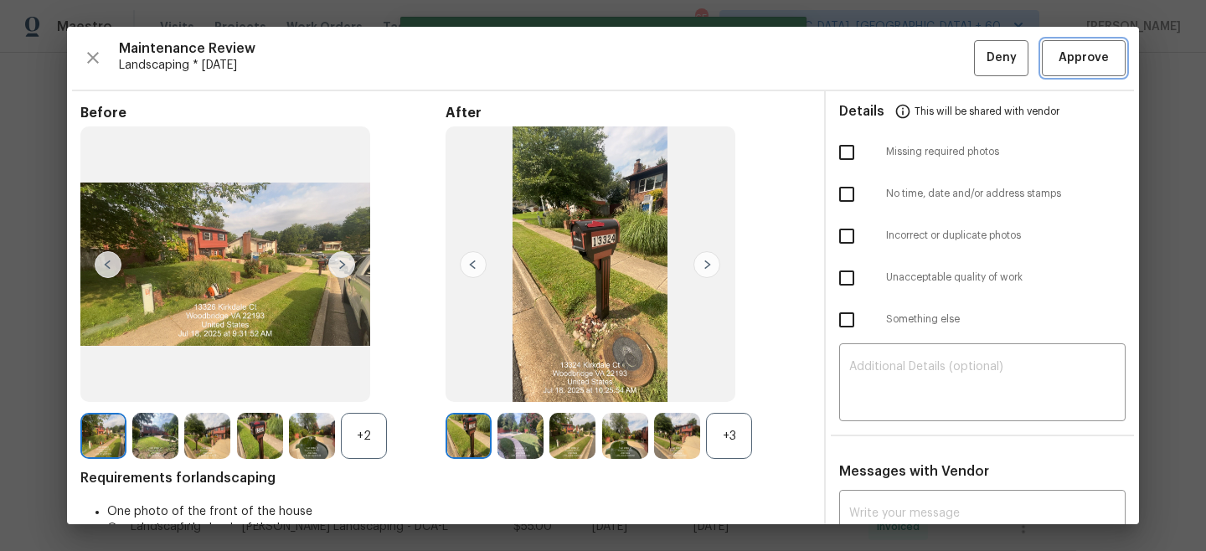
click at [1071, 55] on span "Approve" at bounding box center [1083, 58] width 50 height 21
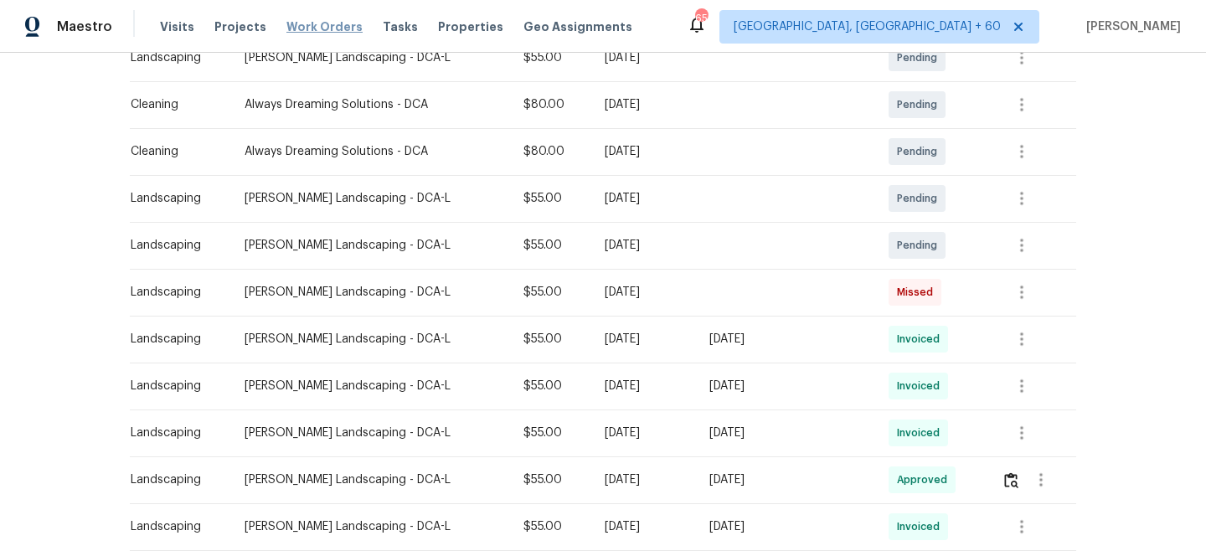
click at [322, 22] on span "Work Orders" at bounding box center [324, 26] width 76 height 17
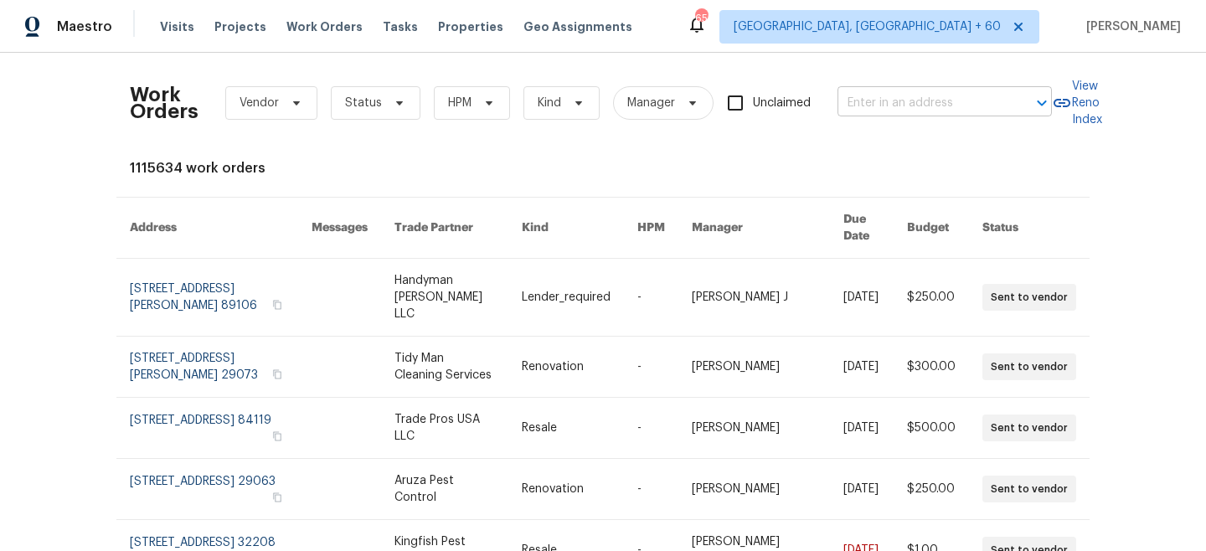
click at [919, 106] on input "text" at bounding box center [920, 103] width 167 height 26
paste input "[STREET_ADDRESS]"
type input "[STREET_ADDRESS]"
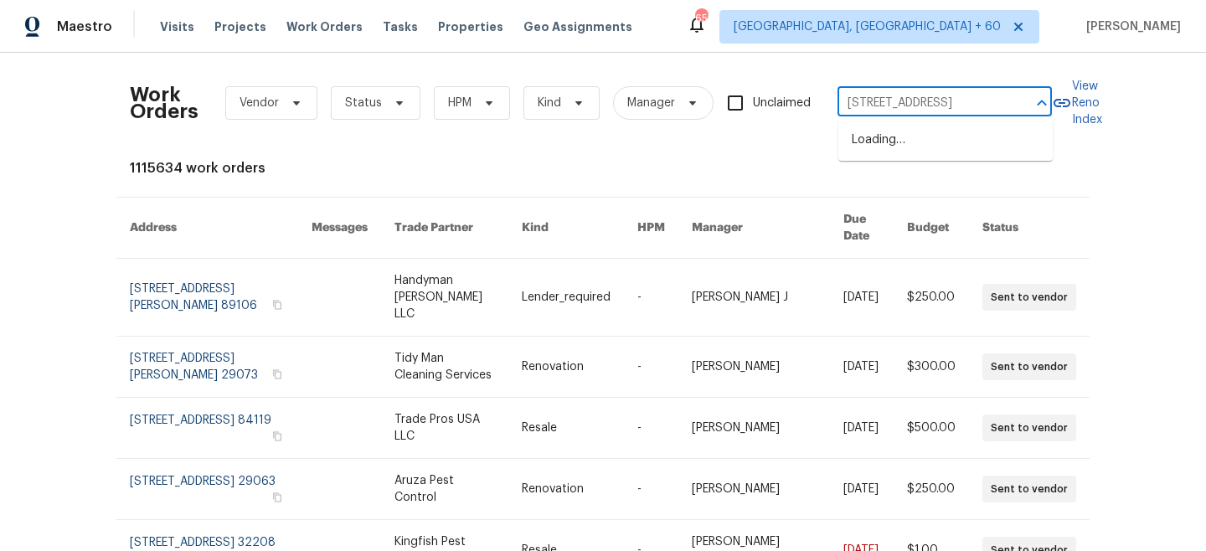
scroll to position [0, 66]
click at [907, 150] on li "[STREET_ADDRESS]" at bounding box center [945, 140] width 214 height 28
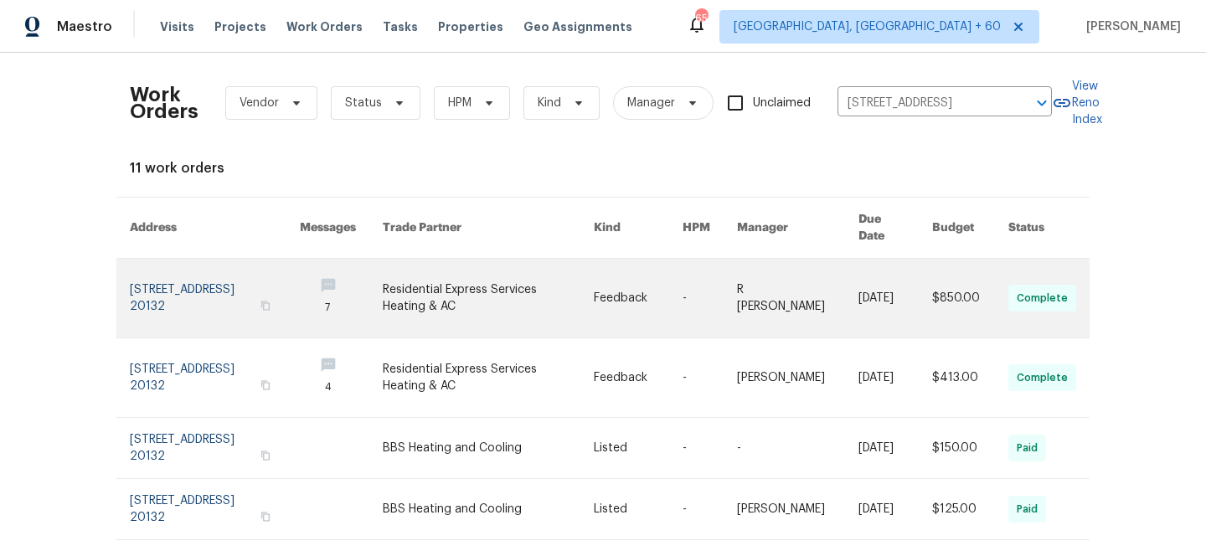
click at [531, 286] on link at bounding box center [488, 298] width 211 height 79
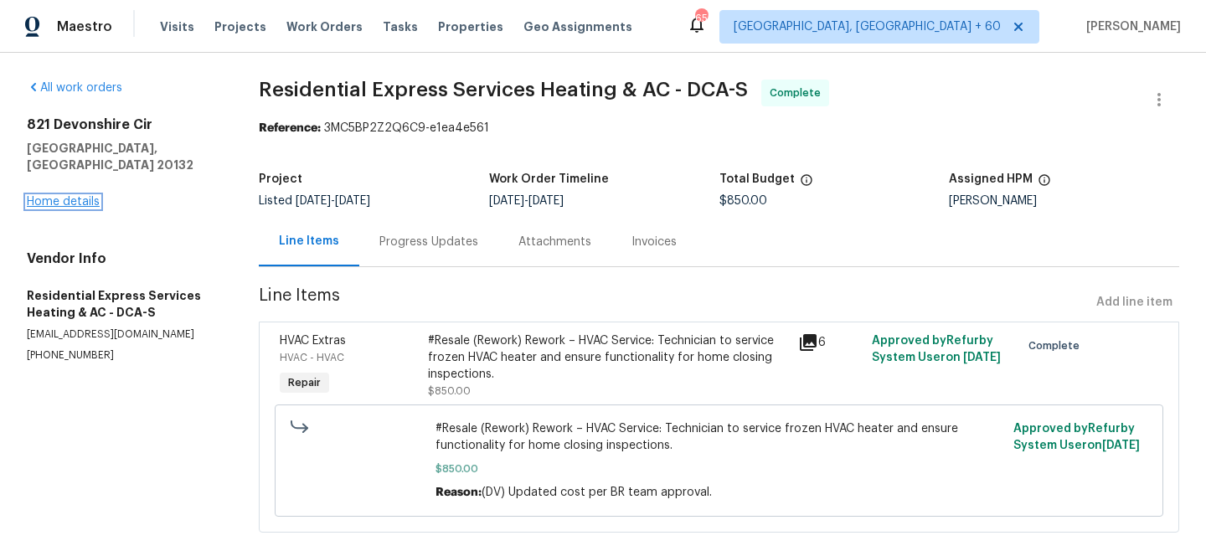
click at [71, 196] on link "Home details" at bounding box center [63, 202] width 73 height 12
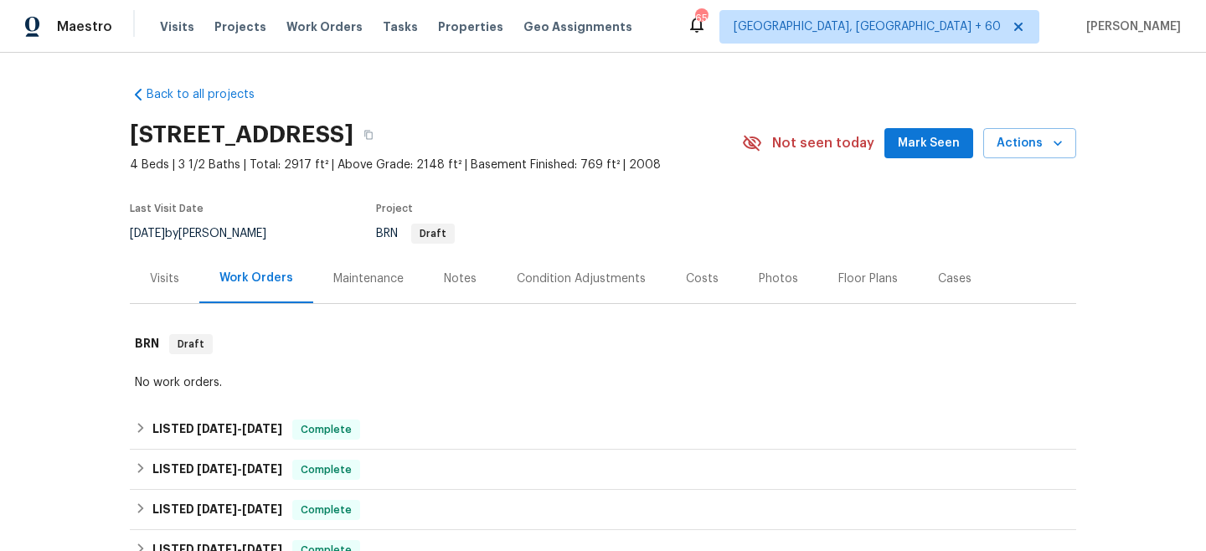
click at [367, 278] on div "Maintenance" at bounding box center [368, 278] width 70 height 17
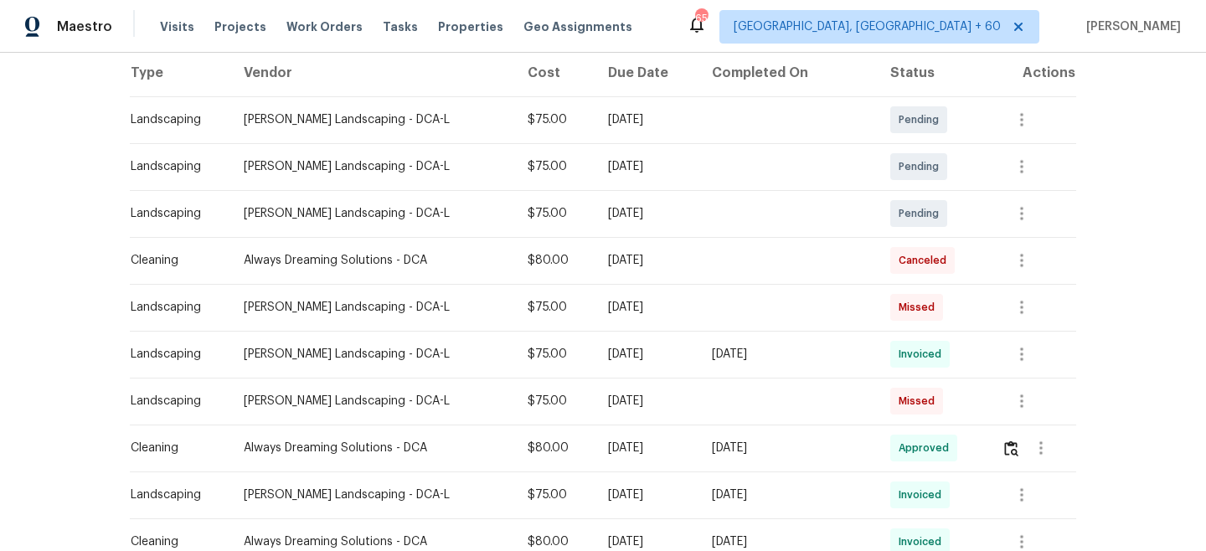
scroll to position [290, 0]
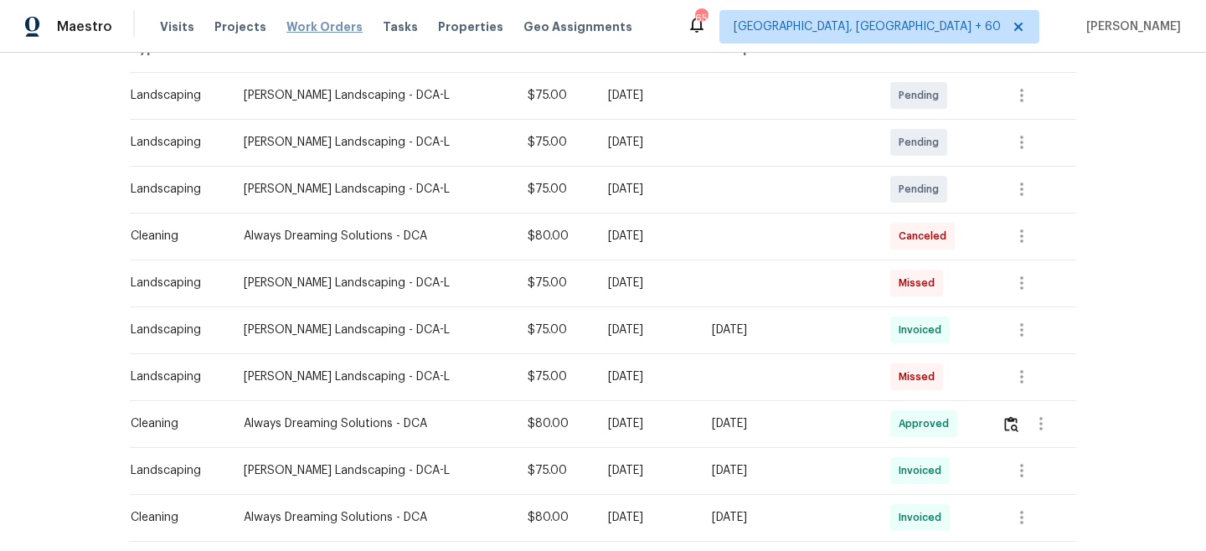
click at [323, 31] on span "Work Orders" at bounding box center [324, 26] width 76 height 17
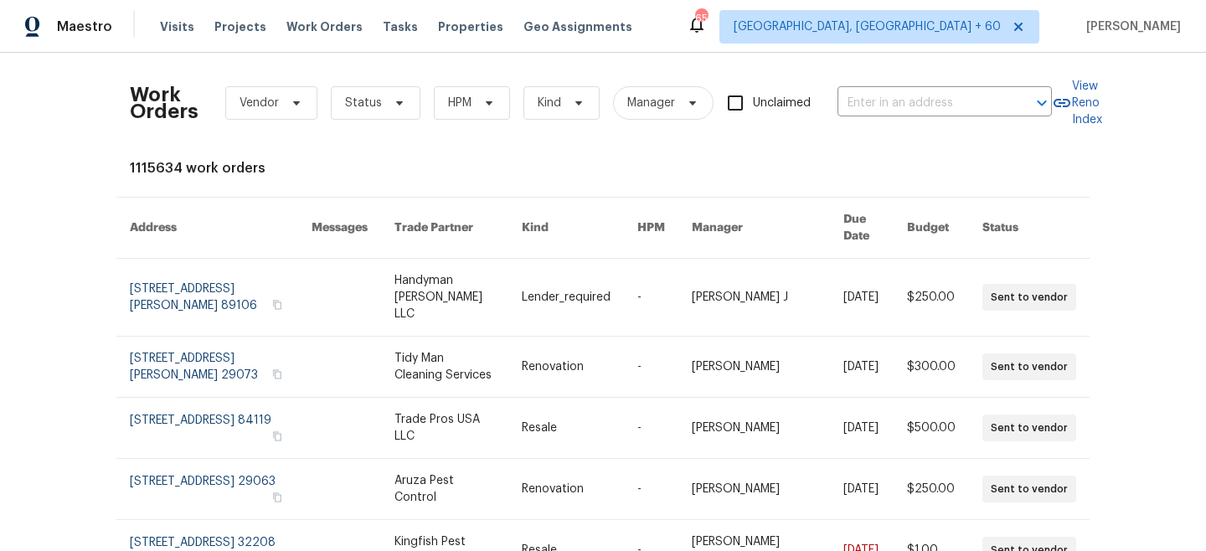
click at [937, 89] on div "Work Orders Vendor Status HPM Kind Manager Unclaimed ​" at bounding box center [591, 103] width 922 height 74
click at [940, 104] on input "text" at bounding box center [920, 103] width 167 height 26
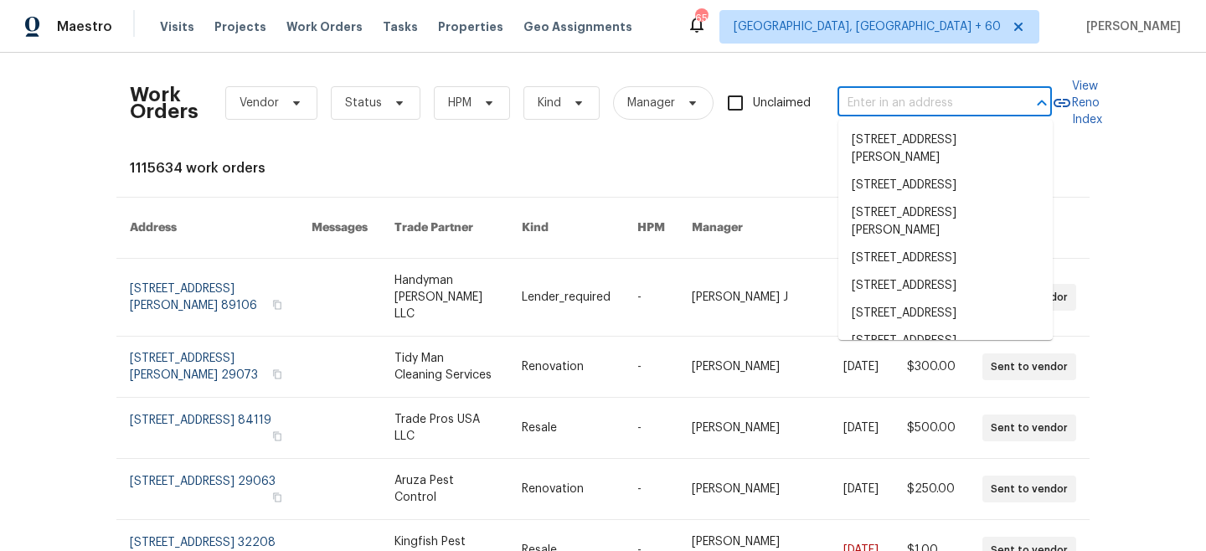
paste input "[STREET_ADDRESS]"
type input "[STREET_ADDRESS]"
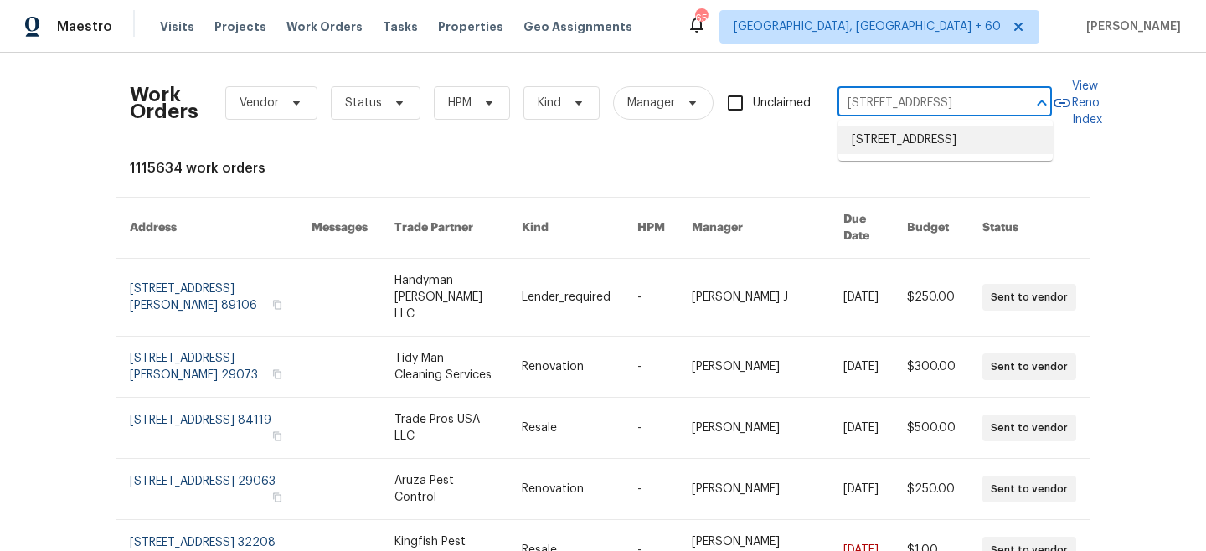
click at [936, 148] on li "[STREET_ADDRESS]" at bounding box center [945, 140] width 214 height 28
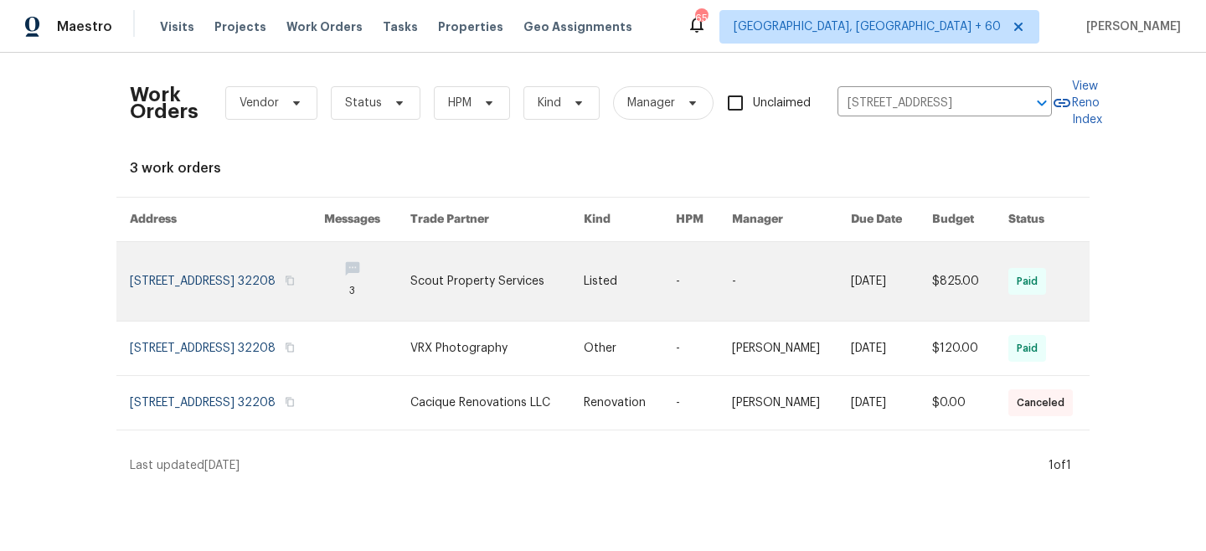
click at [583, 279] on link at bounding box center [496, 281] width 172 height 79
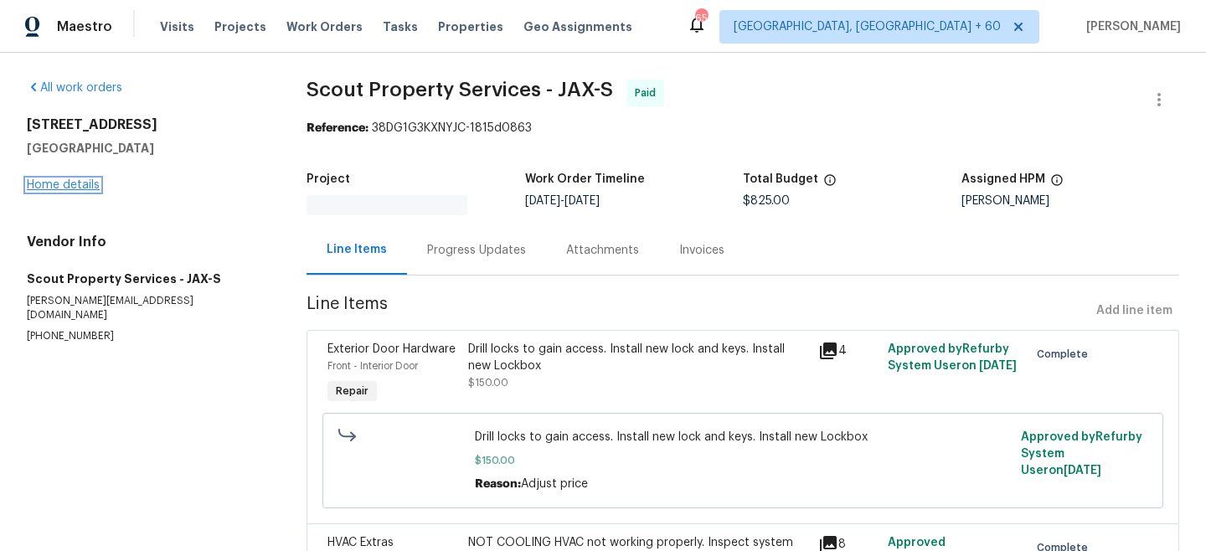
click at [70, 184] on link "Home details" at bounding box center [63, 185] width 73 height 12
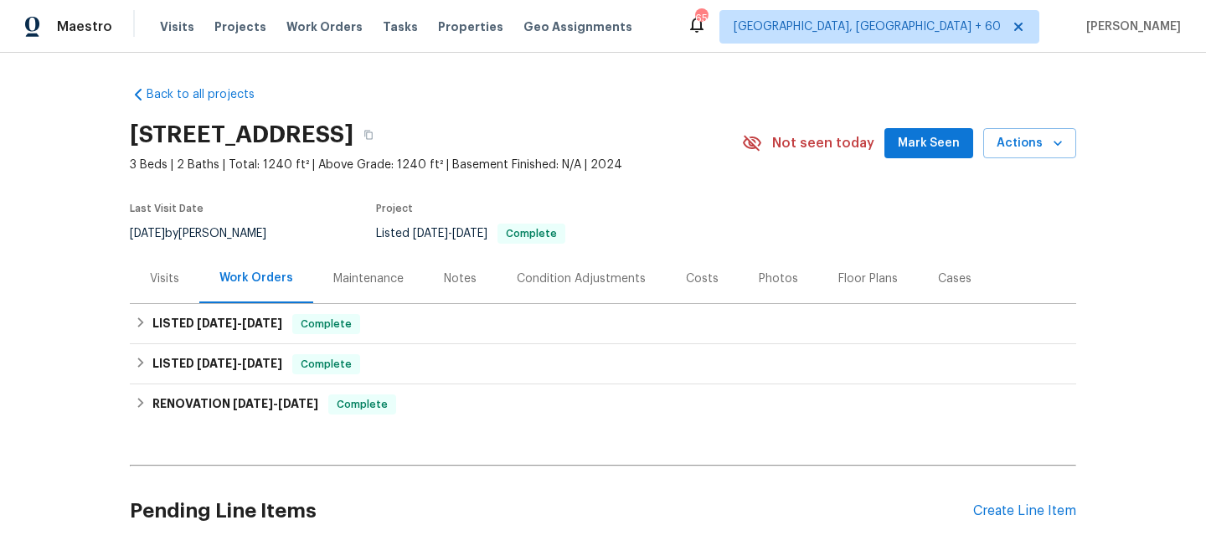
click at [389, 275] on div "Maintenance" at bounding box center [368, 278] width 70 height 17
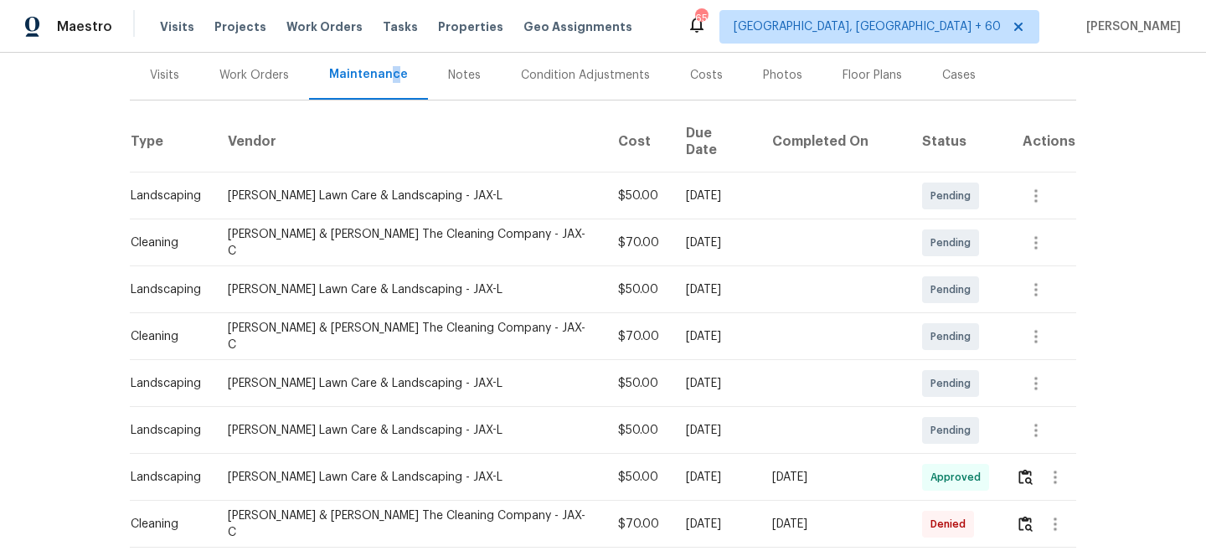
scroll to position [224, 0]
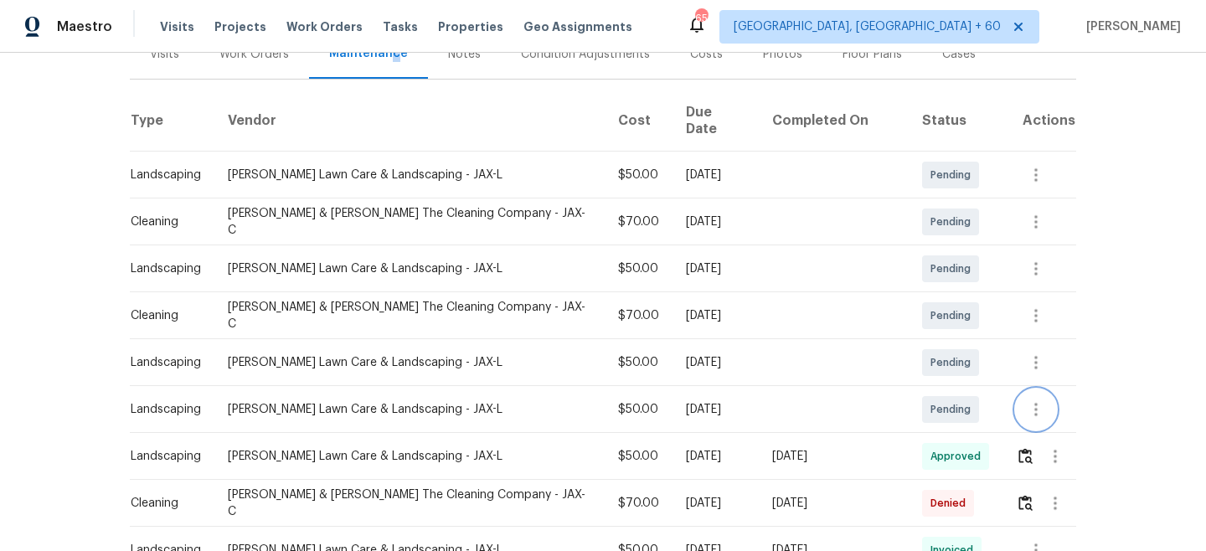
click at [1032, 404] on icon "button" at bounding box center [1036, 409] width 20 height 20
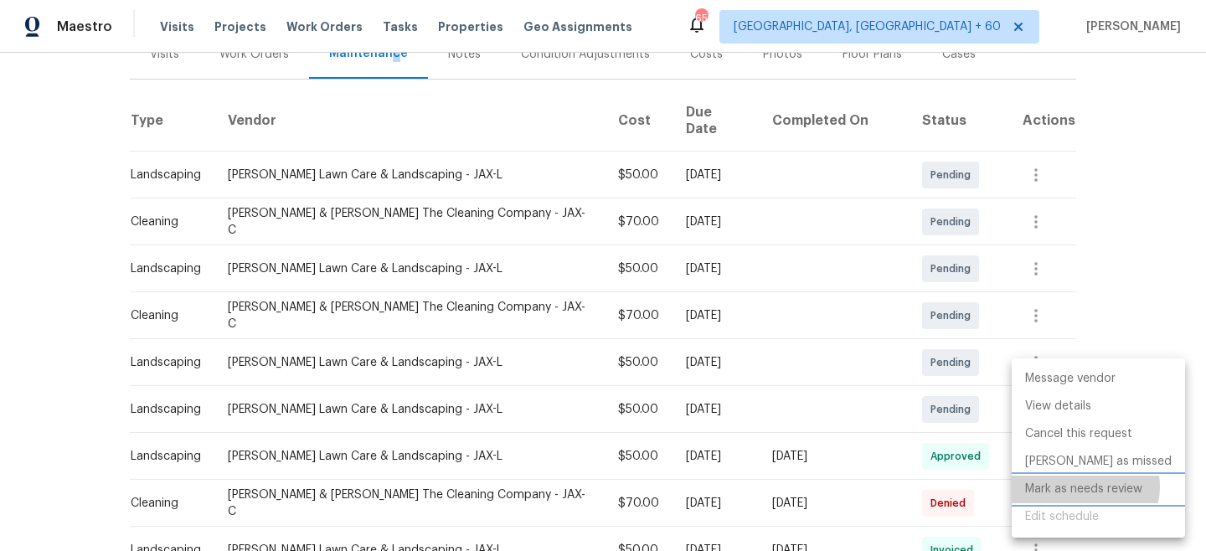
click at [1084, 487] on li "Mark as needs review" at bounding box center [1098, 490] width 173 height 28
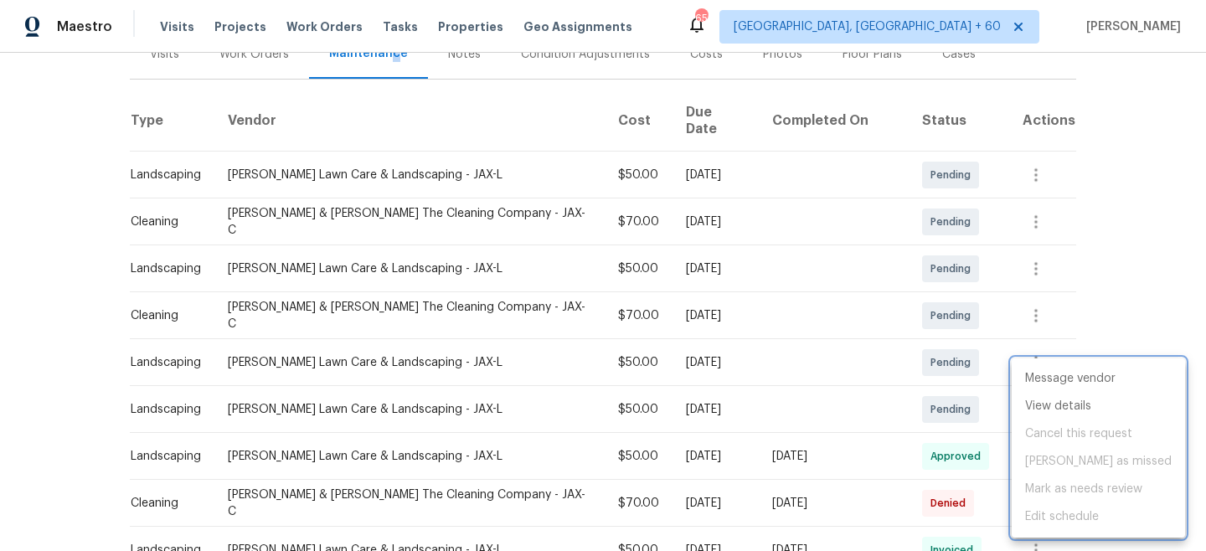
click at [1129, 271] on div at bounding box center [603, 275] width 1206 height 551
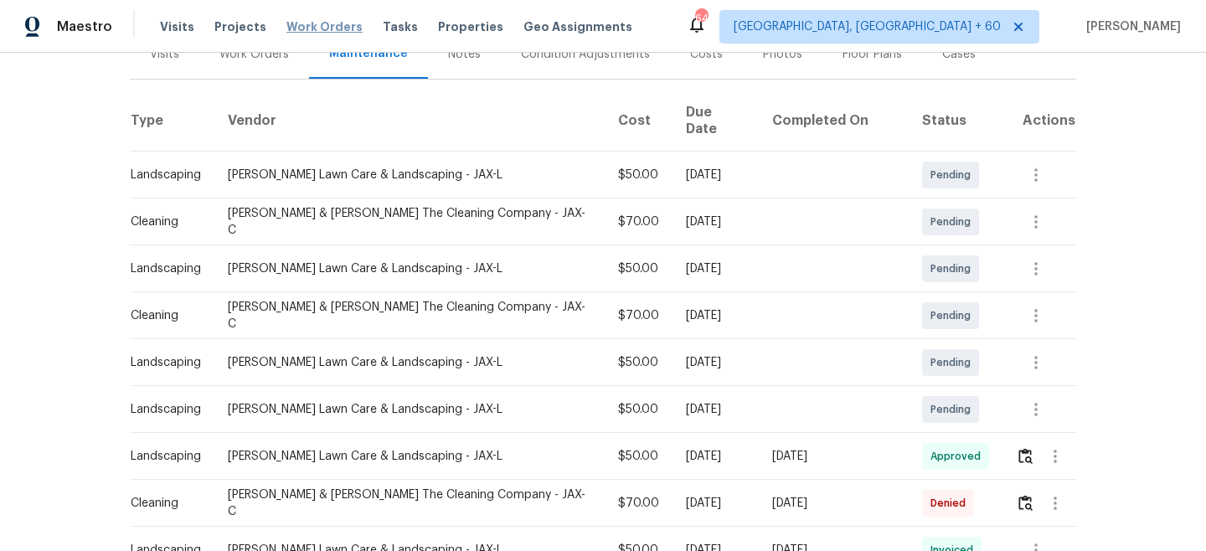
click at [313, 26] on span "Work Orders" at bounding box center [324, 26] width 76 height 17
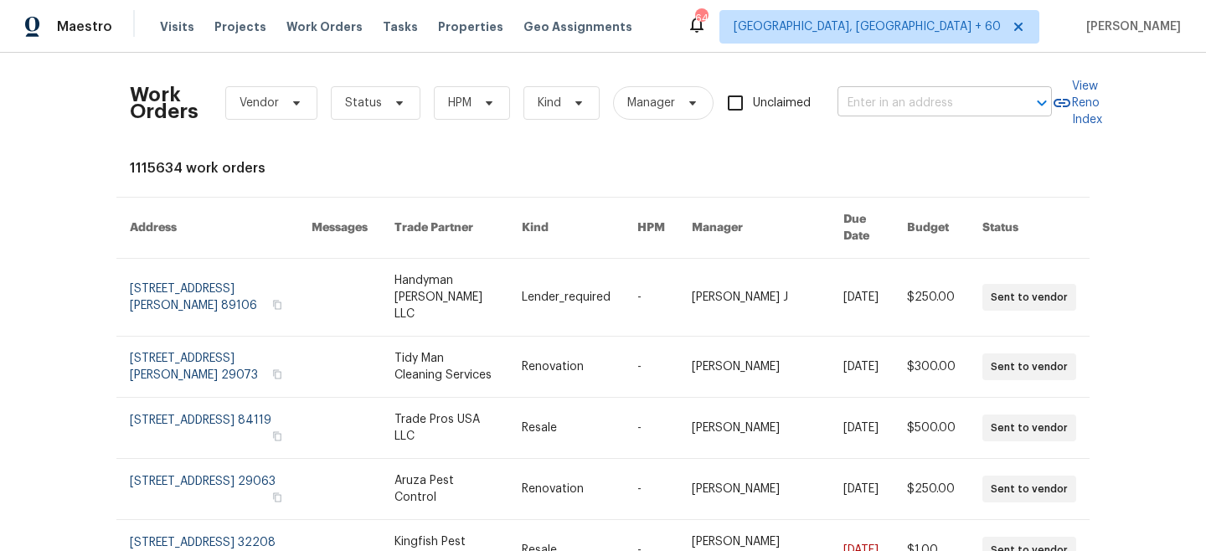
click at [928, 111] on input "text" at bounding box center [920, 103] width 167 height 26
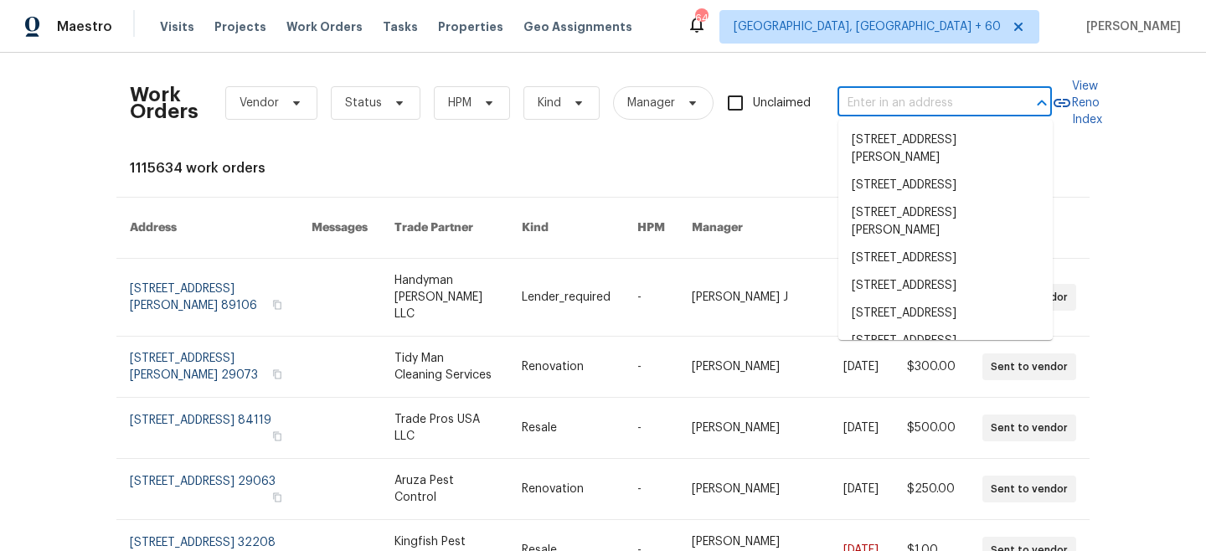
paste input "[STREET_ADDRESS]"
type input "[STREET_ADDRESS]"
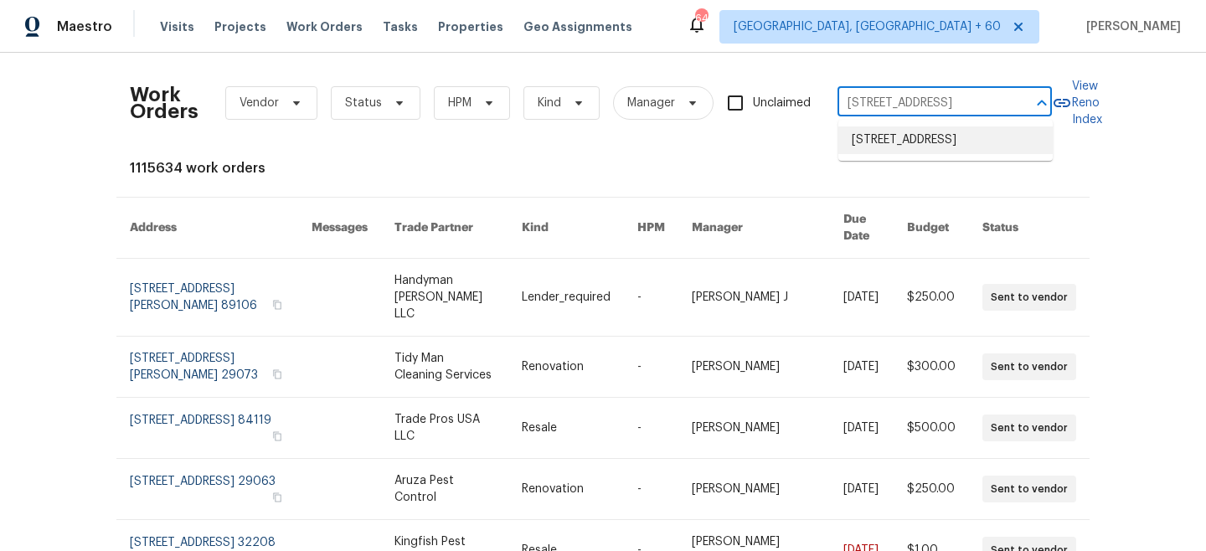
click at [924, 147] on li "[STREET_ADDRESS]" at bounding box center [945, 140] width 214 height 28
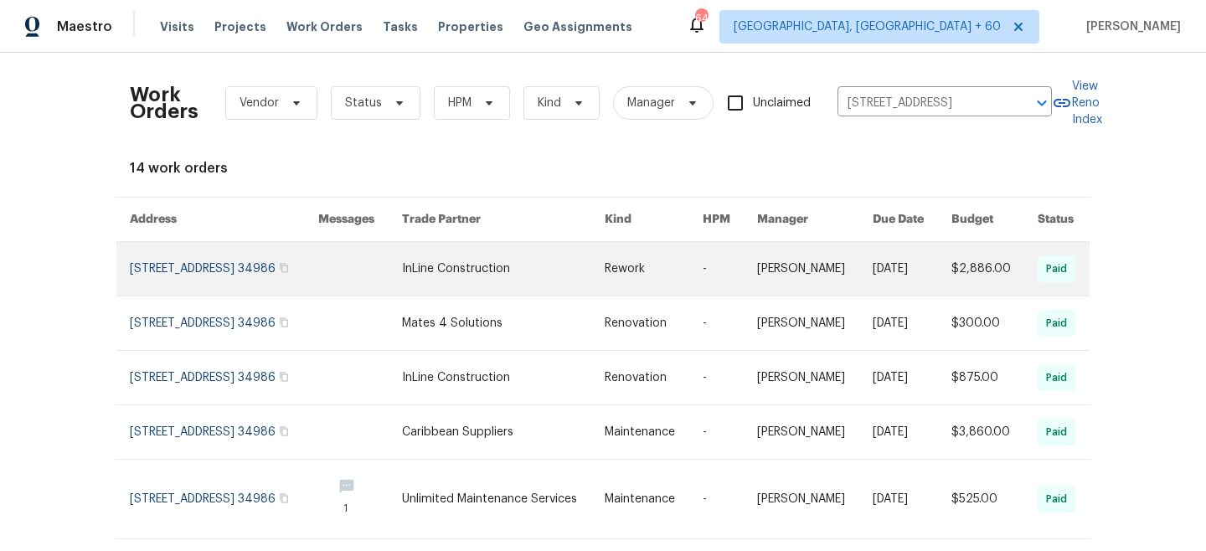
click at [491, 275] on link at bounding box center [503, 269] width 203 height 54
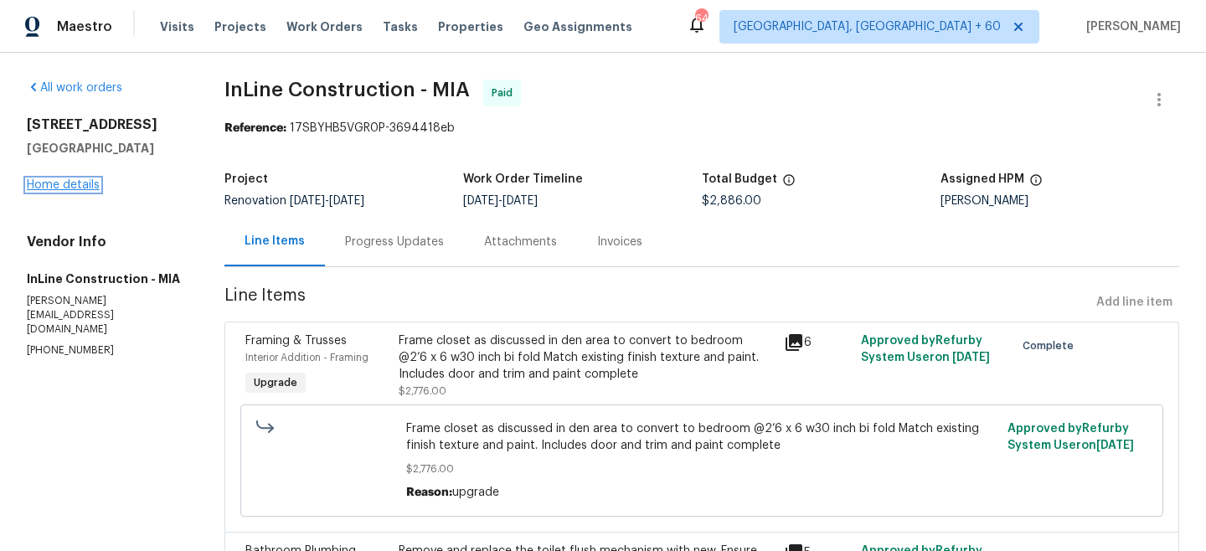
click at [67, 186] on link "Home details" at bounding box center [63, 185] width 73 height 12
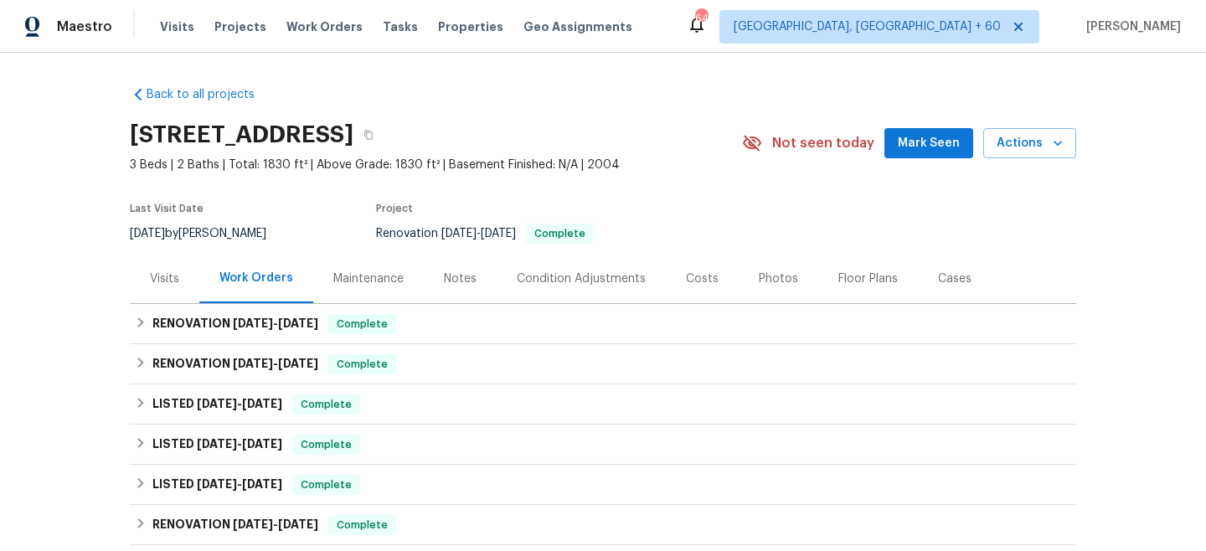
click at [379, 266] on div "Maintenance" at bounding box center [368, 278] width 111 height 49
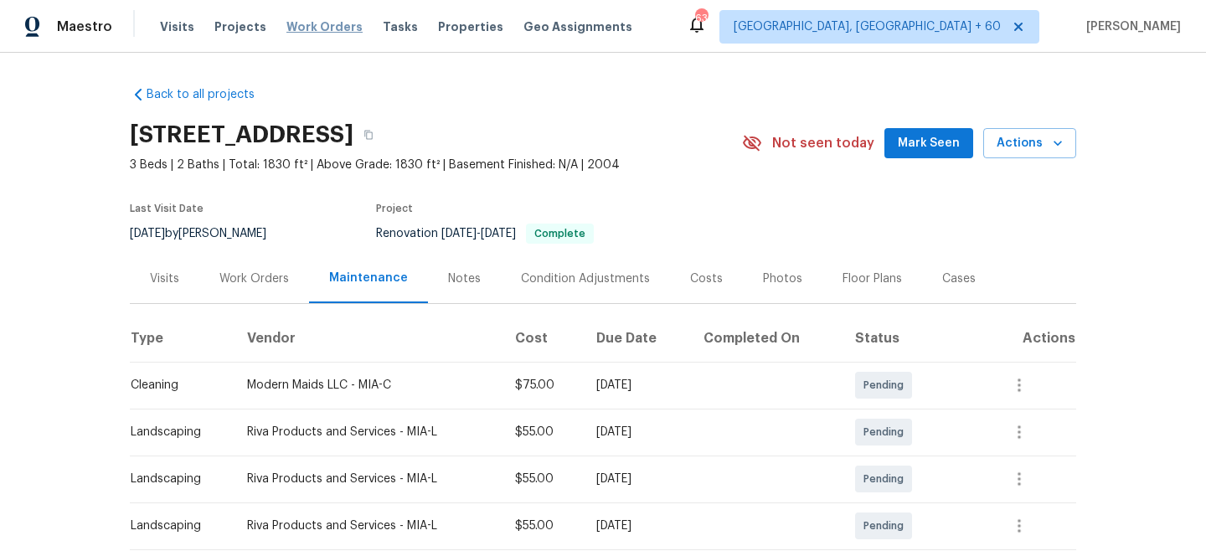
click at [321, 28] on span "Work Orders" at bounding box center [324, 26] width 76 height 17
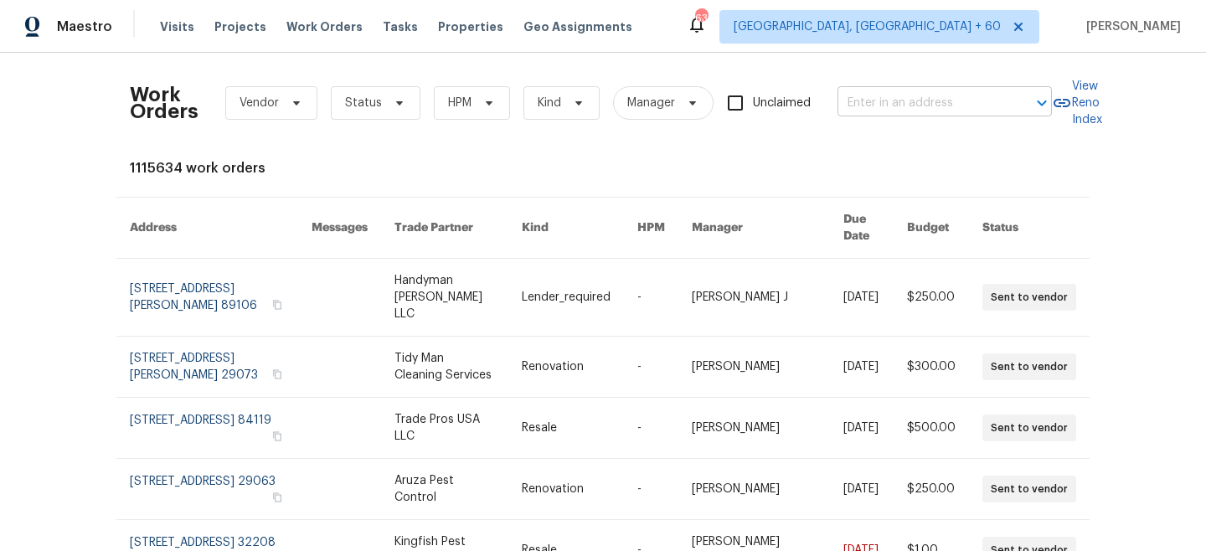
click at [912, 112] on input "text" at bounding box center [920, 103] width 167 height 26
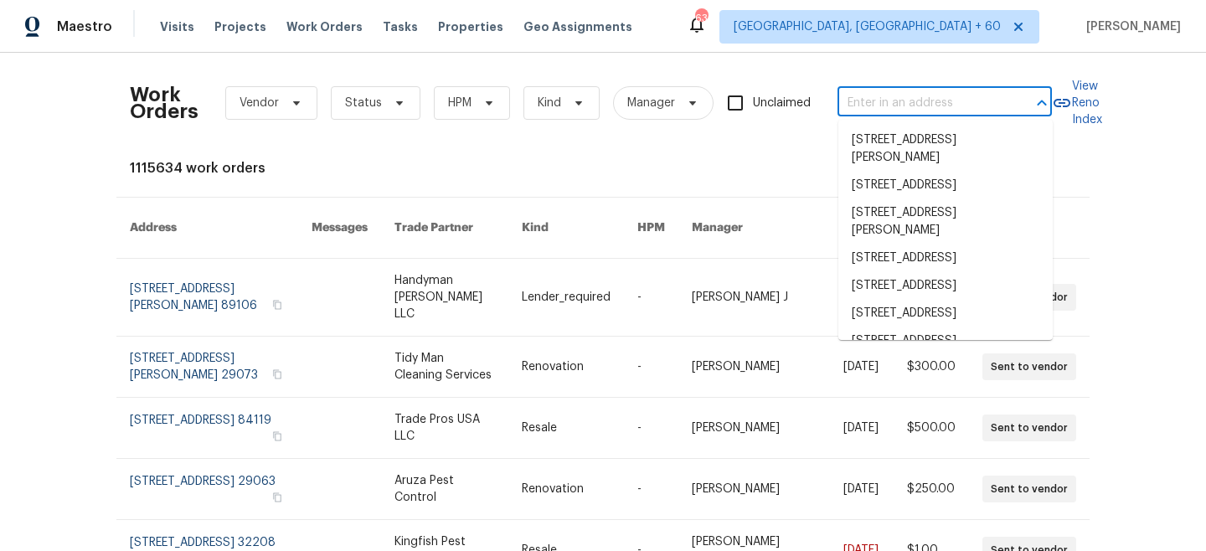
paste input "[STREET_ADDRESS][PERSON_NAME]"
type input "[STREET_ADDRESS][PERSON_NAME]"
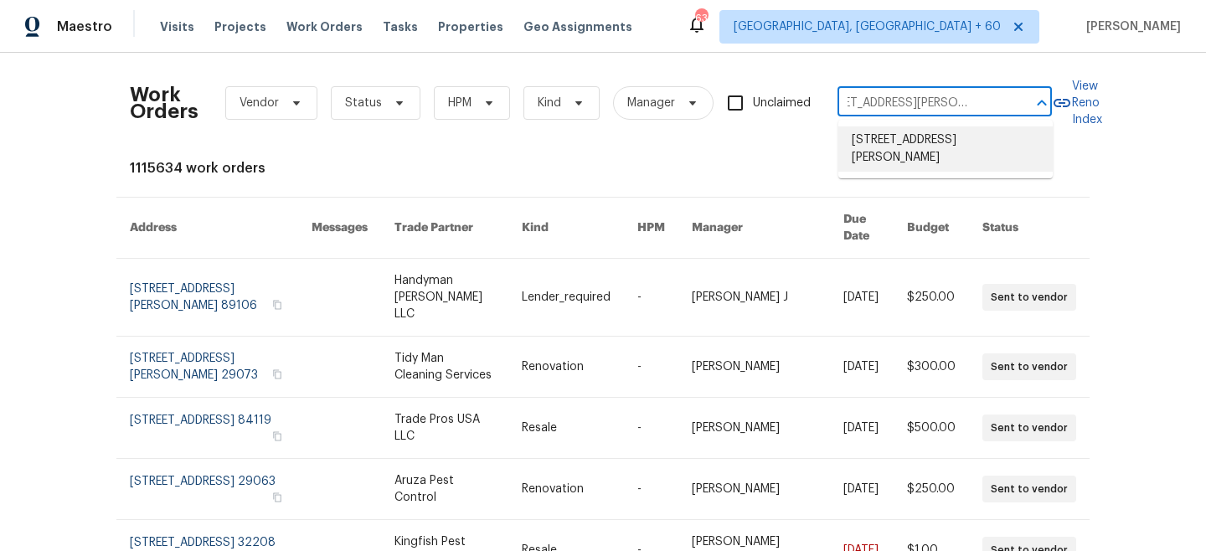
click at [923, 145] on li "[STREET_ADDRESS][PERSON_NAME]" at bounding box center [945, 148] width 214 height 45
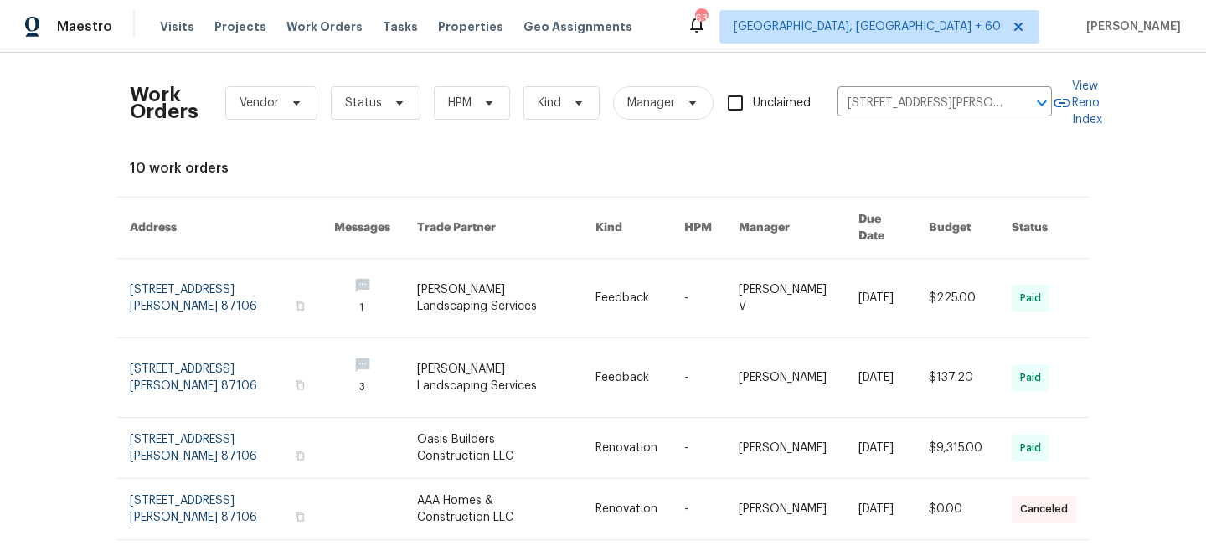
click at [512, 284] on link at bounding box center [506, 298] width 178 height 79
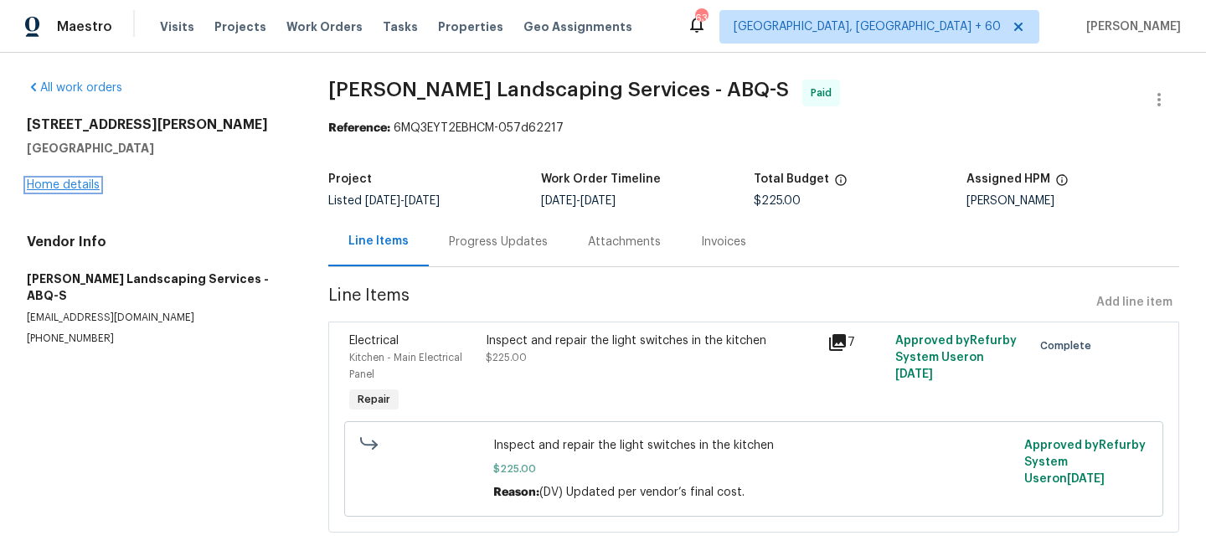
click at [79, 185] on link "Home details" at bounding box center [63, 185] width 73 height 12
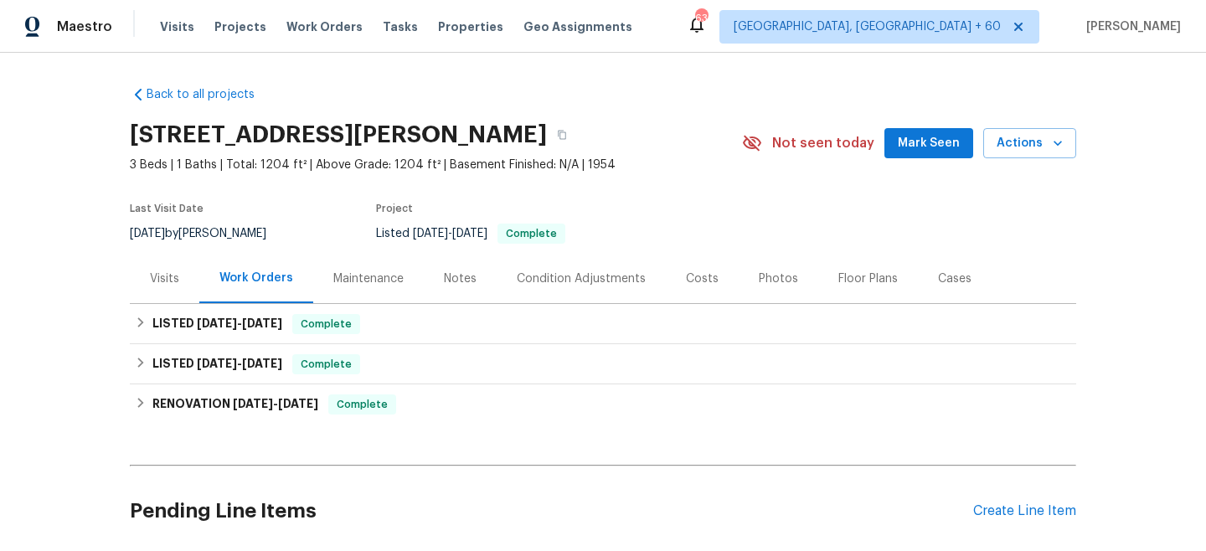
click at [356, 284] on div "Maintenance" at bounding box center [368, 278] width 70 height 17
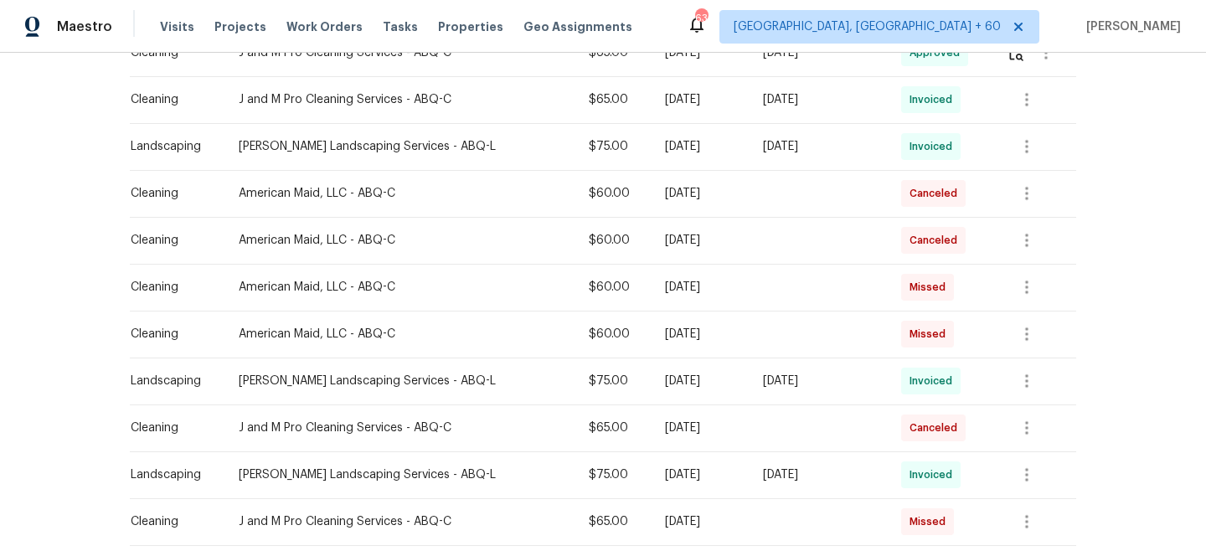
scroll to position [617, 0]
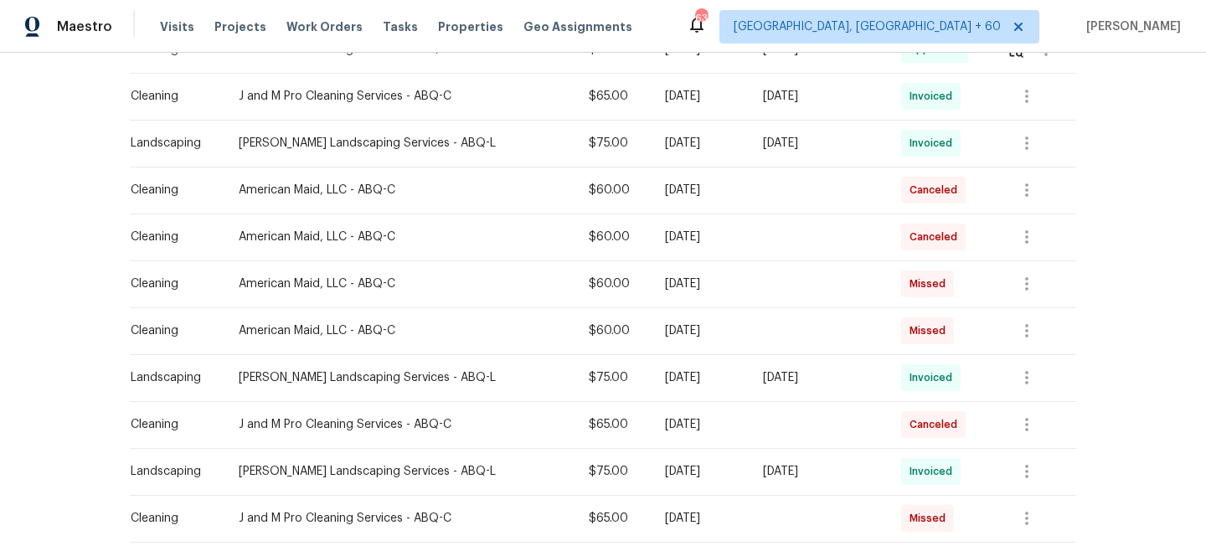
drag, startPoint x: 316, startPoint y: 28, endPoint x: 579, endPoint y: 51, distance: 264.0
click at [316, 28] on span "Work Orders" at bounding box center [324, 26] width 76 height 17
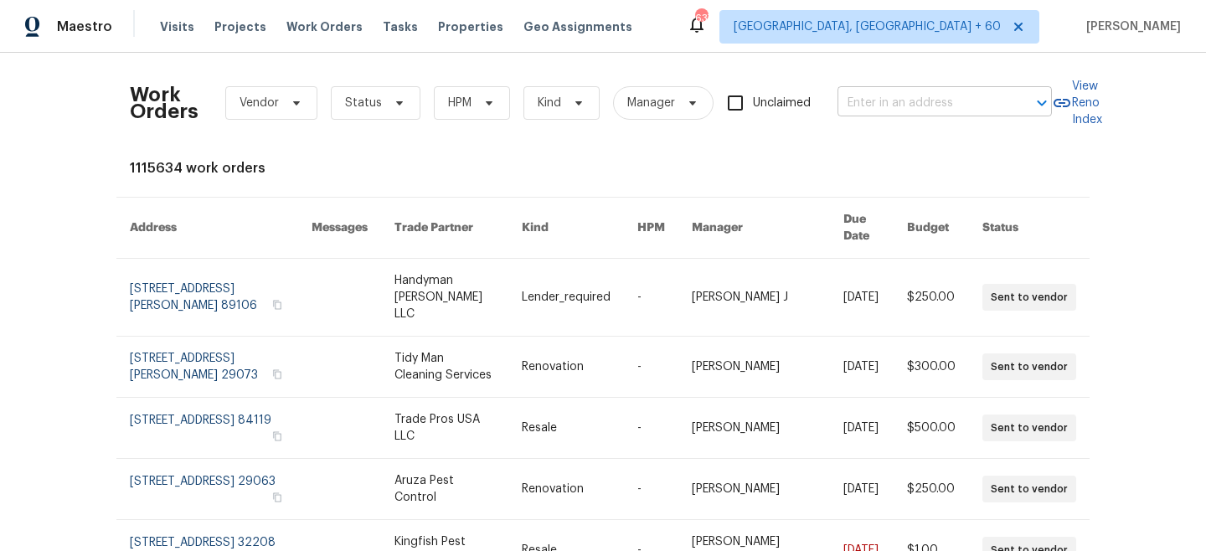
click at [904, 111] on input "text" at bounding box center [920, 103] width 167 height 26
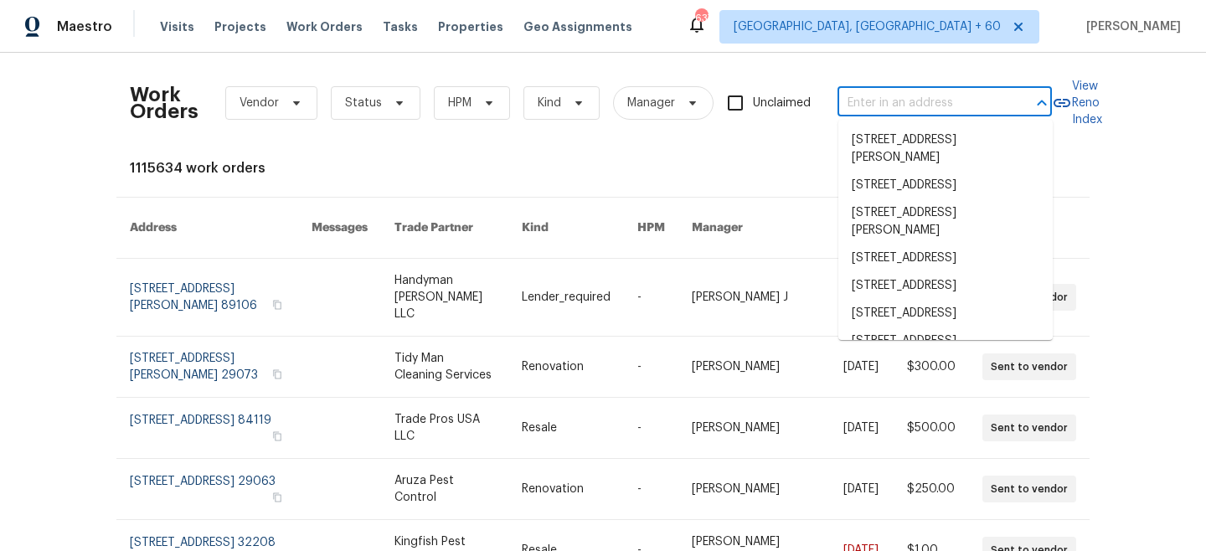
paste input "[STREET_ADDRESS][PERSON_NAME]"
type input "[STREET_ADDRESS][PERSON_NAME]"
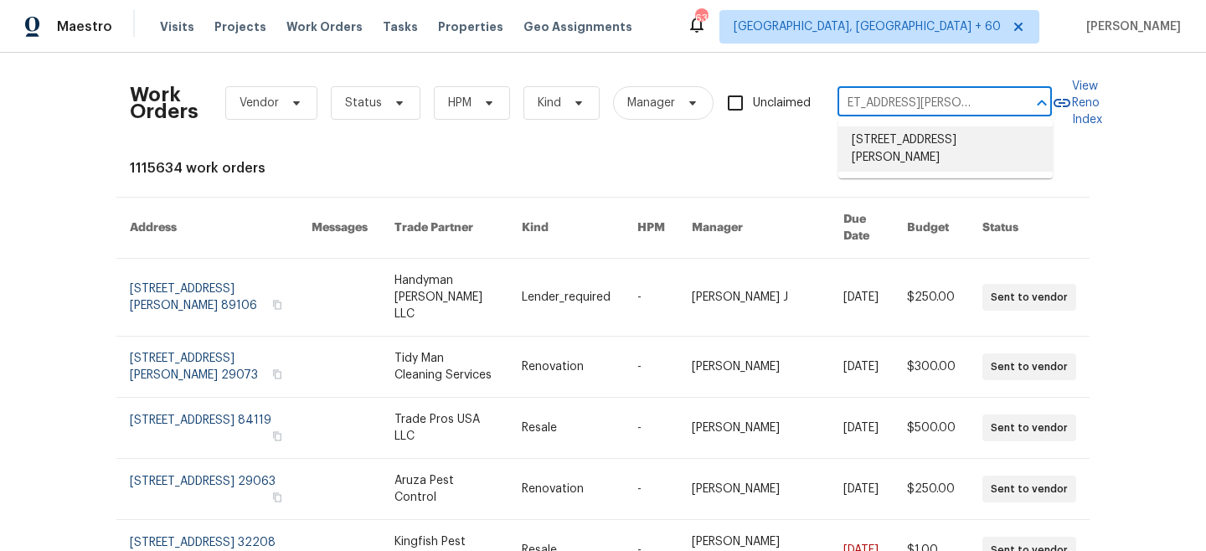
click at [926, 148] on li "[STREET_ADDRESS][PERSON_NAME]" at bounding box center [945, 148] width 214 height 45
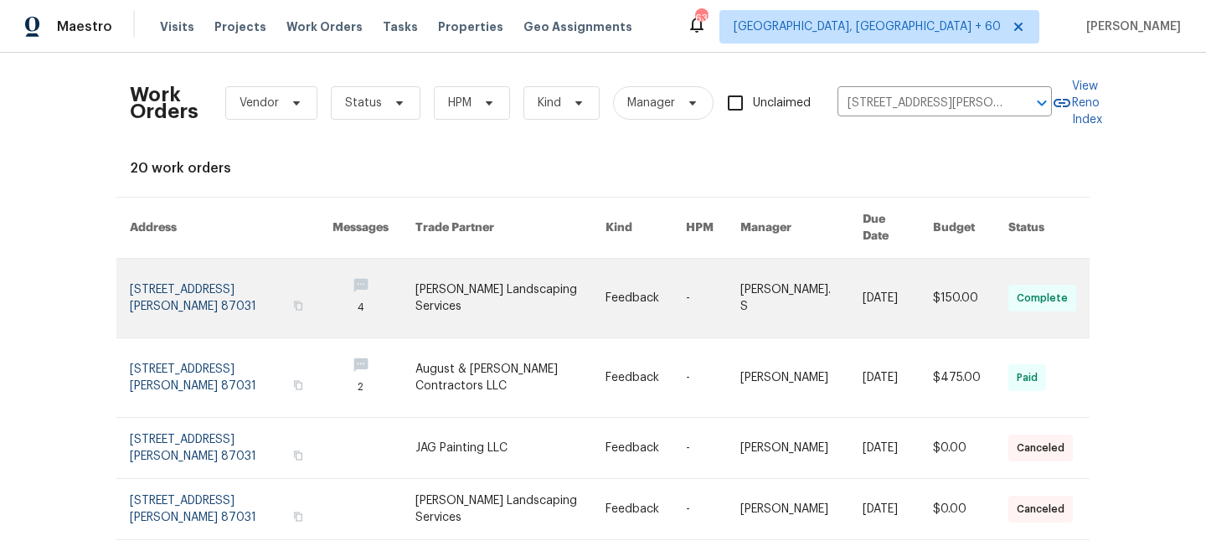
click at [477, 289] on link at bounding box center [510, 298] width 190 height 79
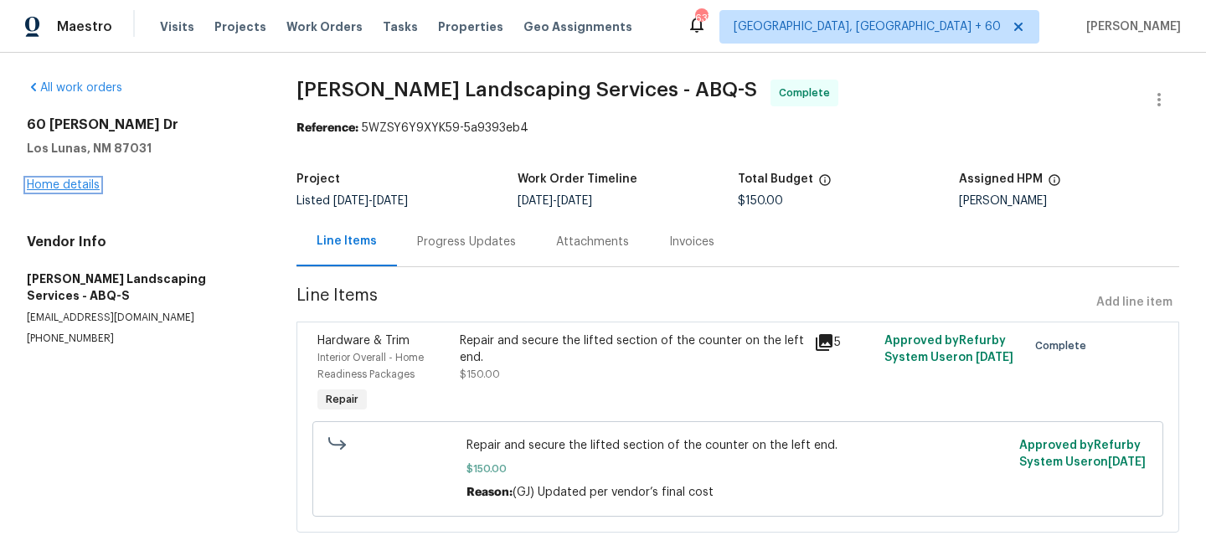
click at [55, 184] on link "Home details" at bounding box center [63, 185] width 73 height 12
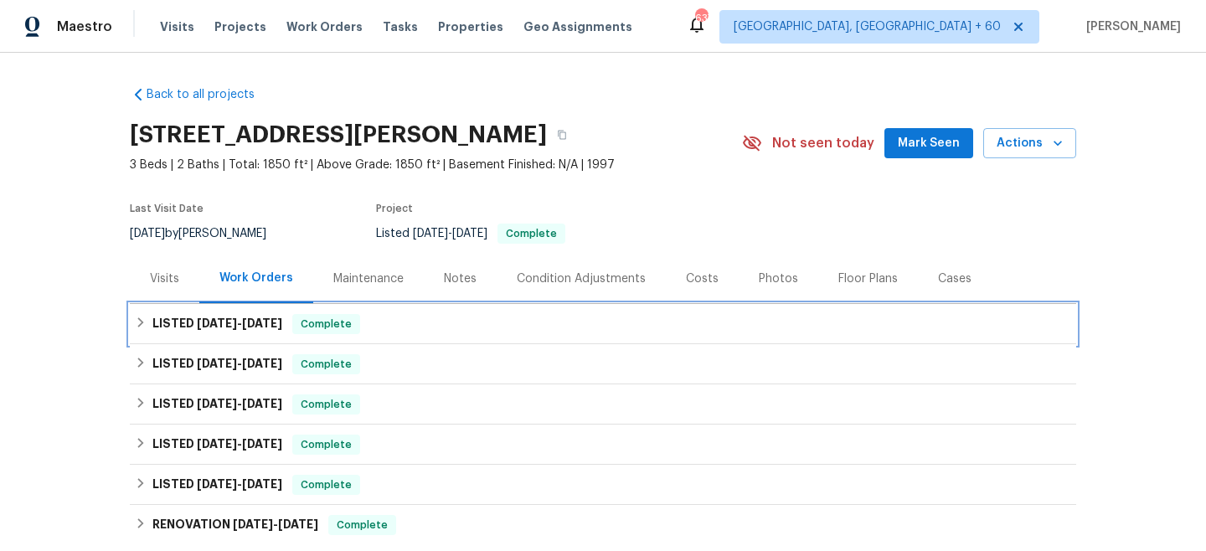
click at [351, 321] on span "Complete" at bounding box center [326, 324] width 64 height 17
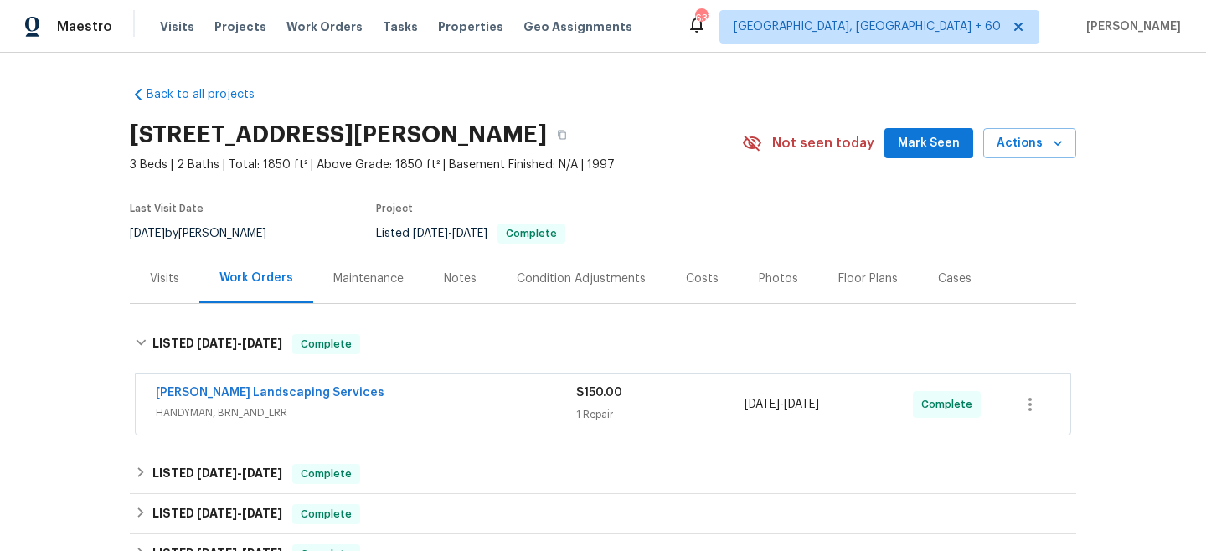
click at [505, 393] on div "[PERSON_NAME] Landscaping Services" at bounding box center [366, 394] width 420 height 20
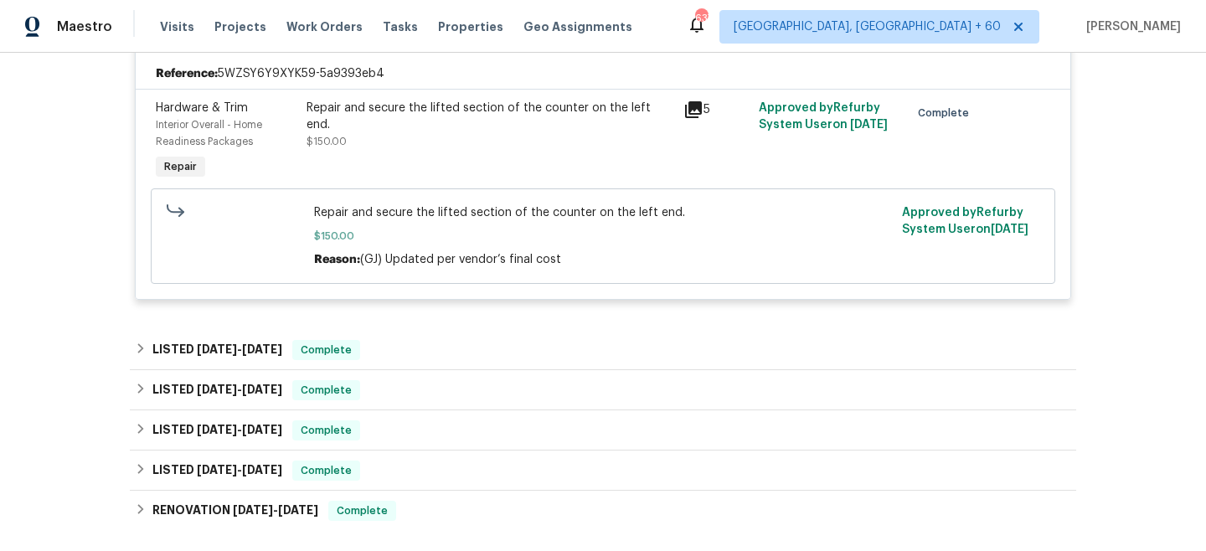
scroll to position [390, 0]
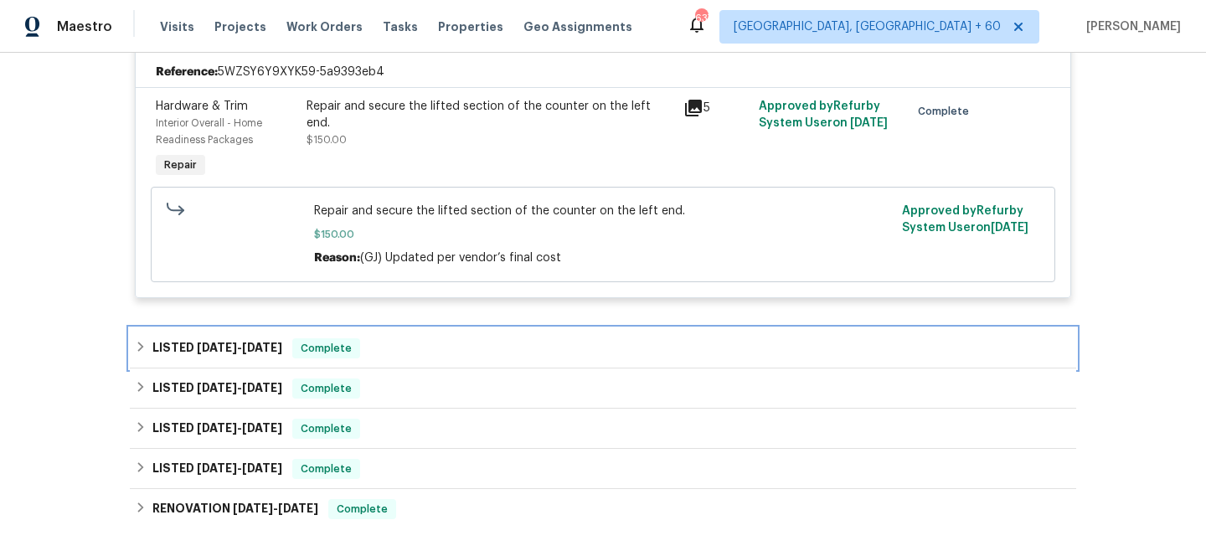
click at [289, 337] on div "LISTED [DATE] - [DATE] Complete" at bounding box center [603, 348] width 946 height 40
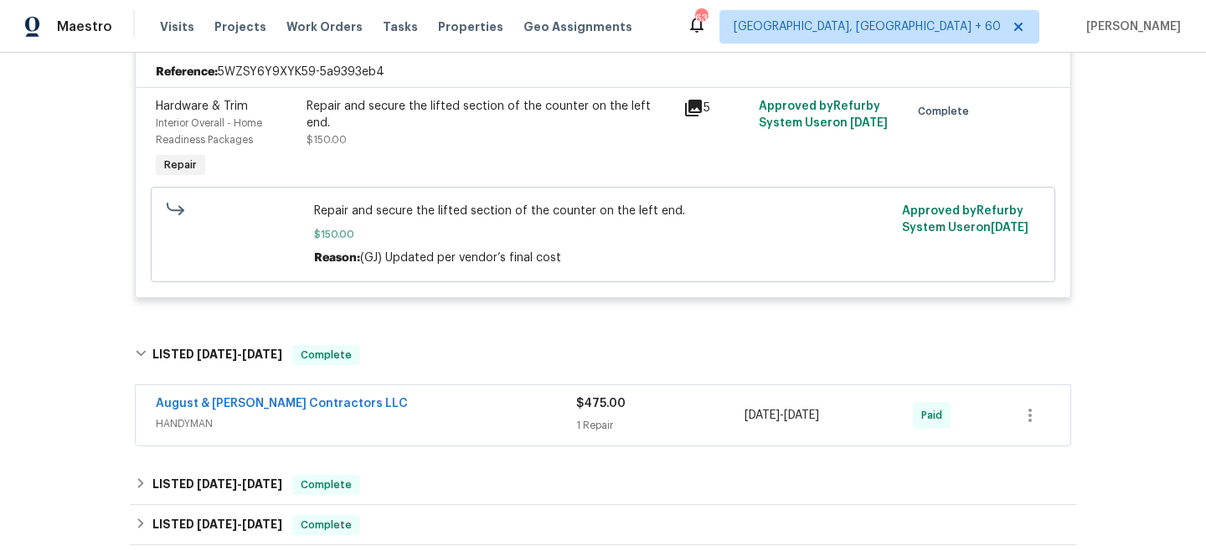
click at [581, 416] on div "$475.00 1 Repair" at bounding box center [660, 415] width 168 height 40
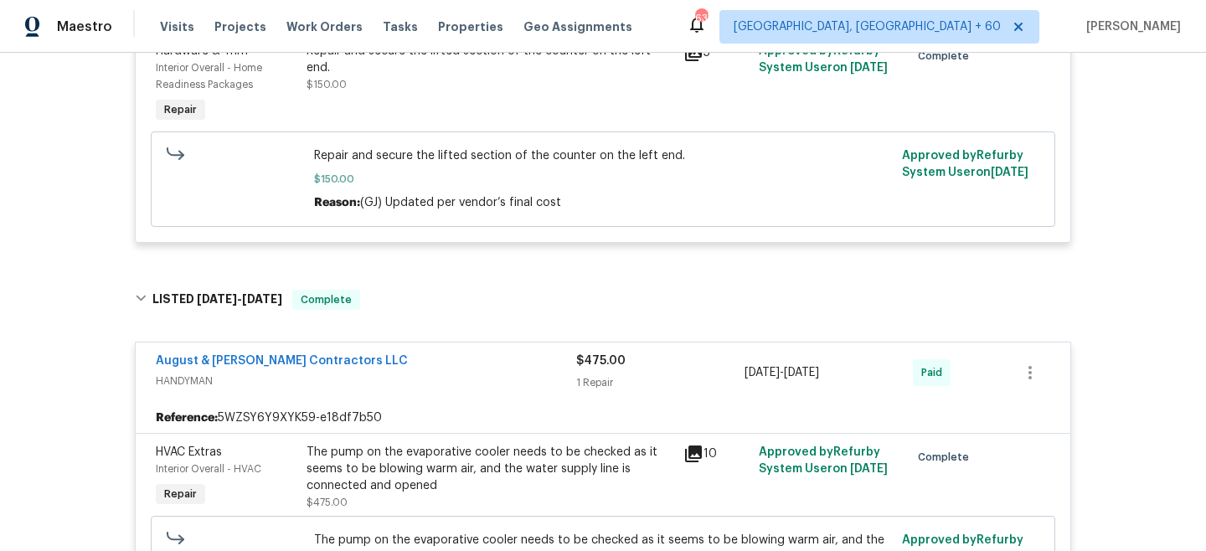
scroll to position [441, 0]
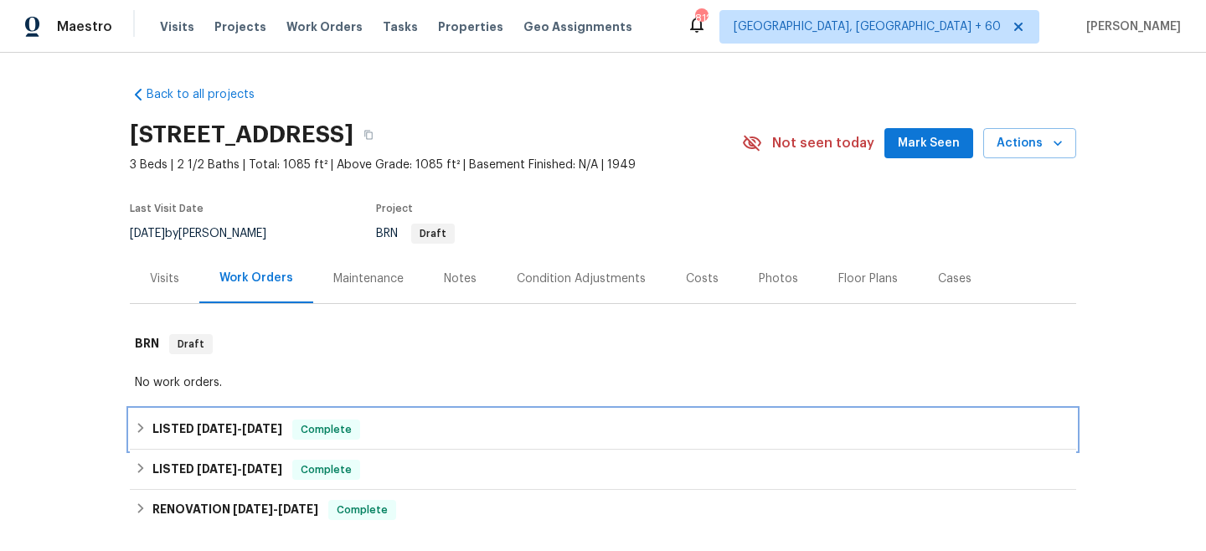
click at [270, 423] on span "[DATE]" at bounding box center [262, 429] width 40 height 12
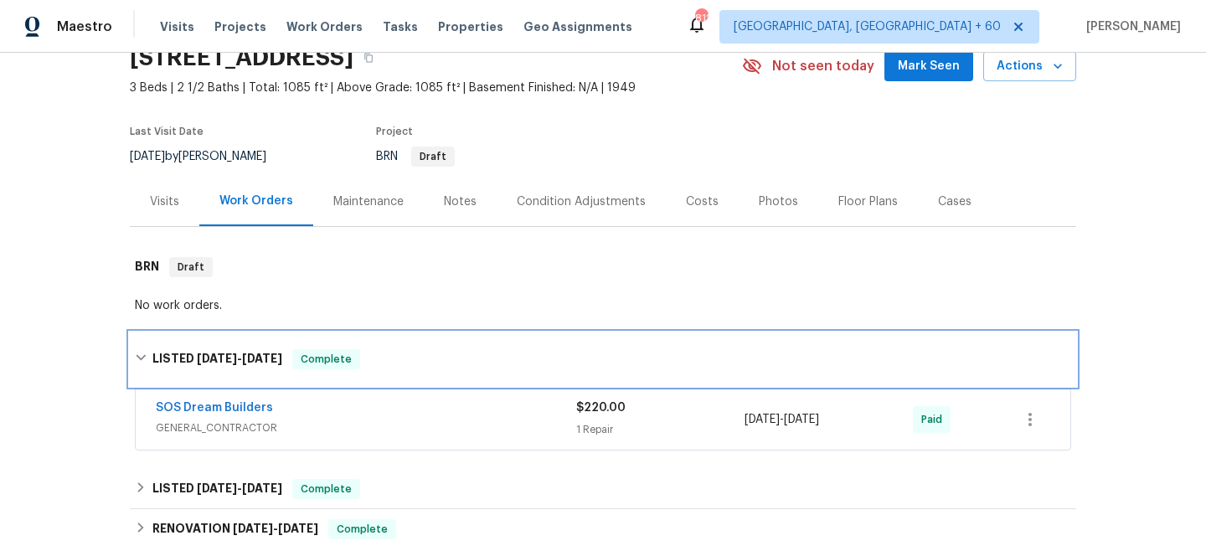
scroll to position [44, 0]
